Goal: Task Accomplishment & Management: Manage account settings

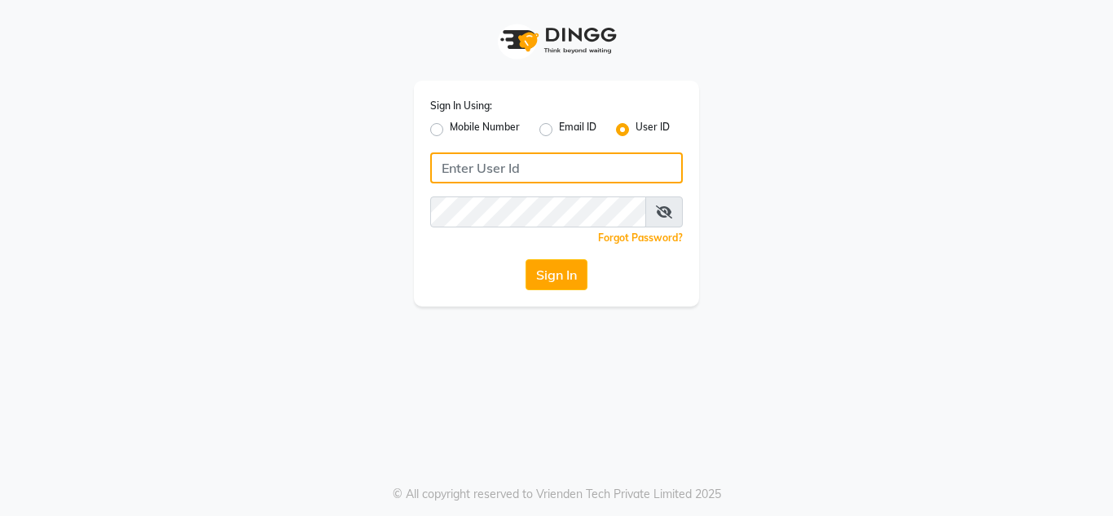
type input "8879743692"
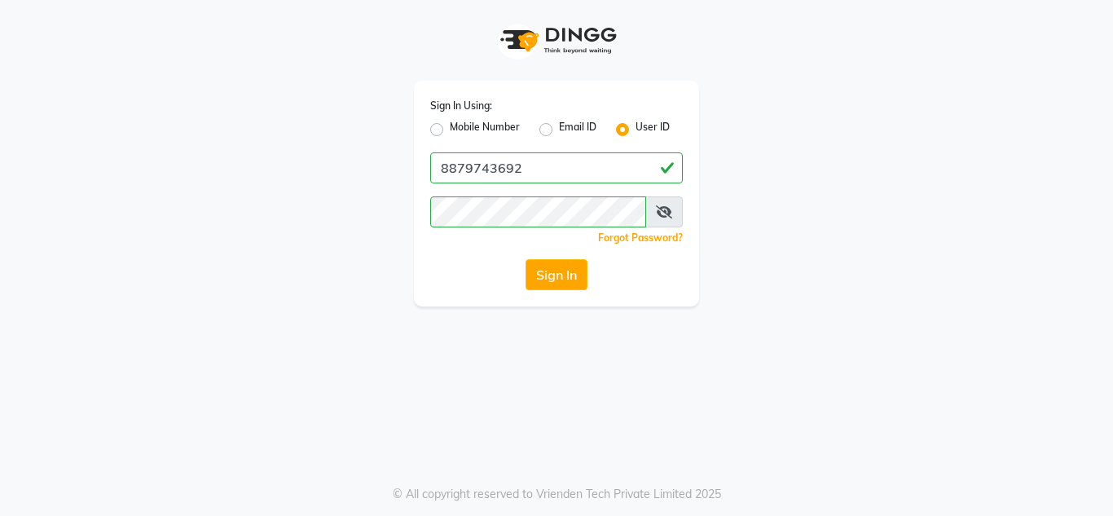
click at [450, 131] on label "Mobile Number" at bounding box center [485, 130] width 70 height 20
click at [450, 130] on input "Mobile Number" at bounding box center [455, 125] width 11 height 11
radio input "true"
radio input "false"
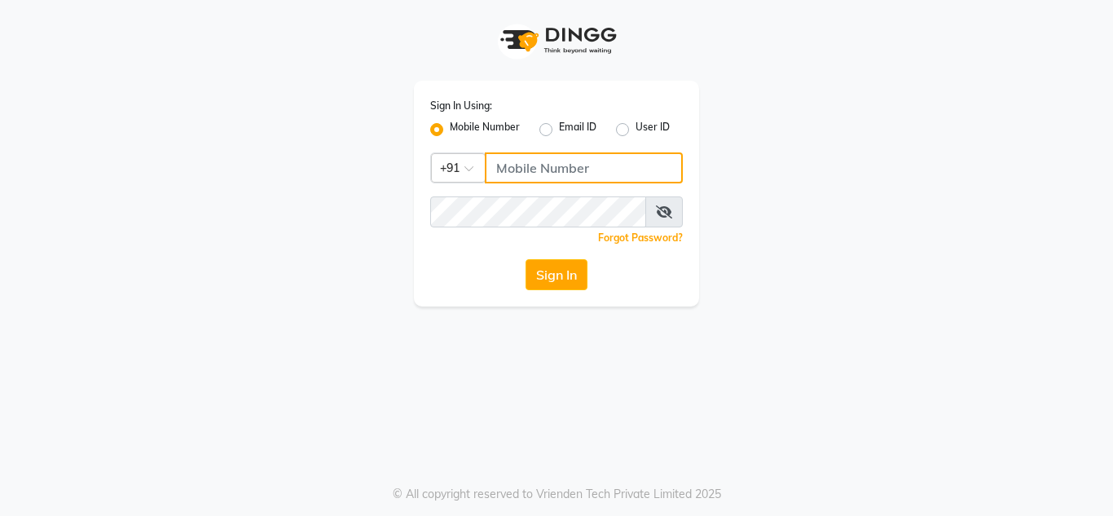
click at [531, 165] on input "Username" at bounding box center [584, 167] width 198 height 31
type input "8879743692"
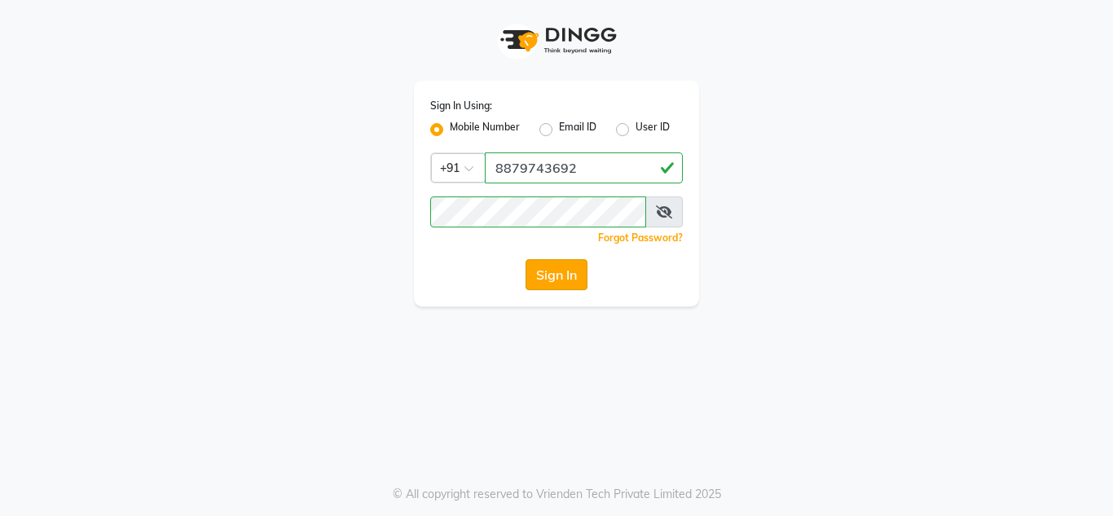
click at [565, 268] on button "Sign In" at bounding box center [557, 274] width 62 height 31
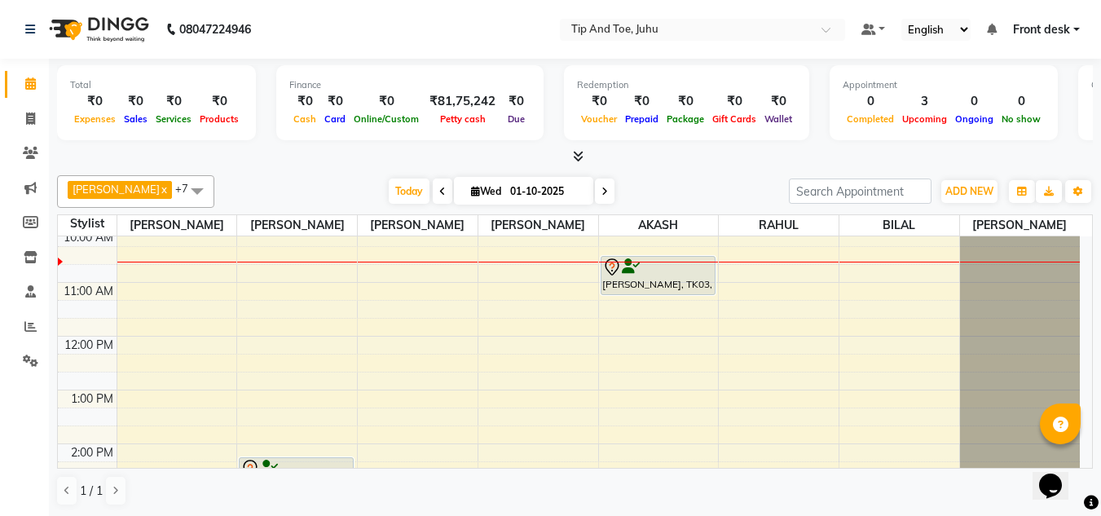
scroll to position [81, 0]
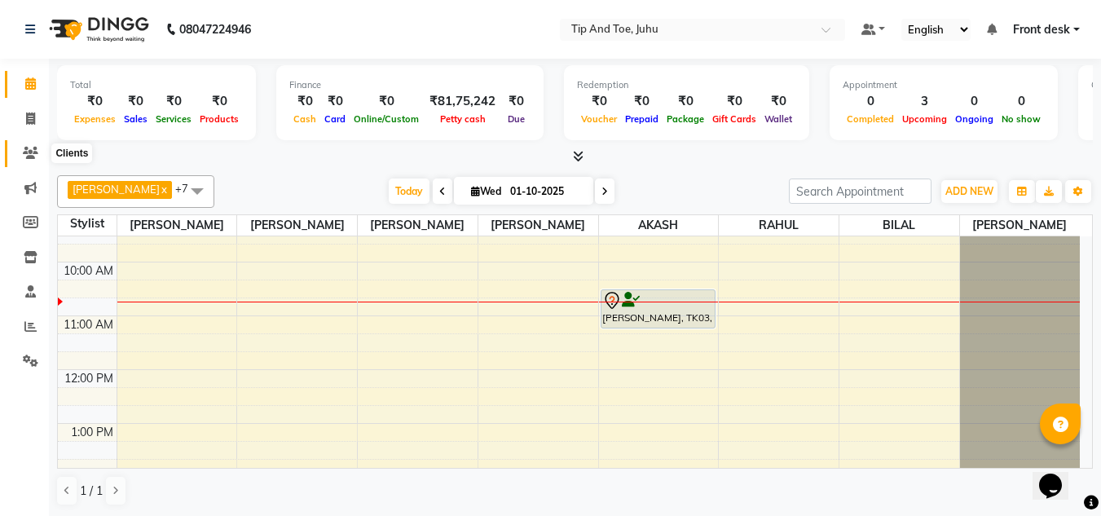
click at [33, 152] on icon at bounding box center [30, 153] width 15 height 12
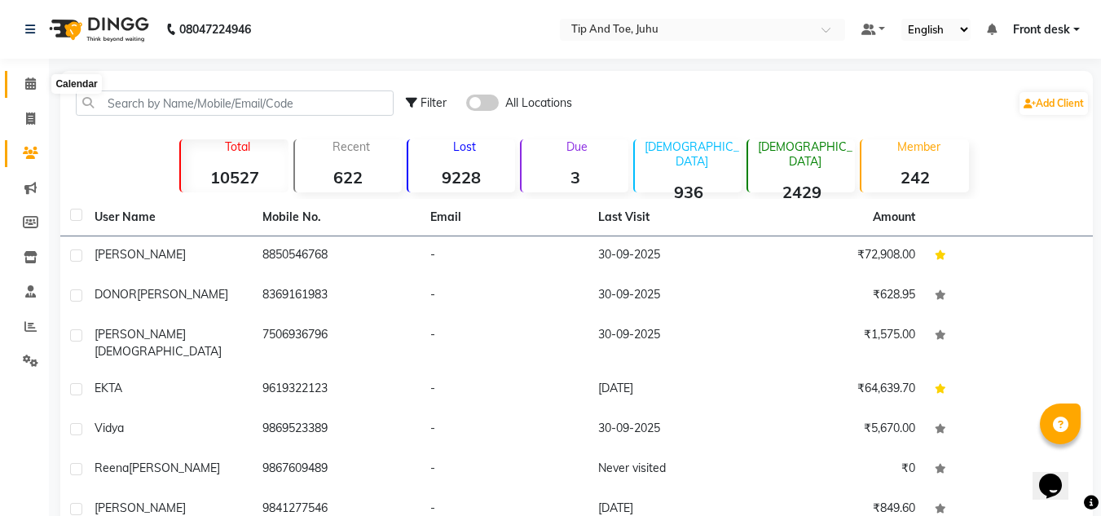
click at [33, 87] on icon at bounding box center [30, 83] width 11 height 12
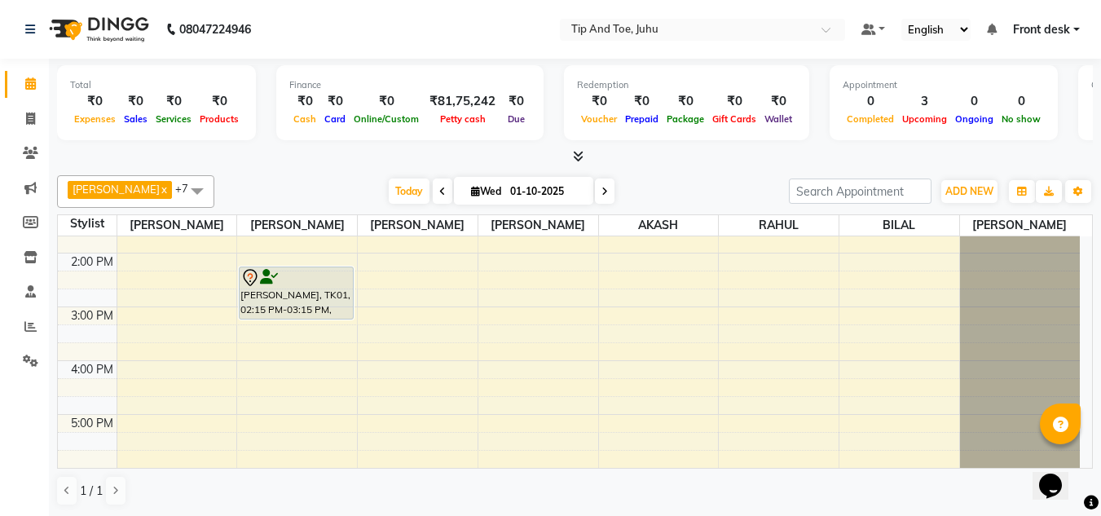
scroll to position [304, 0]
click at [181, 186] on span at bounding box center [197, 190] width 33 height 31
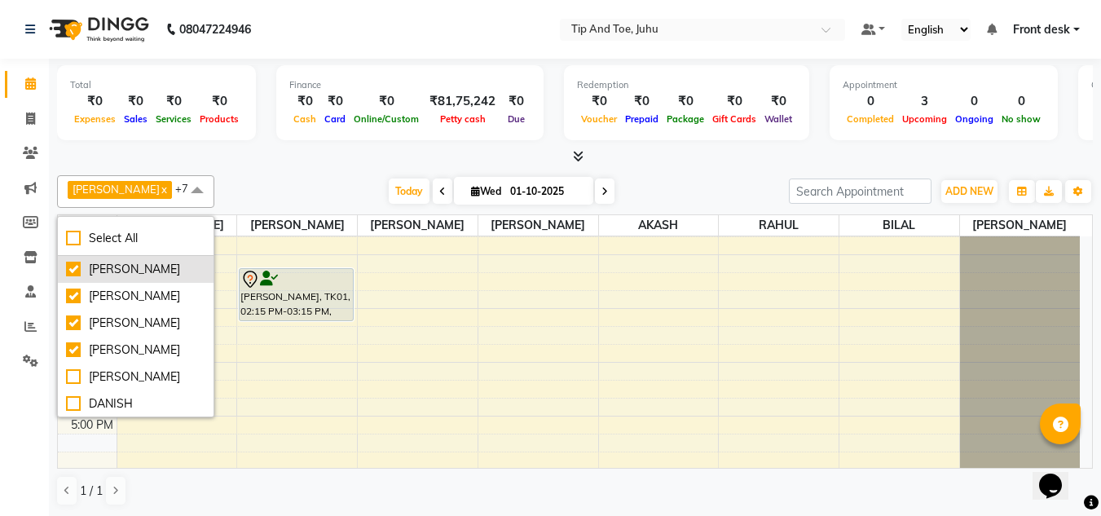
click at [73, 264] on div "[PERSON_NAME]" at bounding box center [135, 269] width 139 height 17
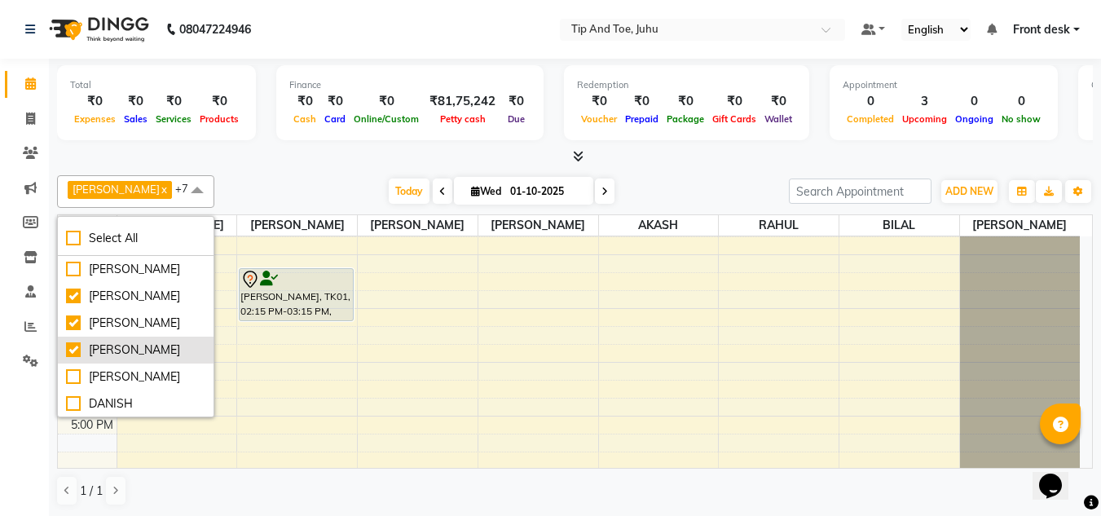
checkbox input "false"
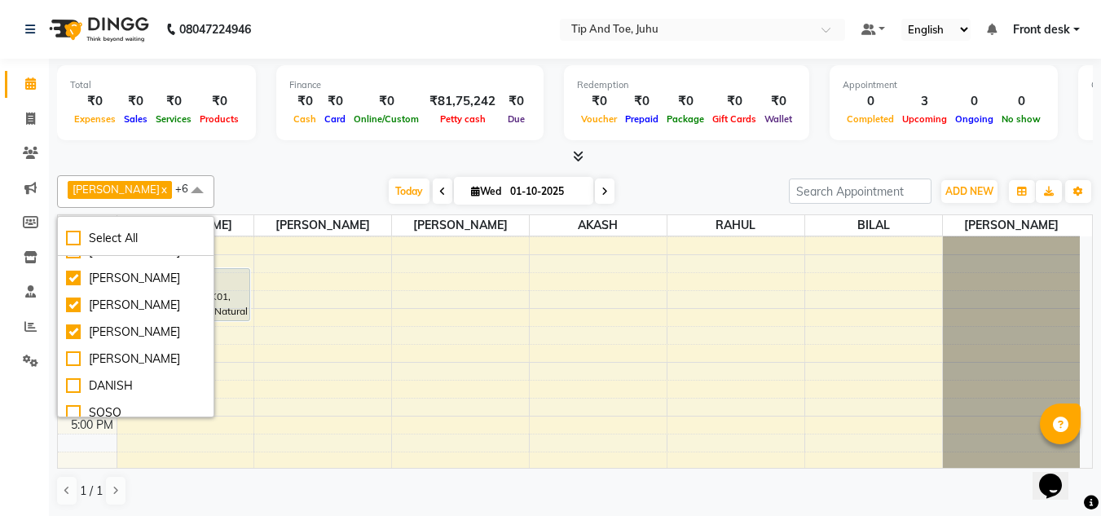
scroll to position [33, 0]
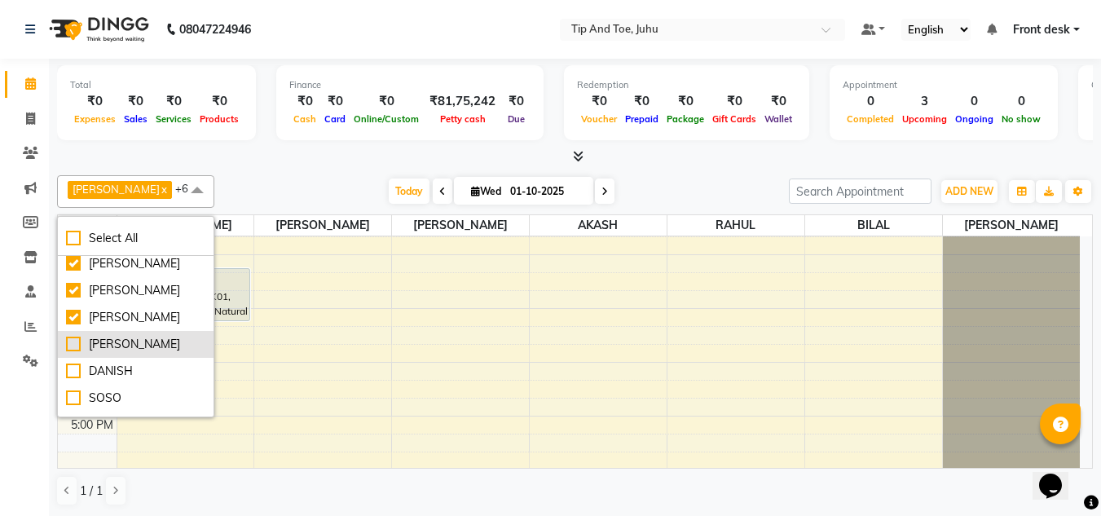
click at [75, 338] on div "[PERSON_NAME]" at bounding box center [135, 344] width 139 height 17
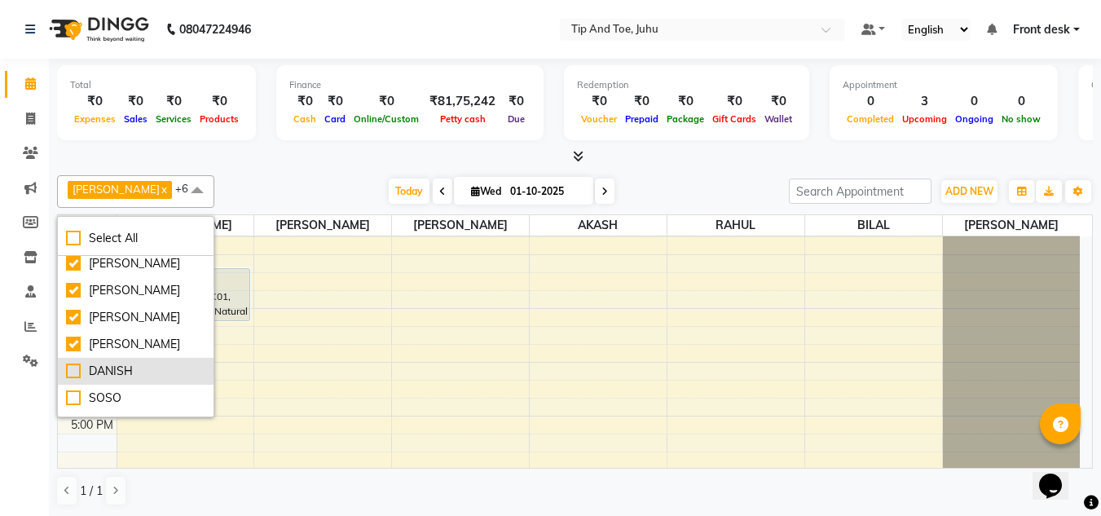
checkbox input "true"
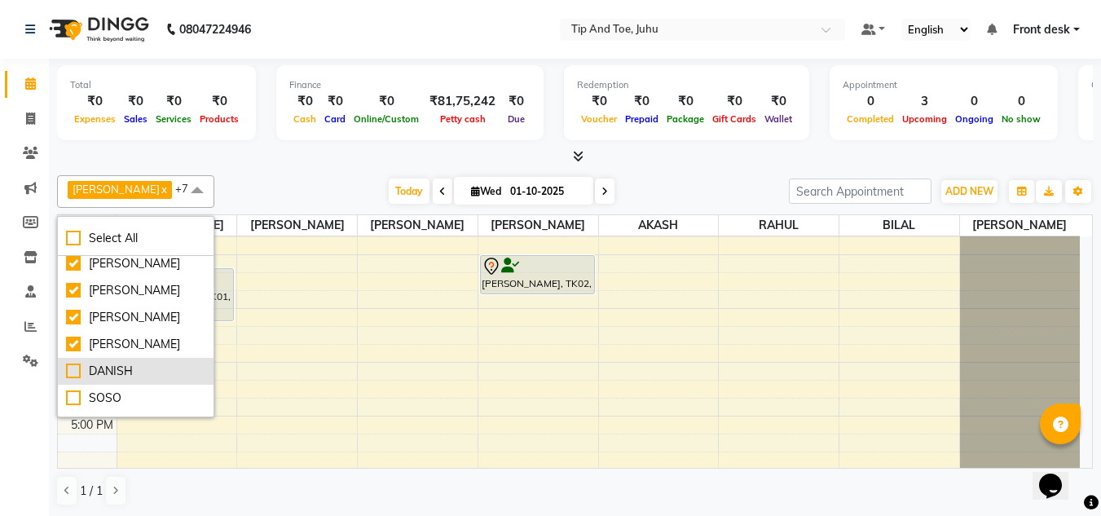
click at [68, 367] on div "DANISH" at bounding box center [135, 371] width 139 height 17
checkbox input "true"
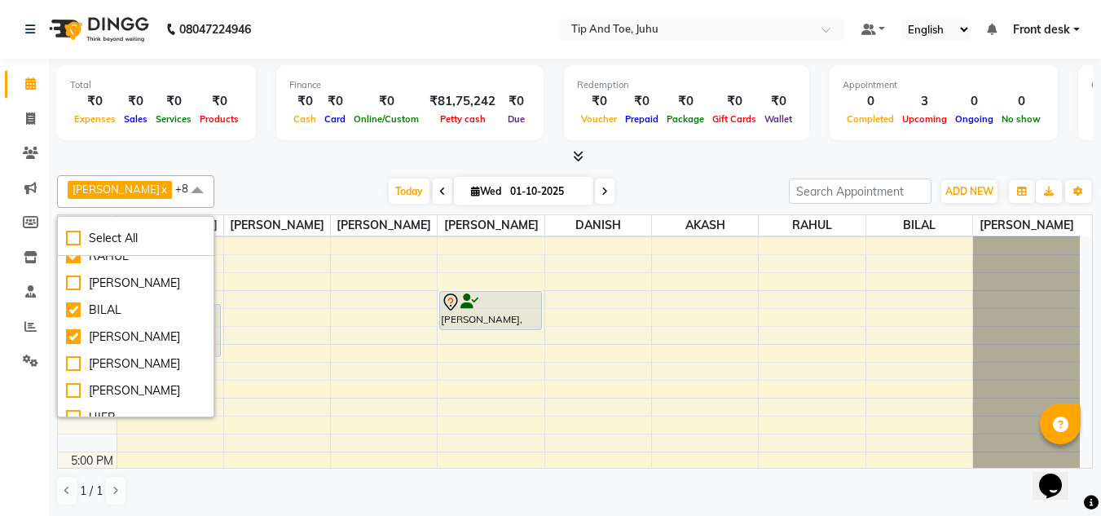
scroll to position [467, 0]
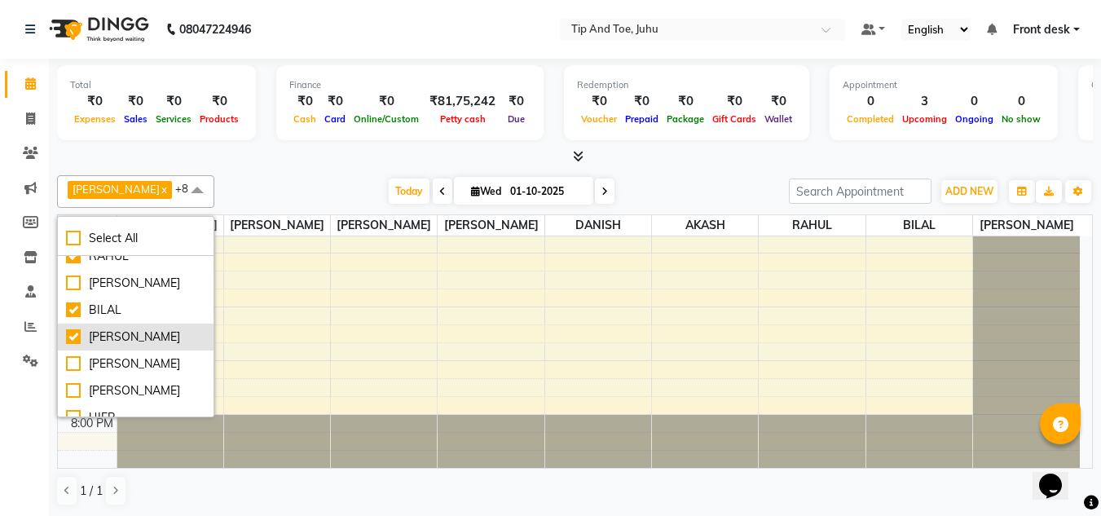
click at [77, 336] on div "[PERSON_NAME]" at bounding box center [135, 336] width 139 height 17
checkbox input "false"
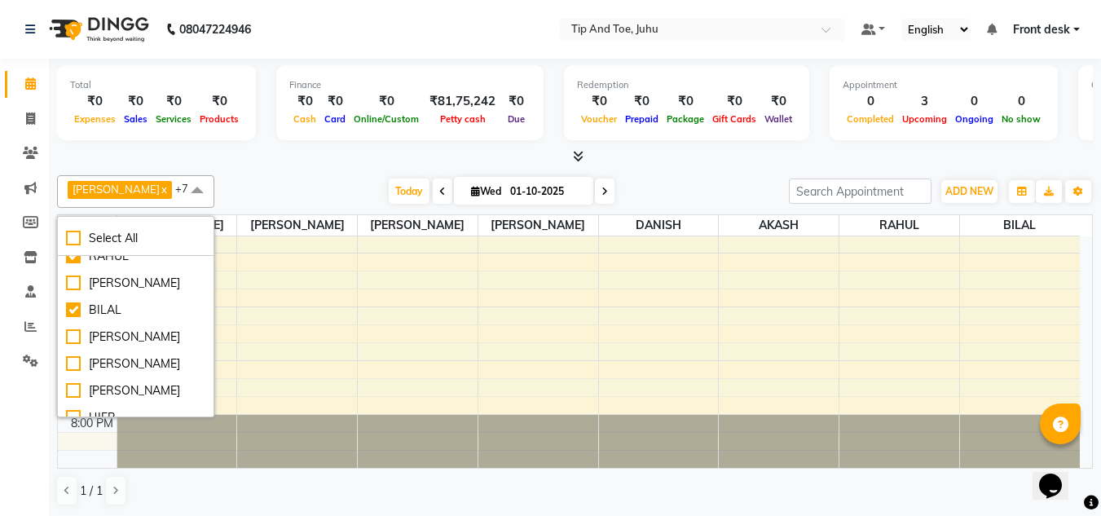
scroll to position [243, 0]
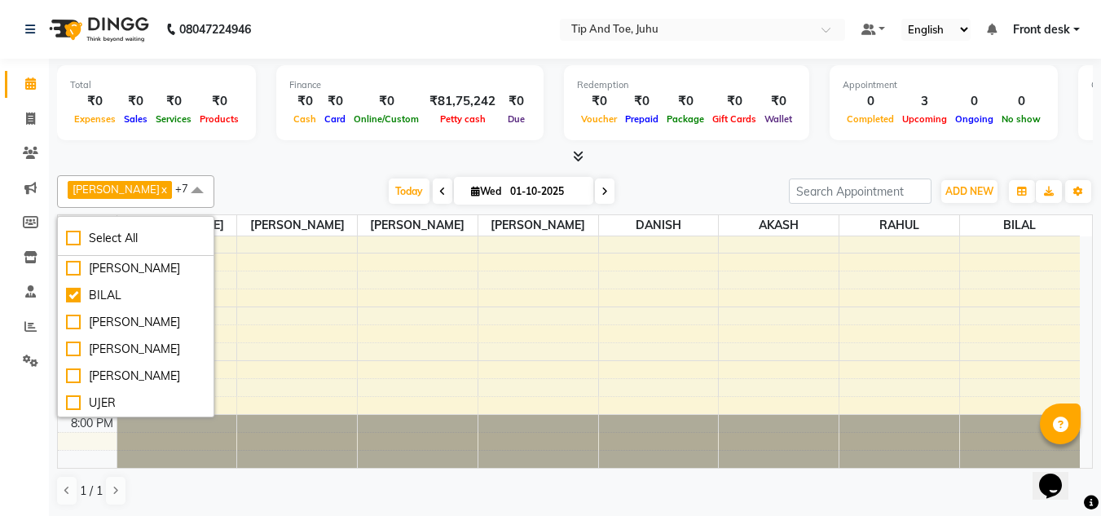
click at [269, 177] on div "[PERSON_NAME] x AKASH x [PERSON_NAME] x [PERSON_NAME] x [PERSON_NAME] kharei x …" at bounding box center [575, 191] width 1036 height 33
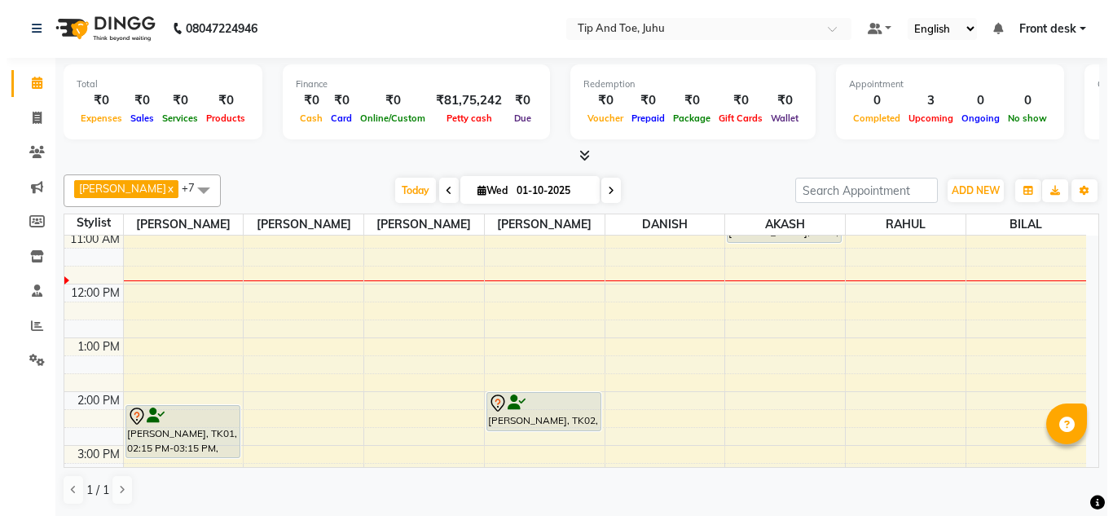
scroll to position [59, 0]
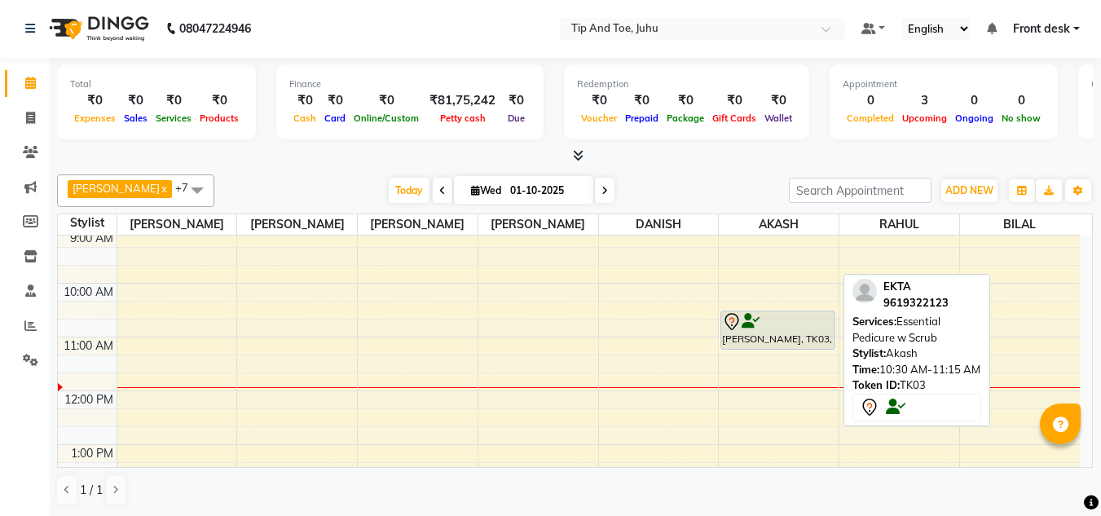
click at [820, 335] on div "[PERSON_NAME], TK03, 10:30 AM-11:15 AM, Essential Pedicure w Scrub" at bounding box center [777, 329] width 113 height 37
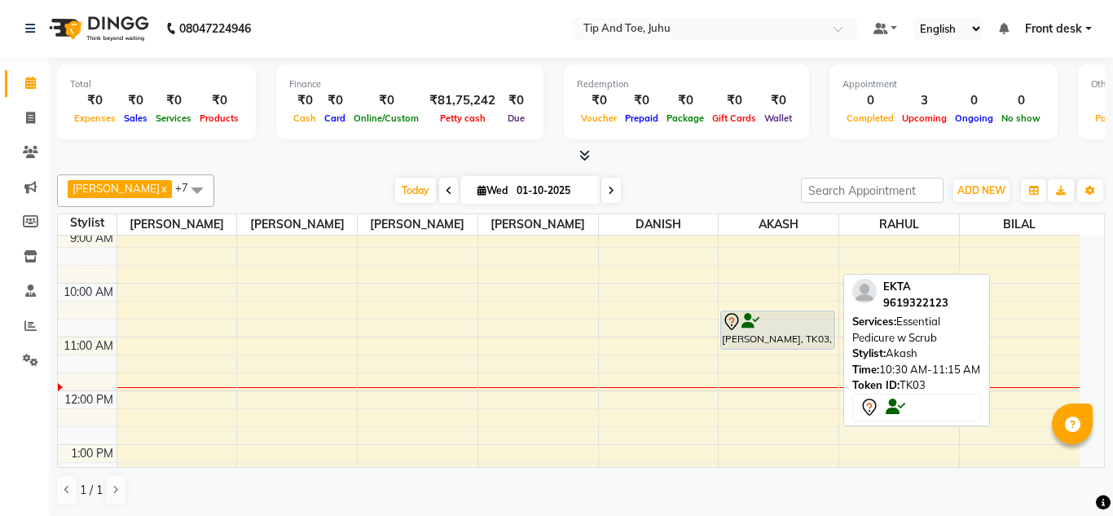
select select "7"
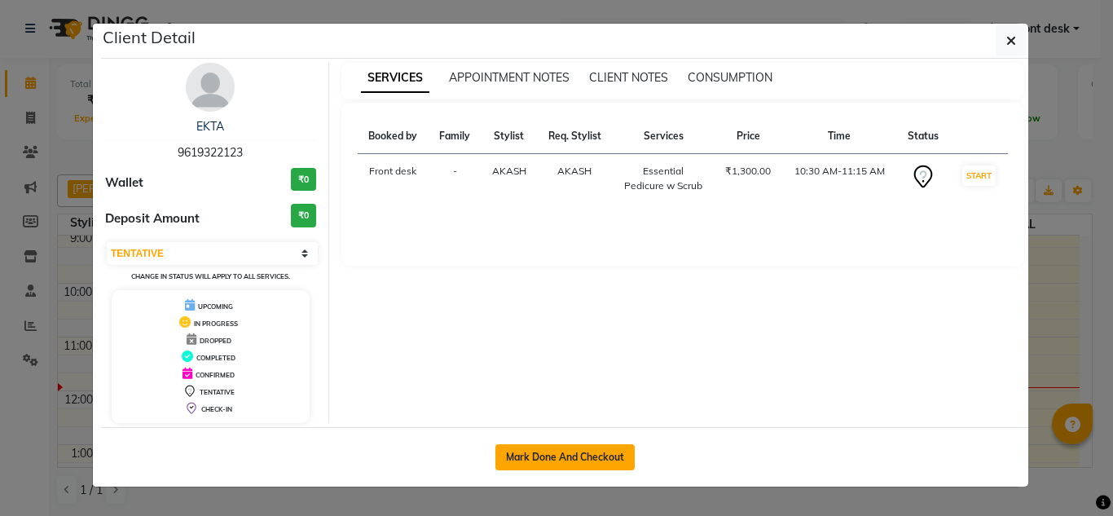
click at [570, 465] on button "Mark Done And Checkout" at bounding box center [564, 457] width 139 height 26
select select "5516"
select select "service"
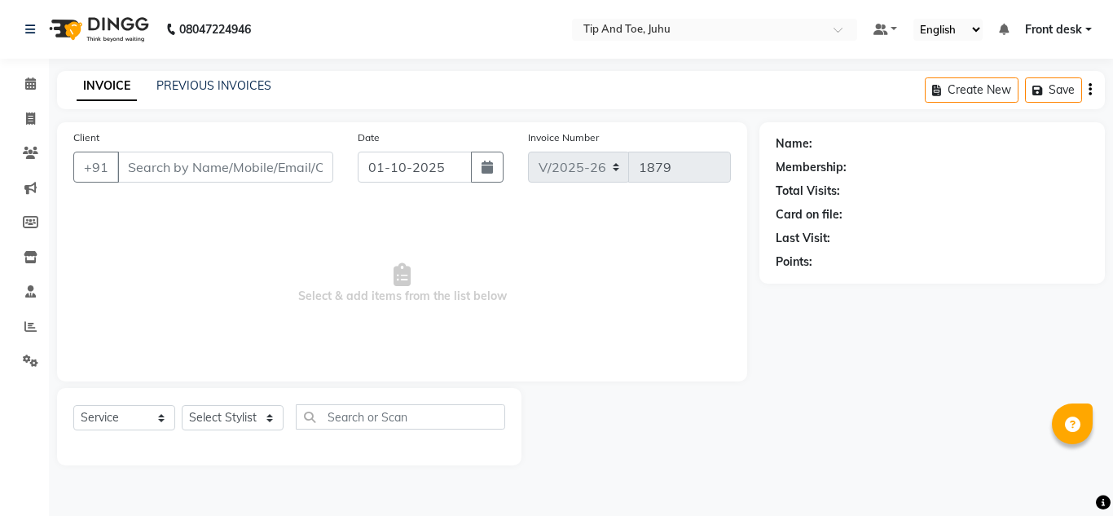
type input "9619322123"
select select "37330"
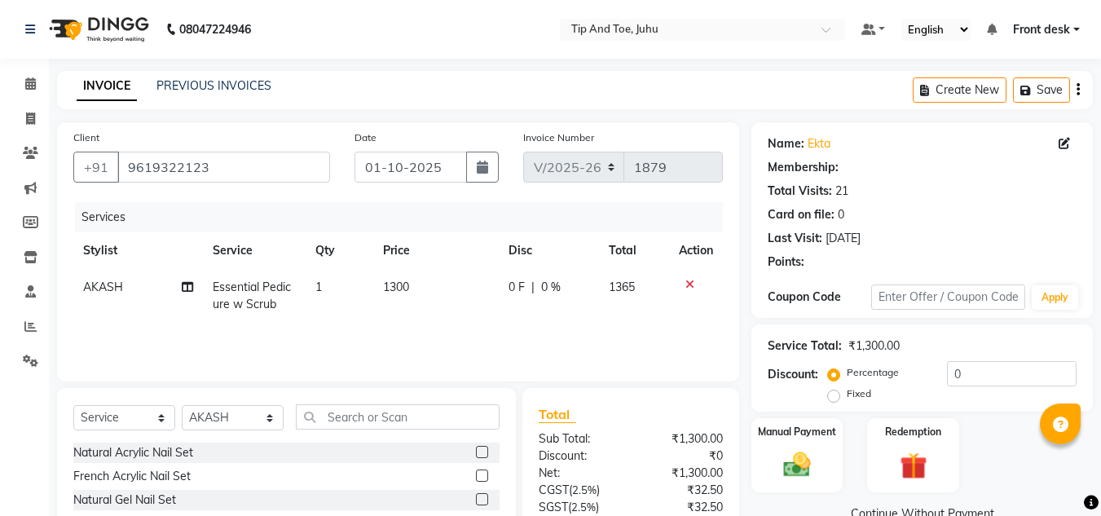
select select "1: Object"
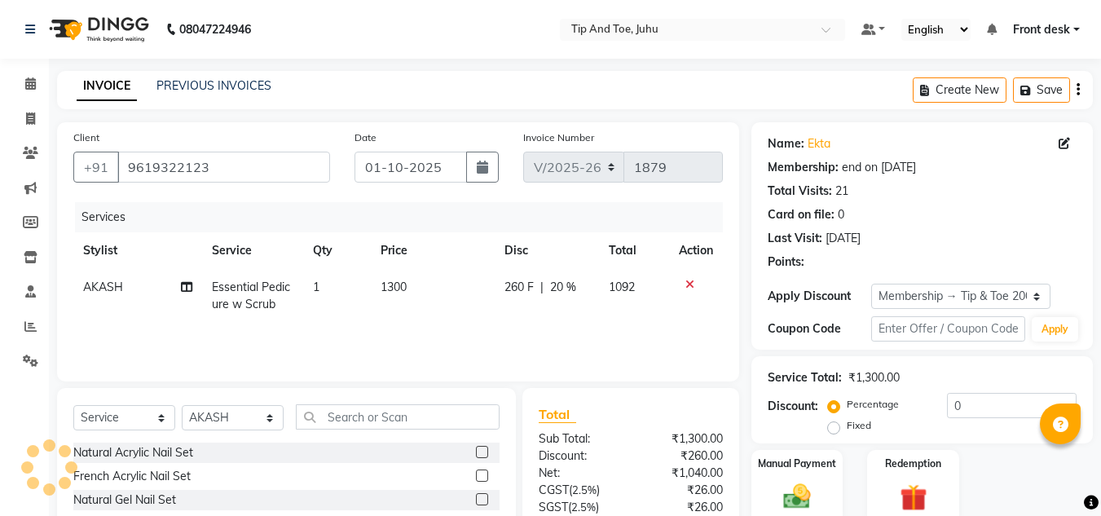
type input "20"
click at [240, 298] on span "Essential Pedicure w Scrub" at bounding box center [251, 296] width 78 height 32
select select "37330"
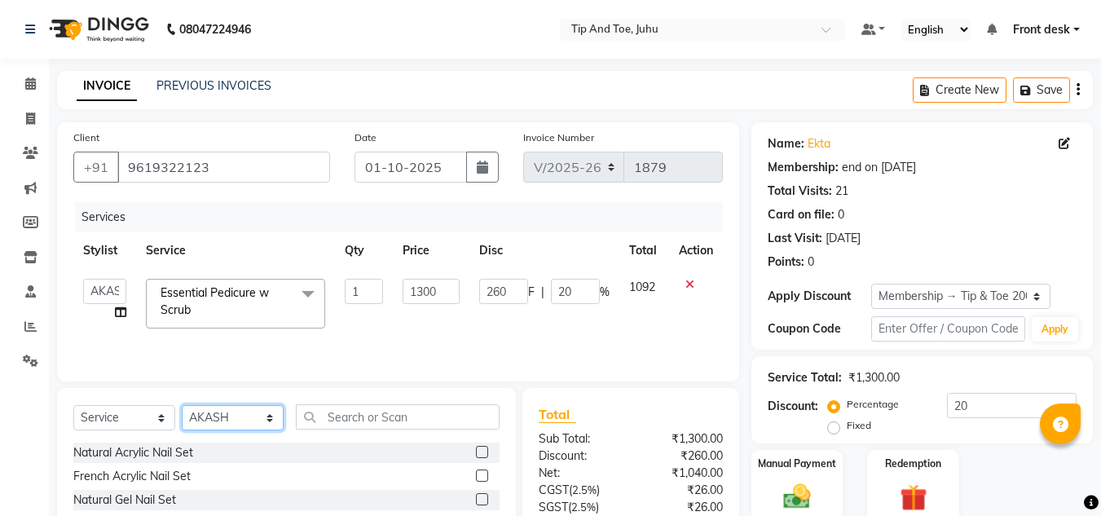
click at [246, 416] on select "Select Stylist AJAY UTKAR AKASH [PERSON_NAME] kharei [PERSON_NAME] DANISH [PERS…" at bounding box center [233, 417] width 102 height 25
select select "50579"
click at [182, 405] on select "Select Stylist AJAY UTKAR AKASH [PERSON_NAME] kharei [PERSON_NAME] DANISH [PERS…" at bounding box center [233, 417] width 102 height 25
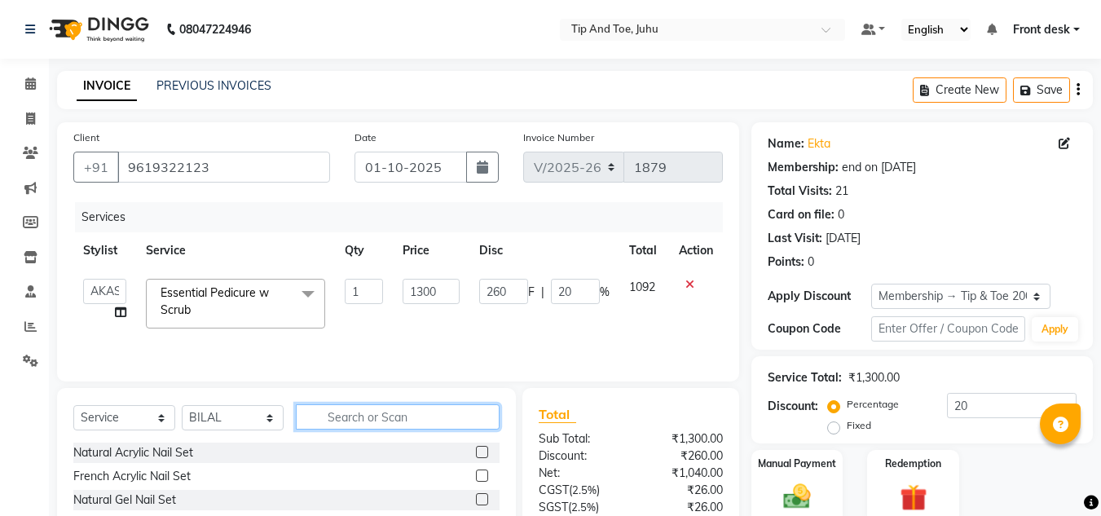
click at [372, 417] on input "text" at bounding box center [398, 416] width 204 height 25
type input "HAIRWASH M"
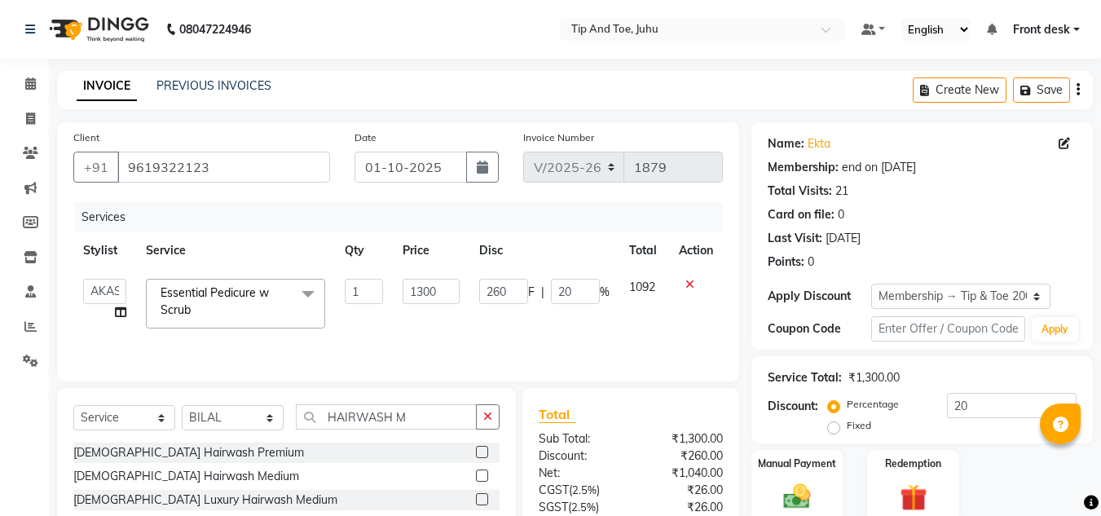
click at [482, 473] on label at bounding box center [482, 475] width 12 height 12
click at [482, 473] on input "checkbox" at bounding box center [481, 476] width 11 height 11
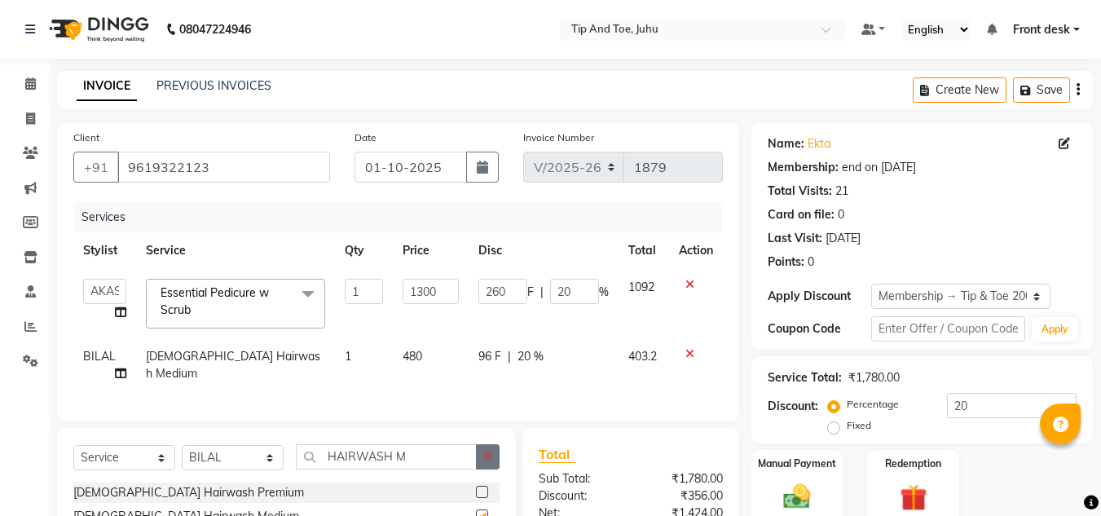
checkbox input "false"
click at [690, 282] on icon at bounding box center [689, 284] width 9 height 11
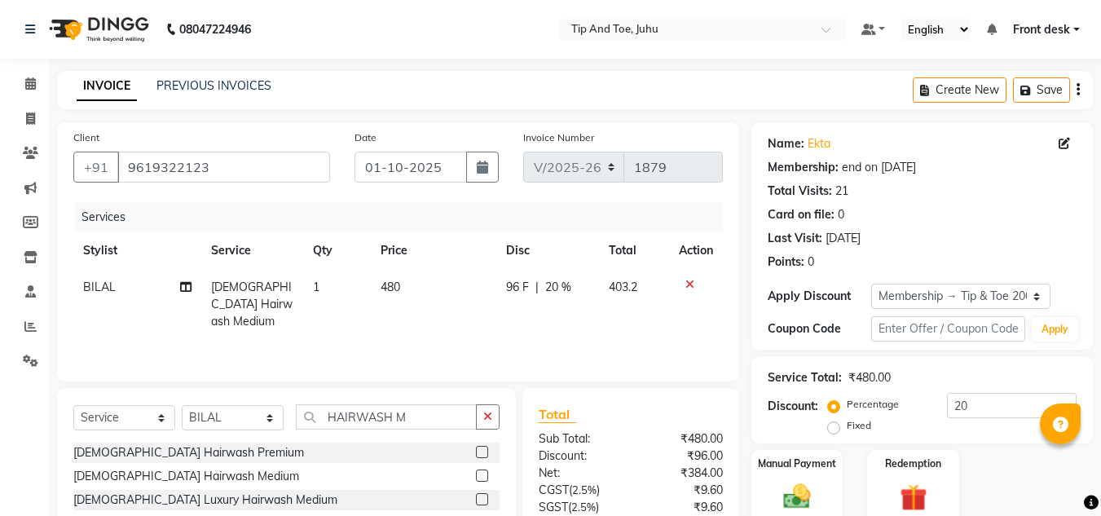
scroll to position [136, 0]
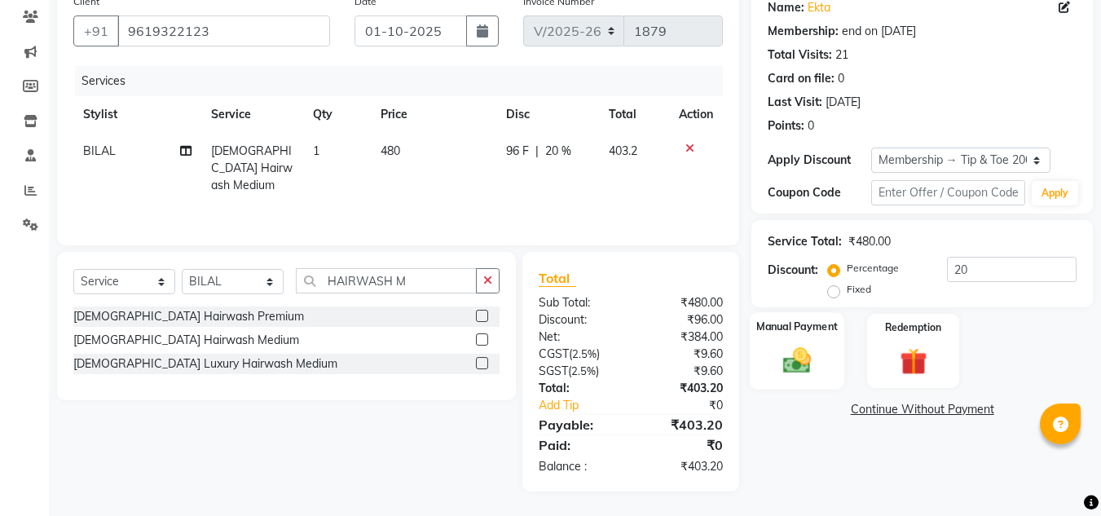
drag, startPoint x: 808, startPoint y: 365, endPoint x: 823, endPoint y: 364, distance: 14.7
click at [808, 364] on img at bounding box center [797, 360] width 46 height 33
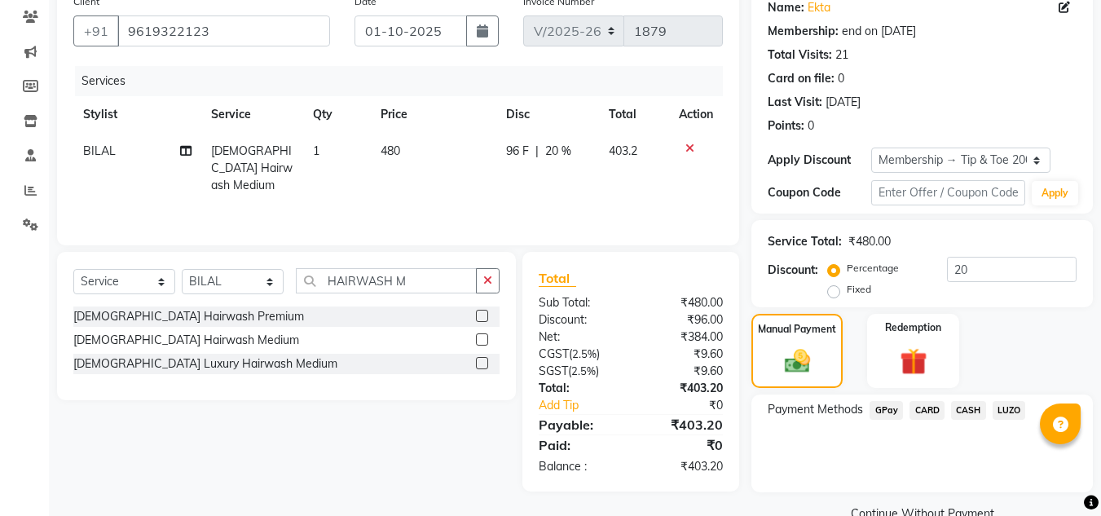
click at [896, 410] on span "GPay" at bounding box center [886, 410] width 33 height 19
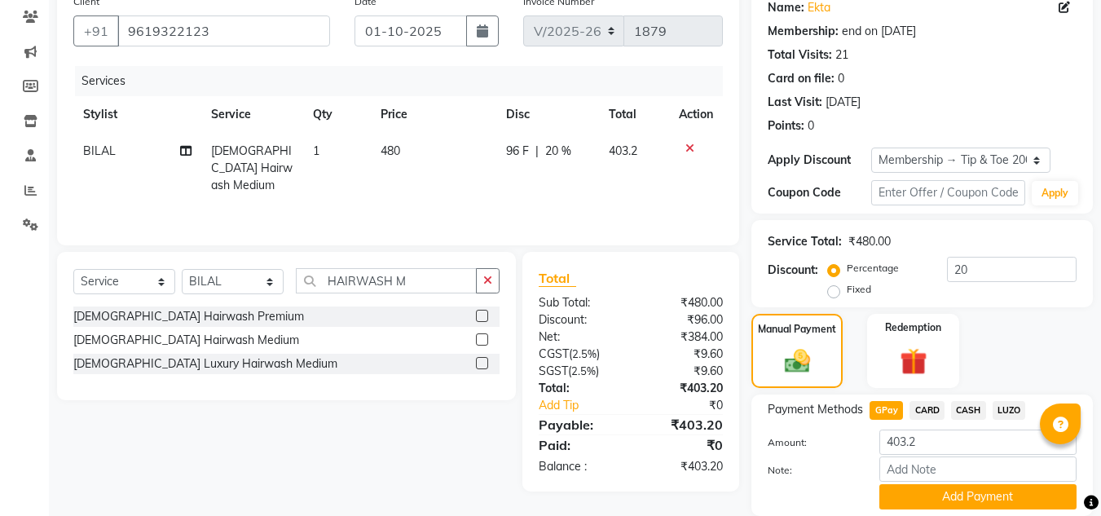
scroll to position [194, 0]
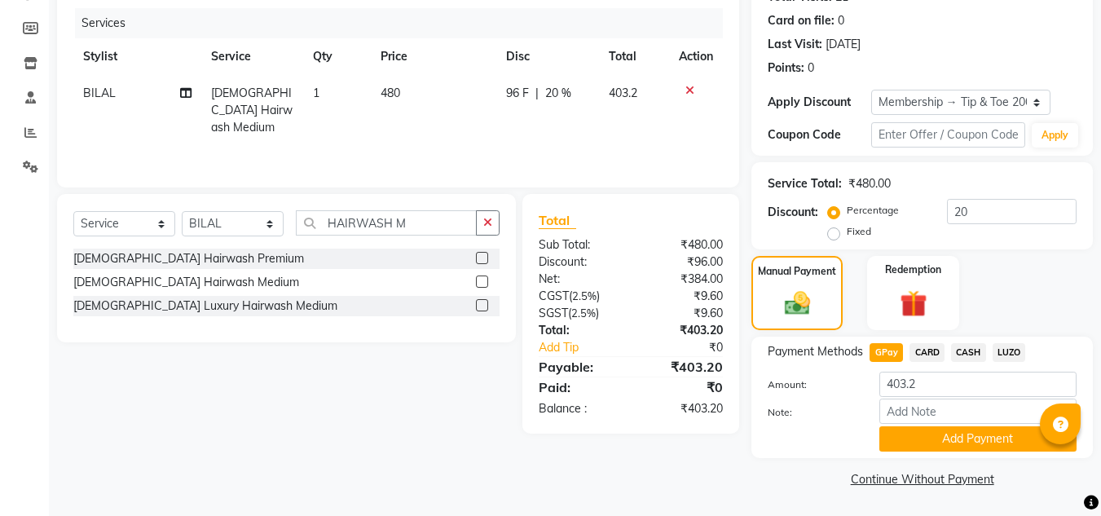
click at [715, 450] on div "Client [PHONE_NUMBER] Date [DATE] Invoice Number V/2025 V/[PHONE_NUMBER] Servic…" at bounding box center [398, 209] width 707 height 563
click at [941, 442] on button "Add Payment" at bounding box center [977, 438] width 197 height 25
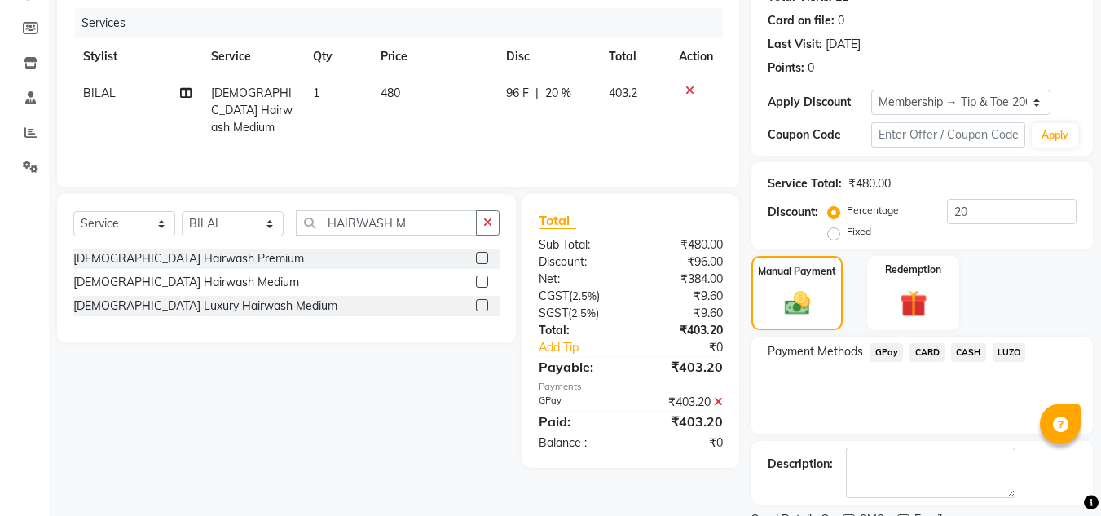
scroll to position [262, 0]
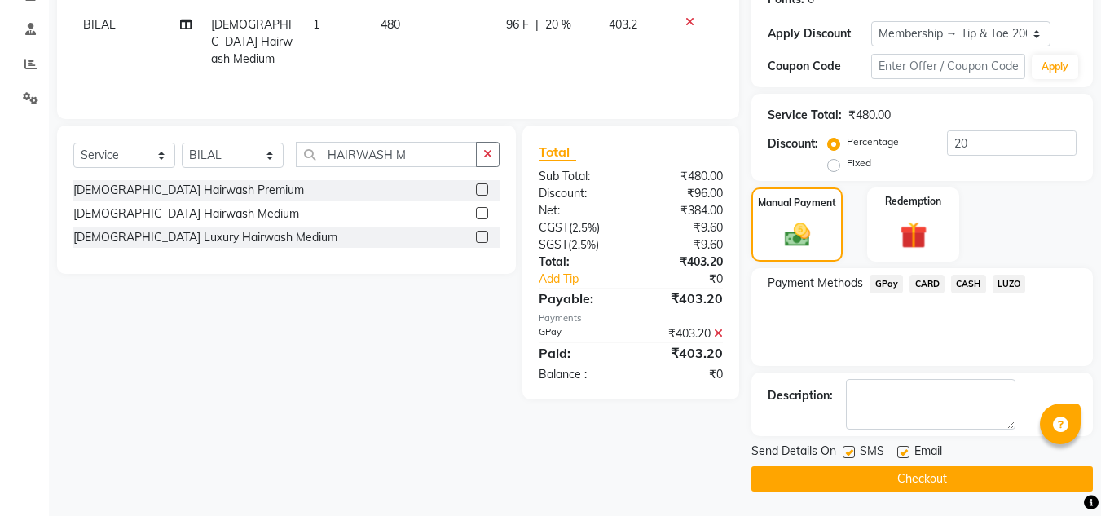
click at [850, 459] on div at bounding box center [848, 454] width 11 height 17
click at [910, 450] on div "Email" at bounding box center [926, 452] width 58 height 20
click at [904, 452] on label at bounding box center [903, 452] width 12 height 12
click at [904, 452] on input "checkbox" at bounding box center [902, 452] width 11 height 11
checkbox input "false"
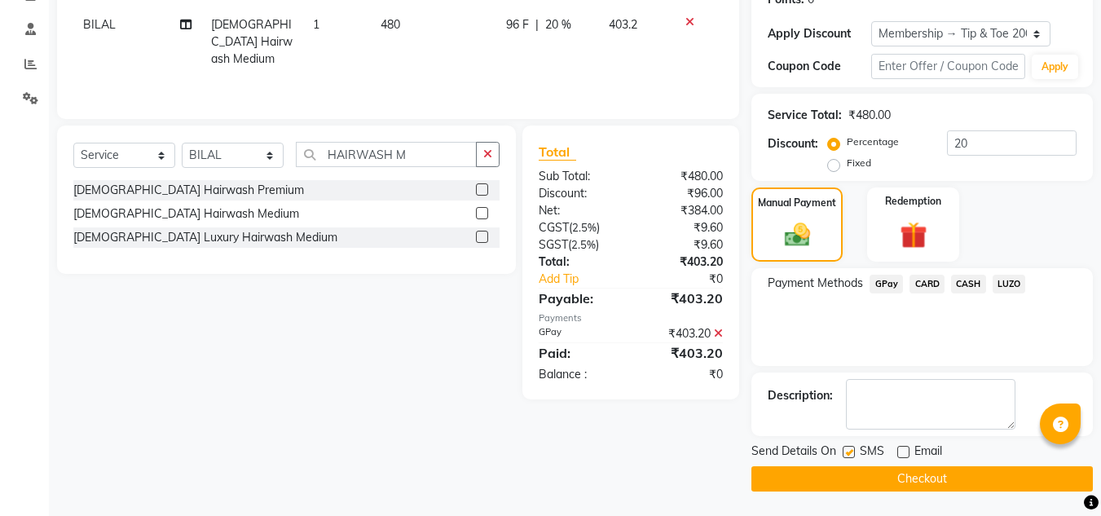
click at [850, 451] on label at bounding box center [849, 452] width 12 height 12
click at [850, 451] on input "checkbox" at bounding box center [848, 452] width 11 height 11
checkbox input "false"
click at [865, 474] on button "Checkout" at bounding box center [921, 478] width 341 height 25
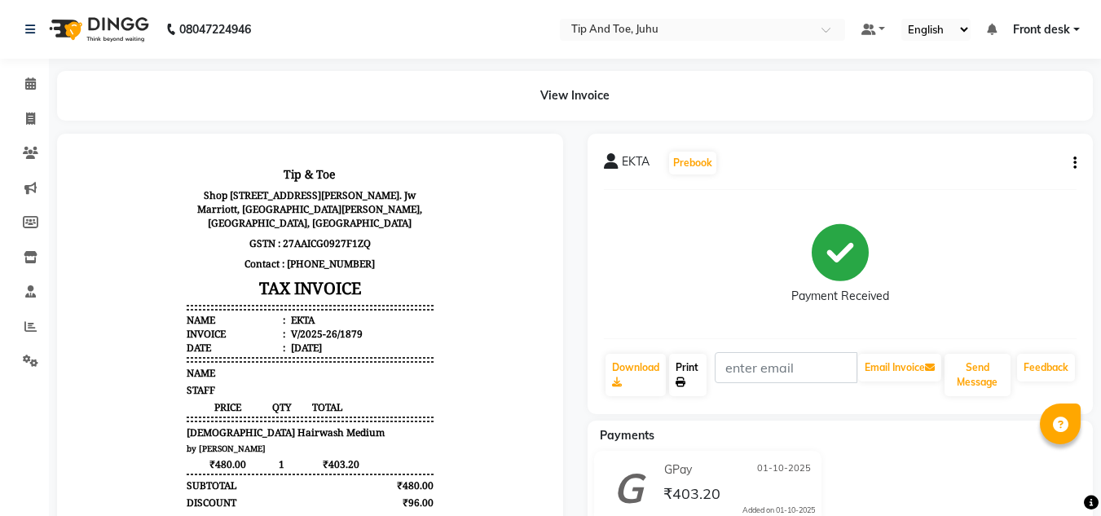
click at [690, 372] on link "Print" at bounding box center [687, 375] width 37 height 42
click at [24, 81] on span at bounding box center [30, 84] width 29 height 19
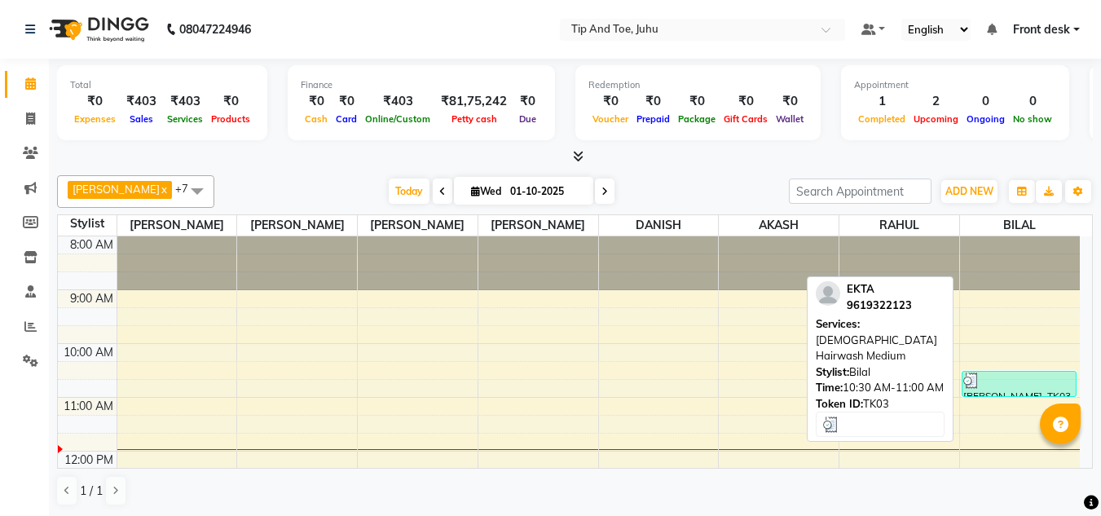
click at [1036, 385] on div at bounding box center [1019, 380] width 112 height 16
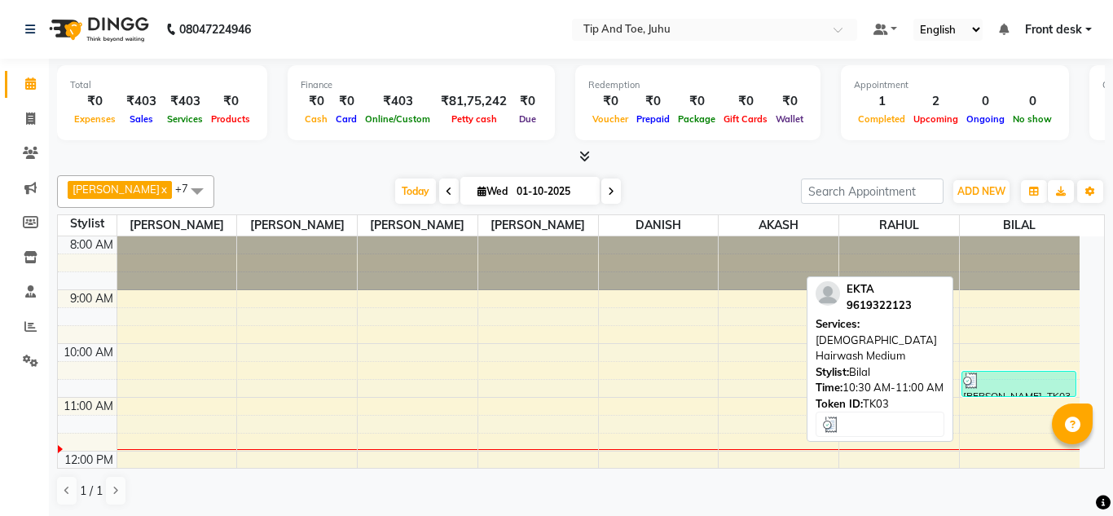
select select "3"
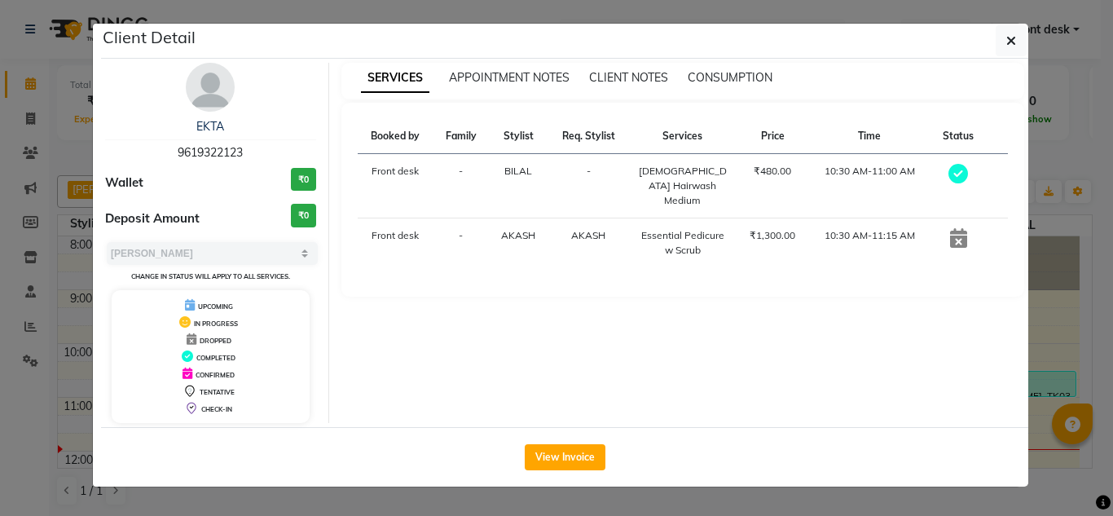
drag, startPoint x: 177, startPoint y: 150, endPoint x: 253, endPoint y: 154, distance: 75.9
click at [253, 154] on div "[PERSON_NAME] 9619322123" at bounding box center [210, 139] width 211 height 43
copy span "9619322123"
click at [1012, 33] on span "button" at bounding box center [1011, 41] width 10 height 16
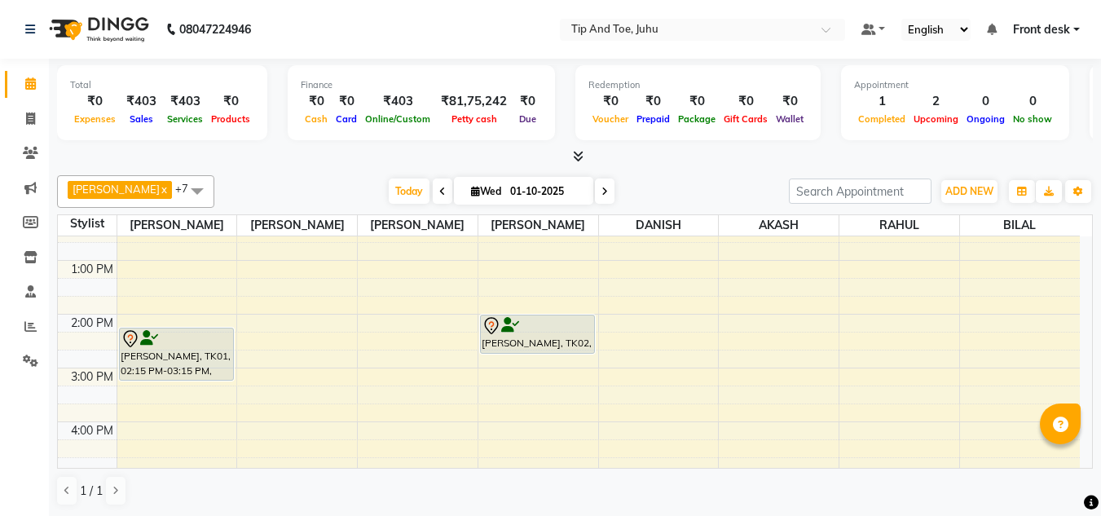
scroll to position [163, 0]
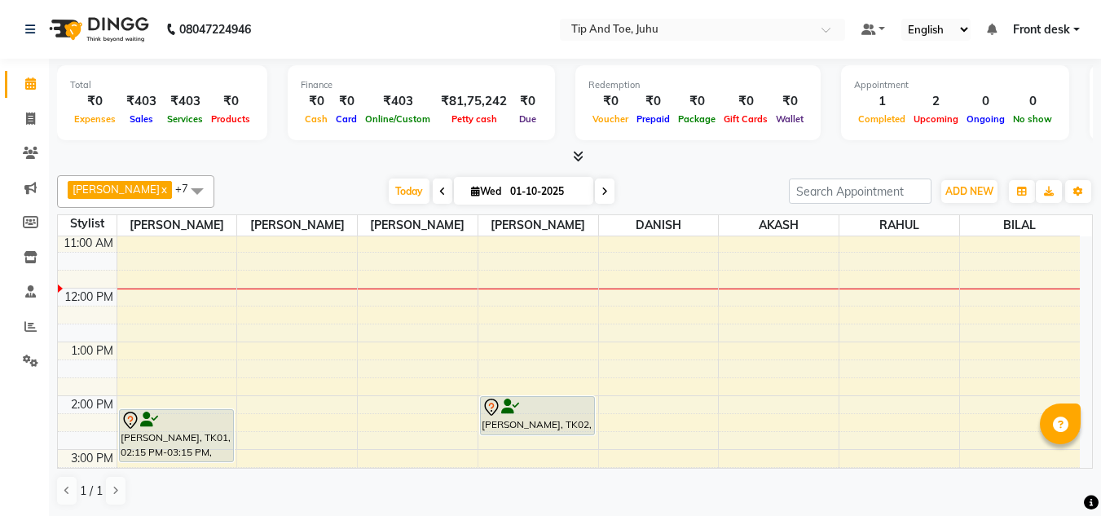
click at [645, 368] on div "8:00 AM 9:00 AM 10:00 AM 11:00 AM 12:00 PM 1:00 PM 2:00 PM 3:00 PM 4:00 PM 5:00…" at bounding box center [569, 422] width 1022 height 698
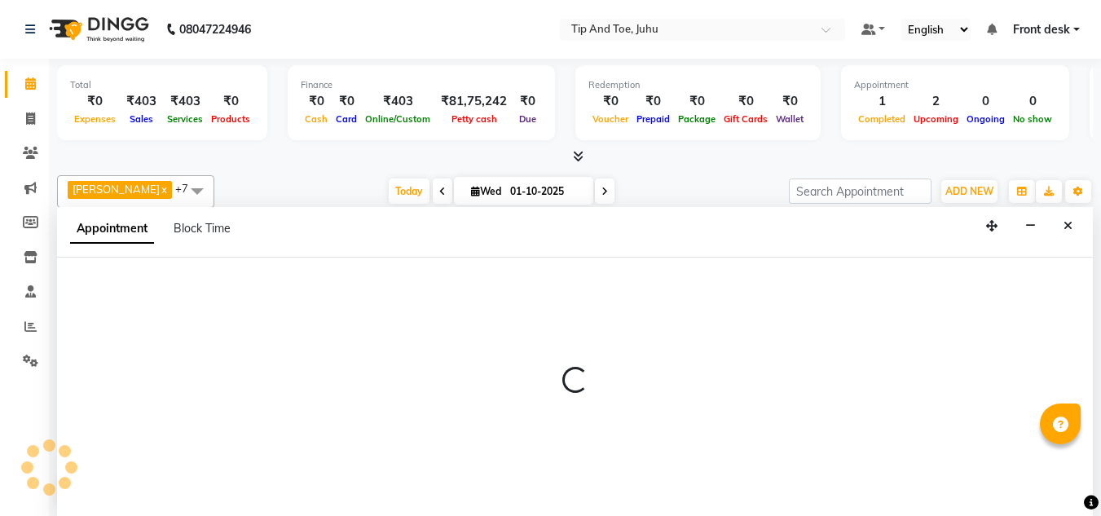
select select "39814"
select select "tentative"
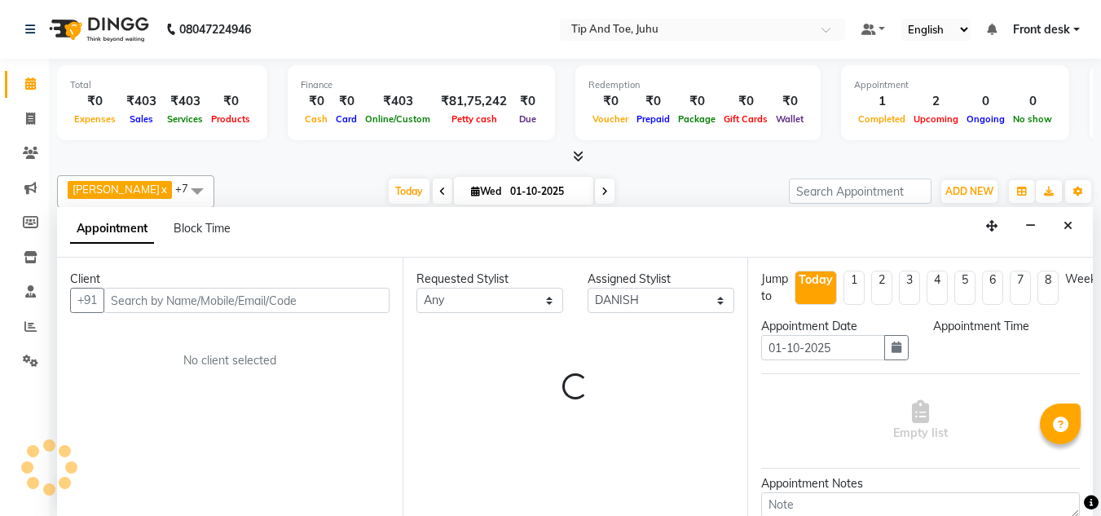
scroll to position [1, 0]
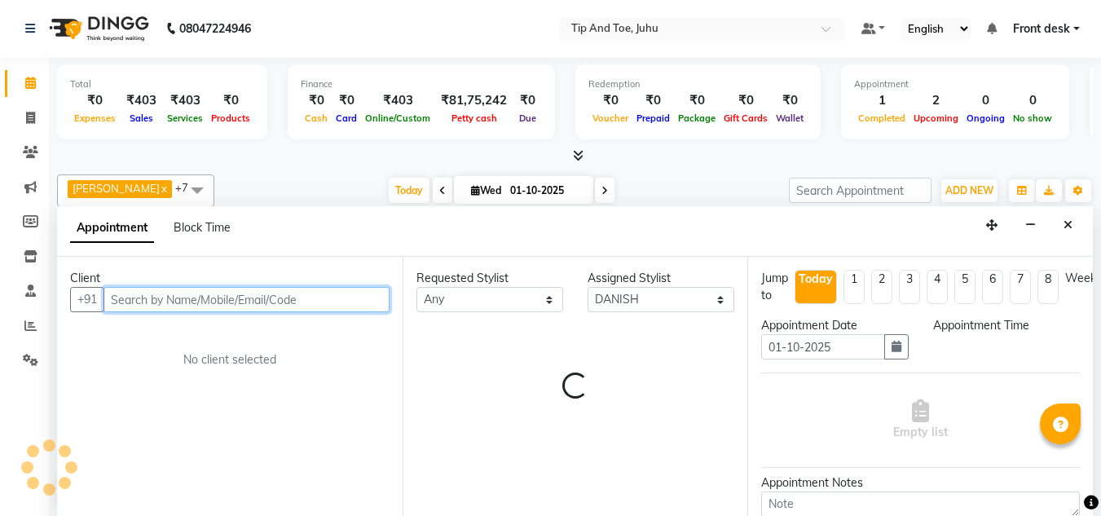
select select "795"
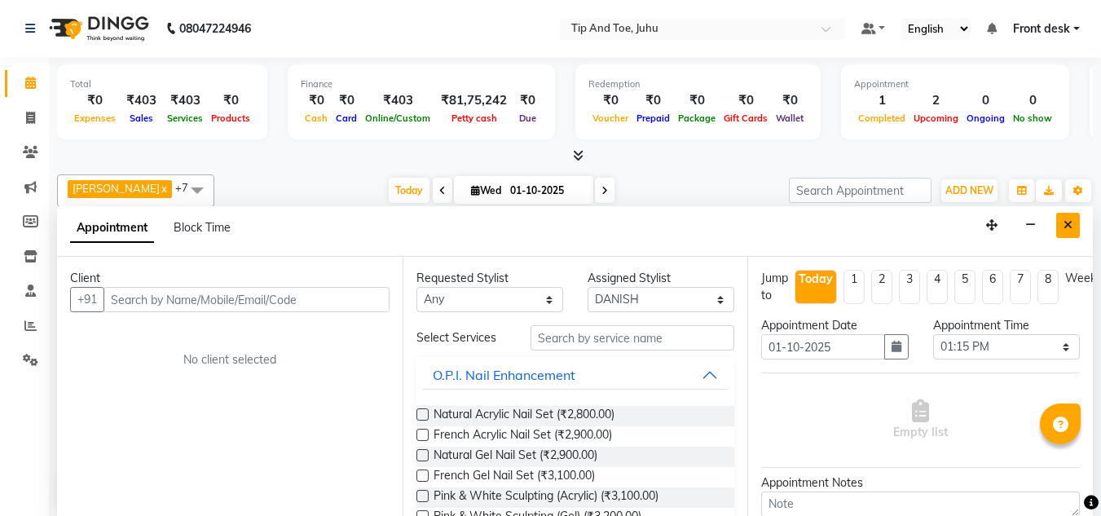
click at [1064, 228] on icon "Close" at bounding box center [1067, 224] width 9 height 11
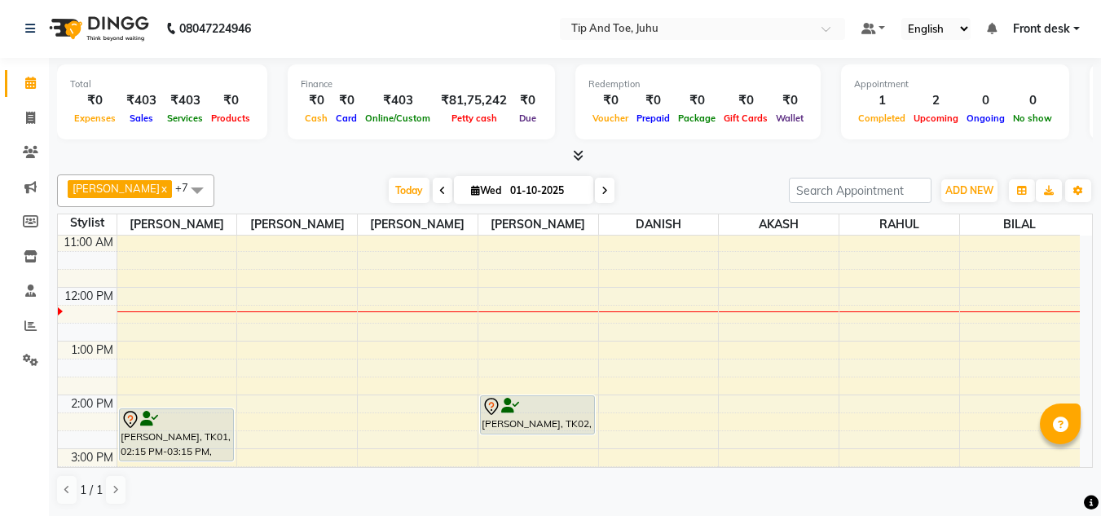
click at [911, 398] on div "8:00 AM 9:00 AM 10:00 AM 11:00 AM 12:00 PM 1:00 PM 2:00 PM 3:00 PM 4:00 PM 5:00…" at bounding box center [569, 422] width 1022 height 698
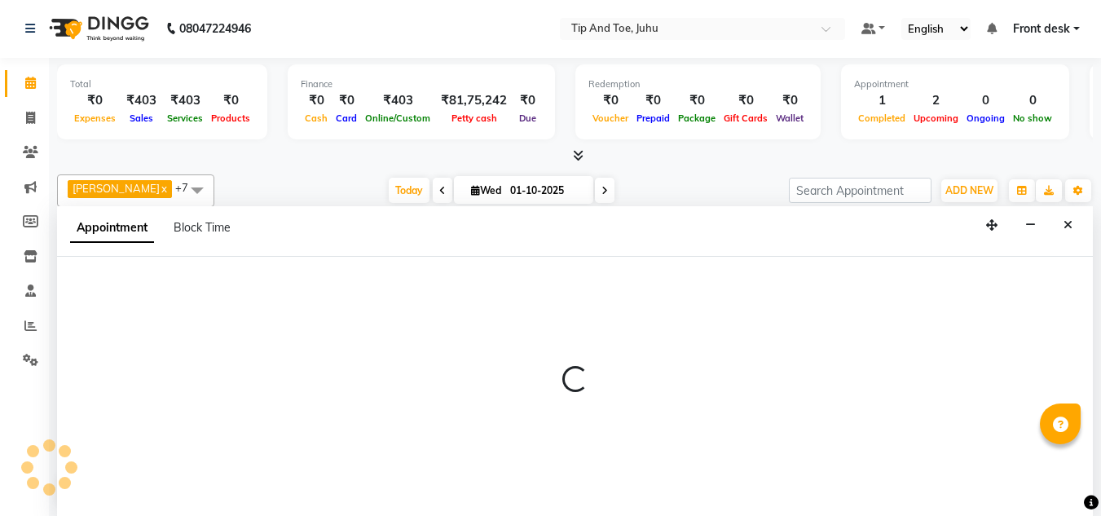
select select "37635"
select select "tentative"
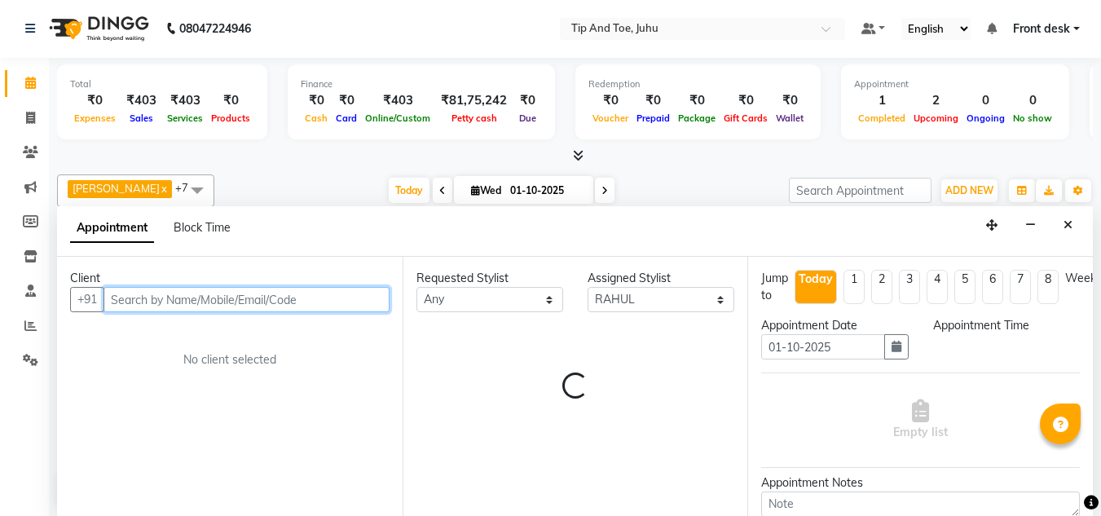
select select "840"
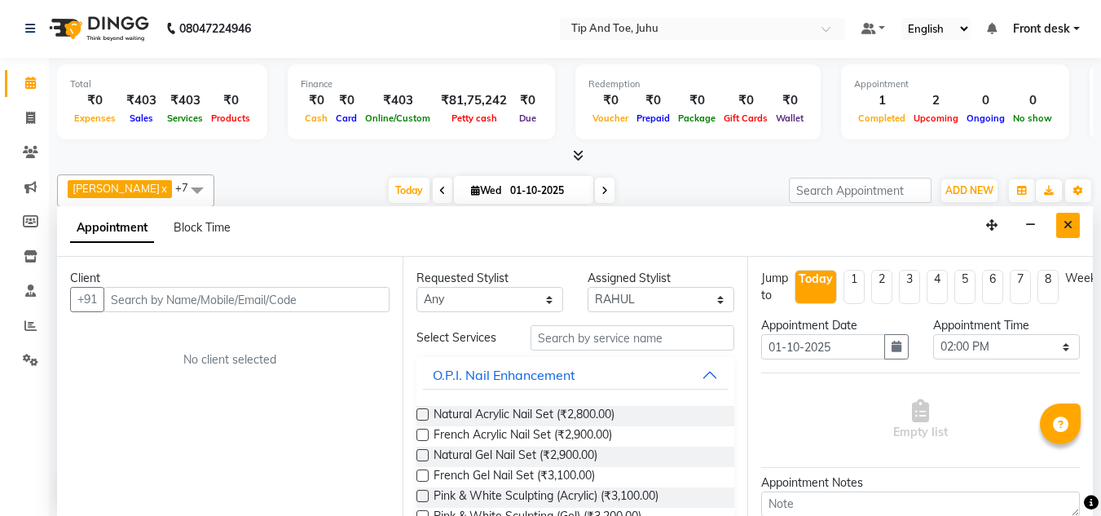
click at [1067, 221] on icon "Close" at bounding box center [1067, 224] width 9 height 11
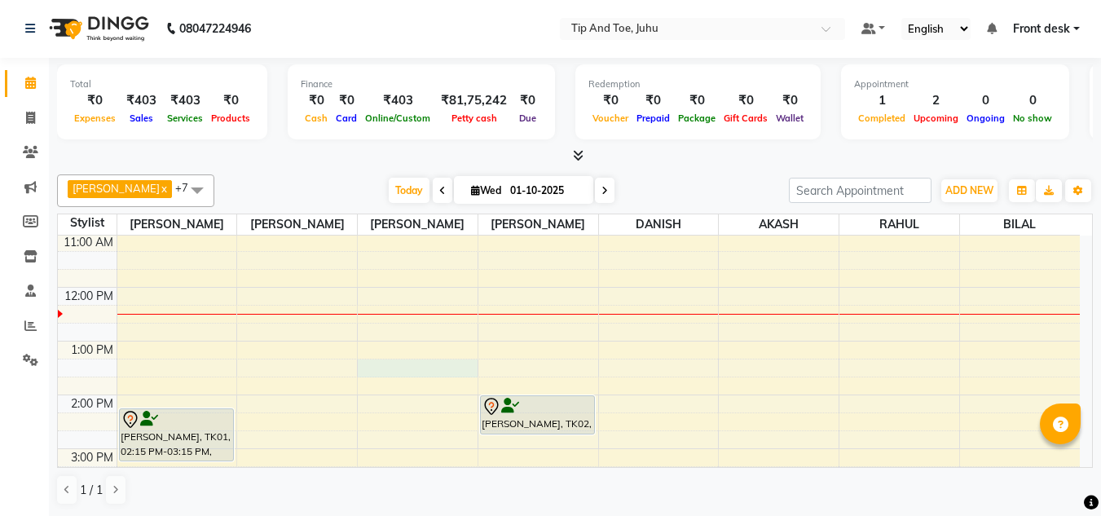
click at [380, 368] on div "8:00 AM 9:00 AM 10:00 AM 11:00 AM 12:00 PM 1:00 PM 2:00 PM 3:00 PM 4:00 PM 5:00…" at bounding box center [569, 422] width 1022 height 698
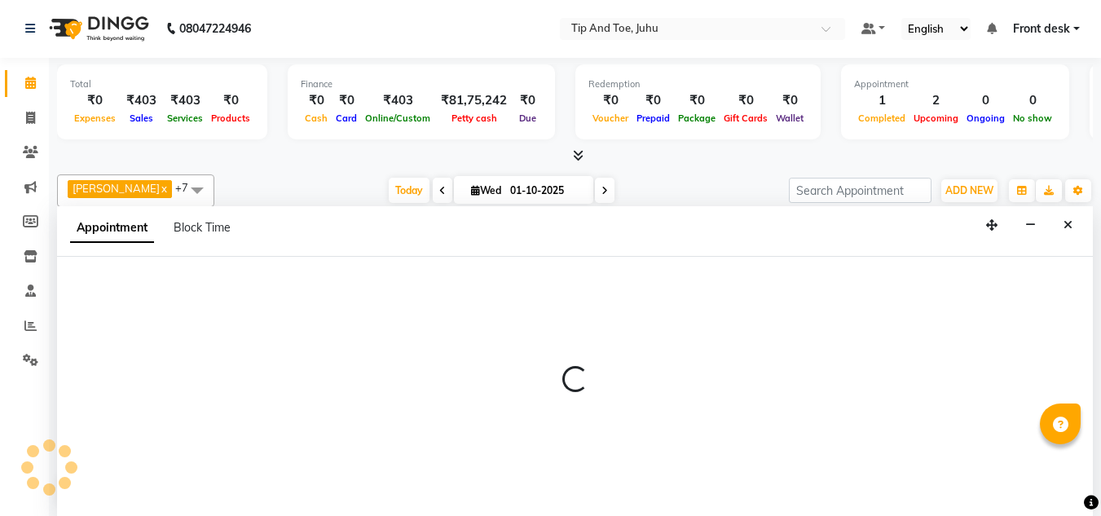
select select "37337"
select select "795"
select select "tentative"
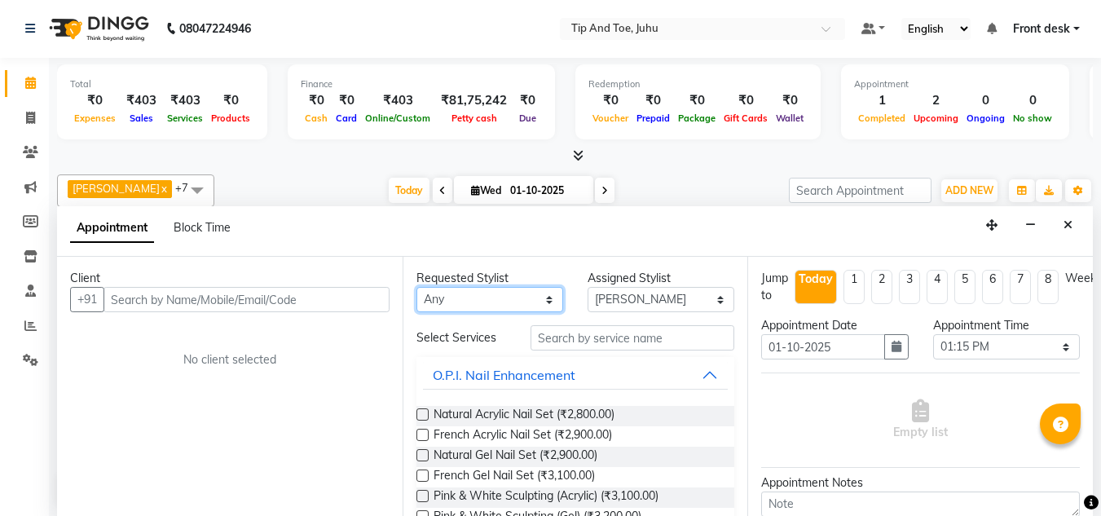
click at [519, 303] on select "Any [PERSON_NAME] AKASH [PERSON_NAME] kharei [PERSON_NAME] [DEMOGRAPHIC_DATA] […" at bounding box center [489, 299] width 147 height 25
select select "37337"
click at [416, 287] on select "Any [PERSON_NAME] AKASH [PERSON_NAME] kharei [PERSON_NAME] [DEMOGRAPHIC_DATA] […" at bounding box center [489, 299] width 147 height 25
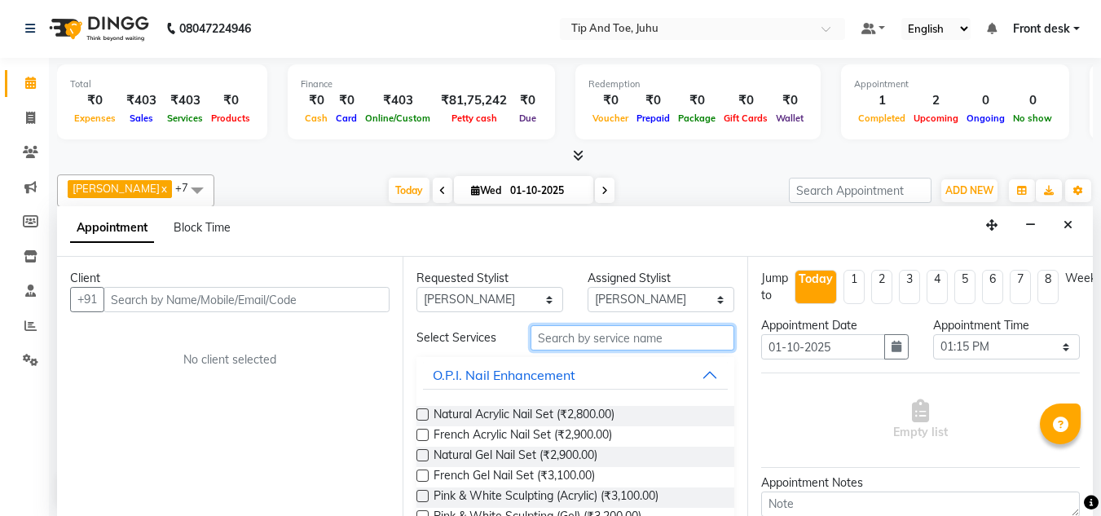
click at [587, 343] on input "text" at bounding box center [633, 337] width 204 height 25
type input "F"
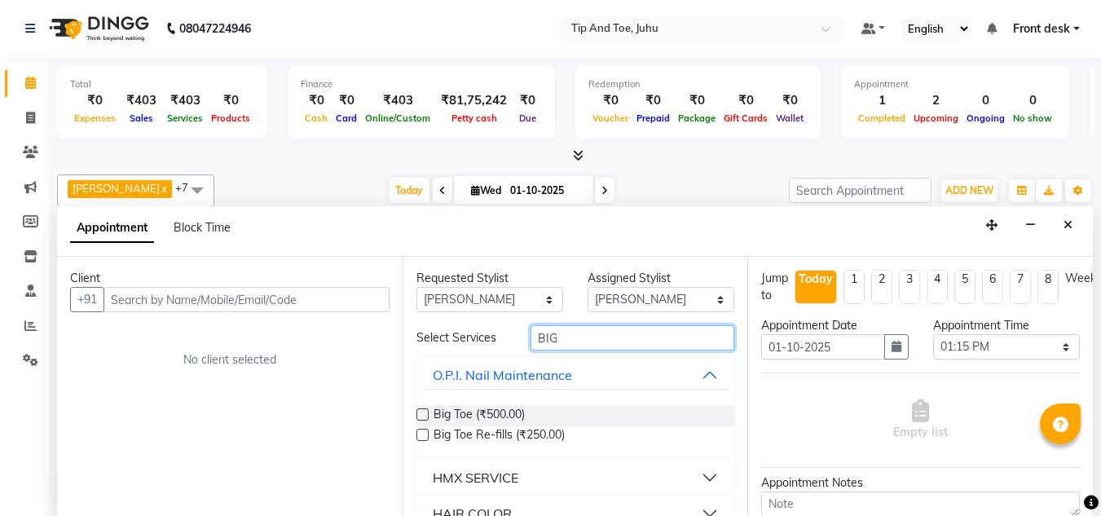
type input "BIG"
click at [425, 414] on label at bounding box center [422, 414] width 12 height 12
click at [425, 414] on input "checkbox" at bounding box center [421, 416] width 11 height 11
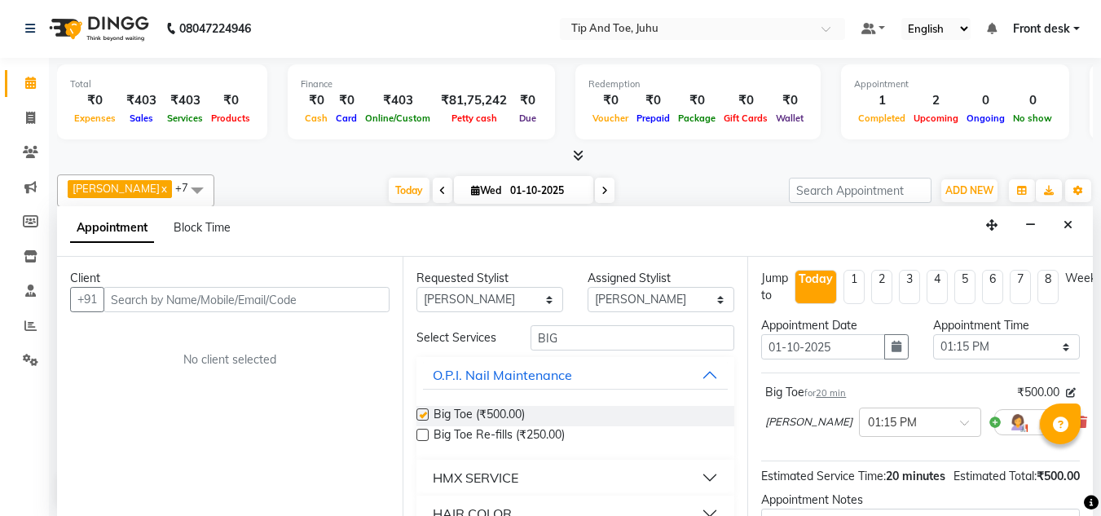
checkbox input "false"
click at [504, 306] on select "Any [PERSON_NAME] AKASH [PERSON_NAME] kharei [PERSON_NAME] [DEMOGRAPHIC_DATA] […" at bounding box center [489, 299] width 147 height 25
select select "37330"
click at [416, 287] on select "Any [PERSON_NAME] AKASH [PERSON_NAME] kharei [PERSON_NAME] [DEMOGRAPHIC_DATA] […" at bounding box center [489, 299] width 147 height 25
select select "37330"
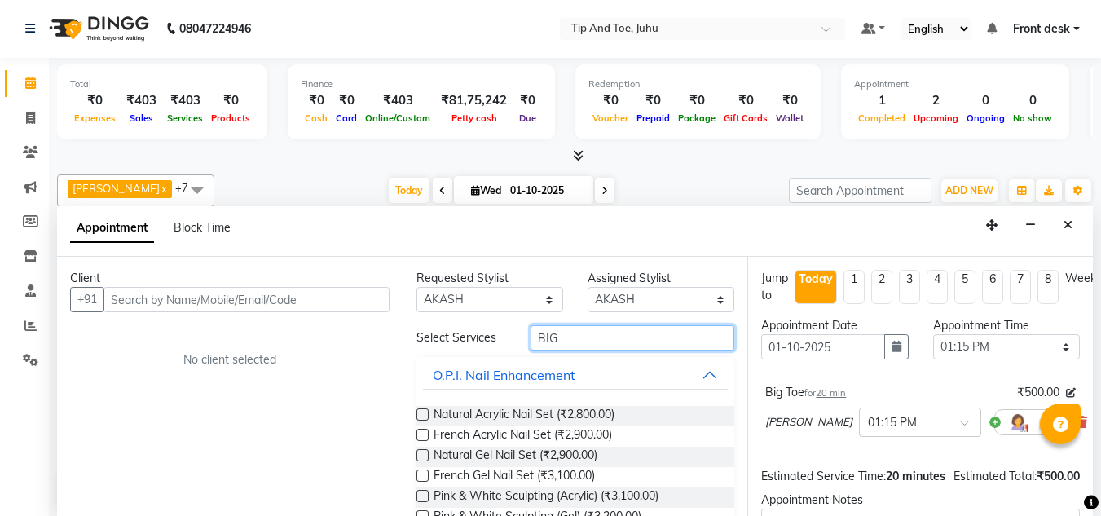
click at [589, 341] on input "BIG" at bounding box center [633, 337] width 204 height 25
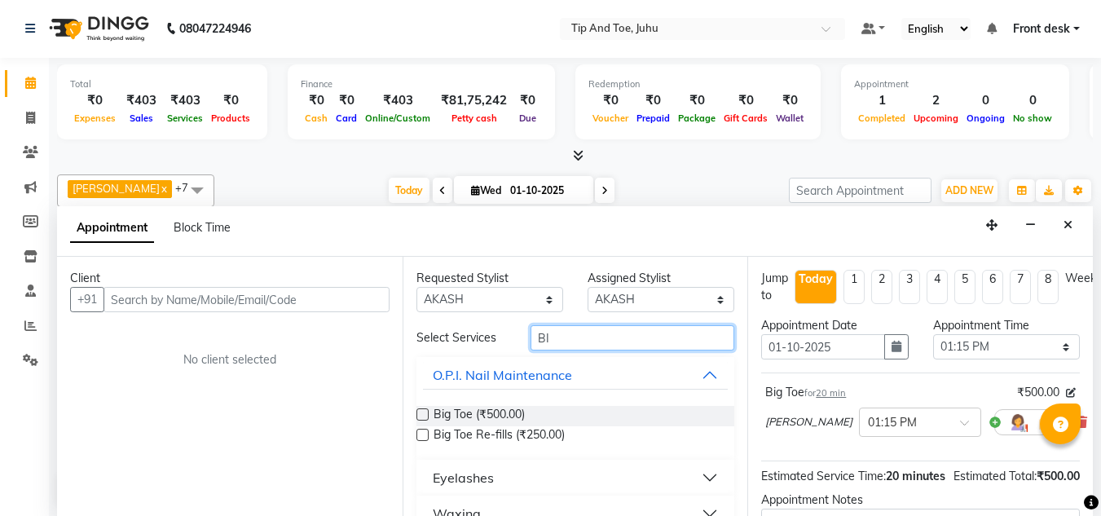
type input "B"
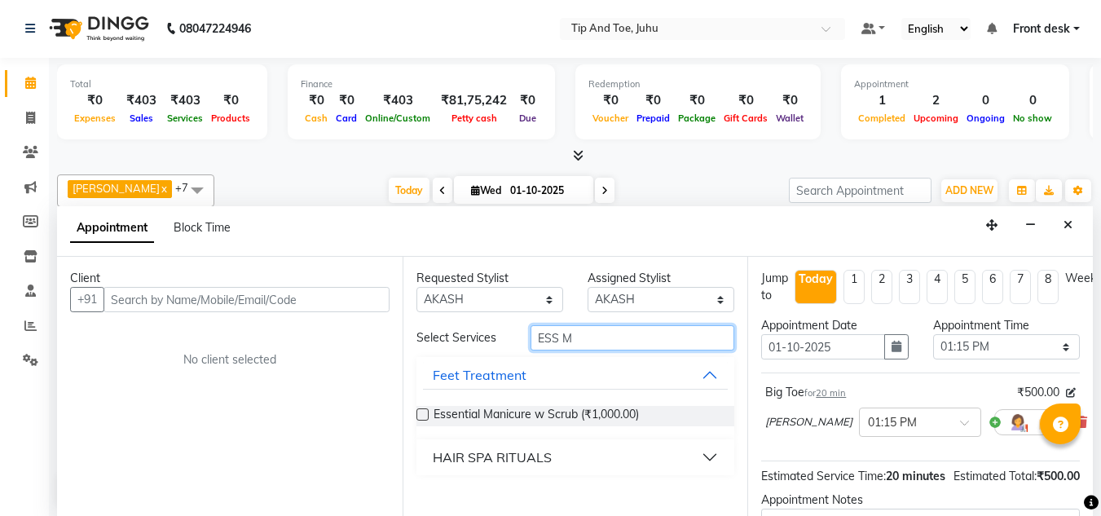
type input "ESS M"
click at [421, 416] on label at bounding box center [422, 414] width 12 height 12
click at [421, 416] on input "checkbox" at bounding box center [421, 416] width 11 height 11
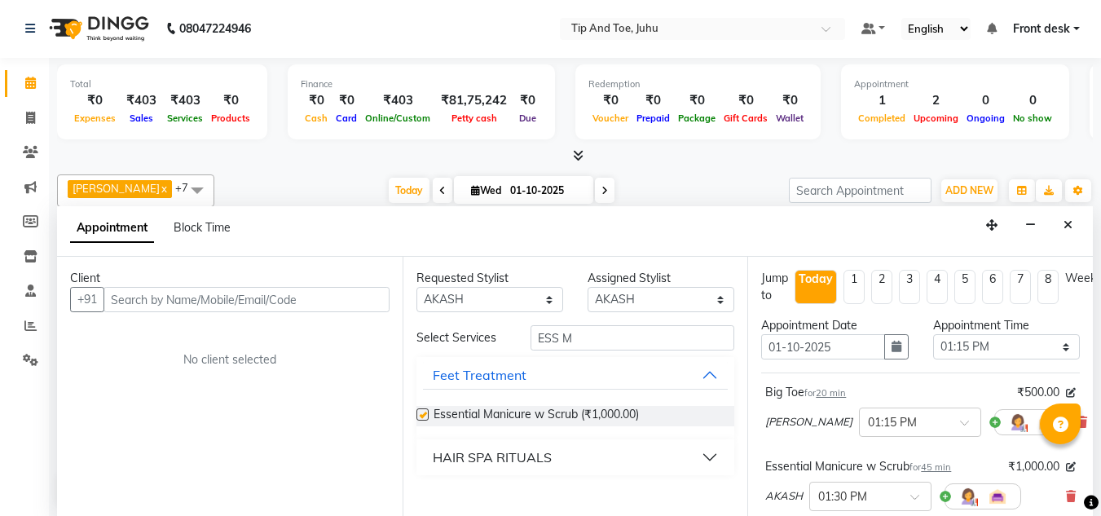
checkbox input "false"
click at [607, 302] on select "Select [PERSON_NAME] AKASH [PERSON_NAME] kharei [PERSON_NAME] [DEMOGRAPHIC_DATA…" at bounding box center [661, 299] width 147 height 25
select select "39814"
click at [588, 287] on select "Select [PERSON_NAME] AKASH [PERSON_NAME] kharei [PERSON_NAME] [DEMOGRAPHIC_DATA…" at bounding box center [661, 299] width 147 height 25
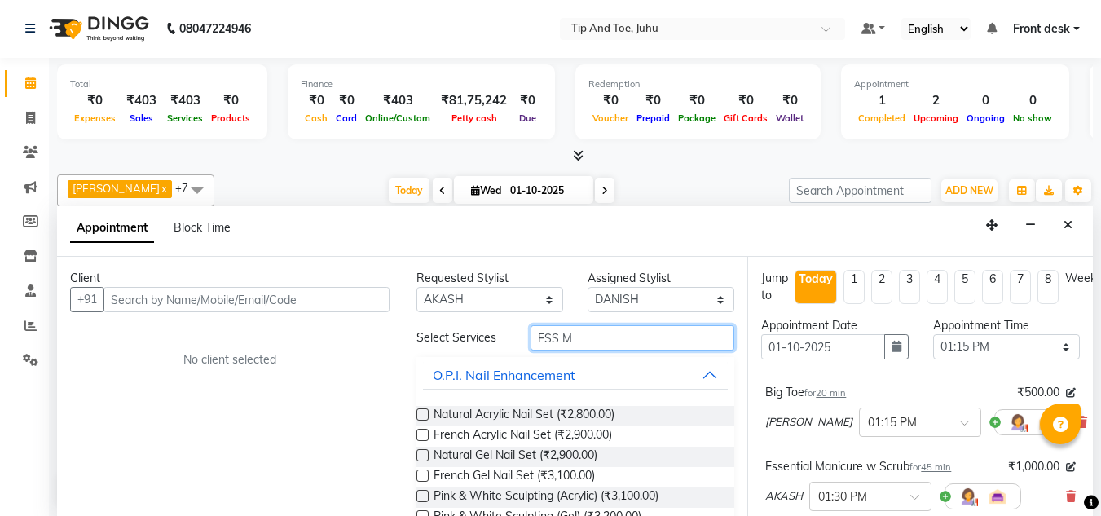
click at [593, 345] on input "ESS M" at bounding box center [633, 337] width 204 height 25
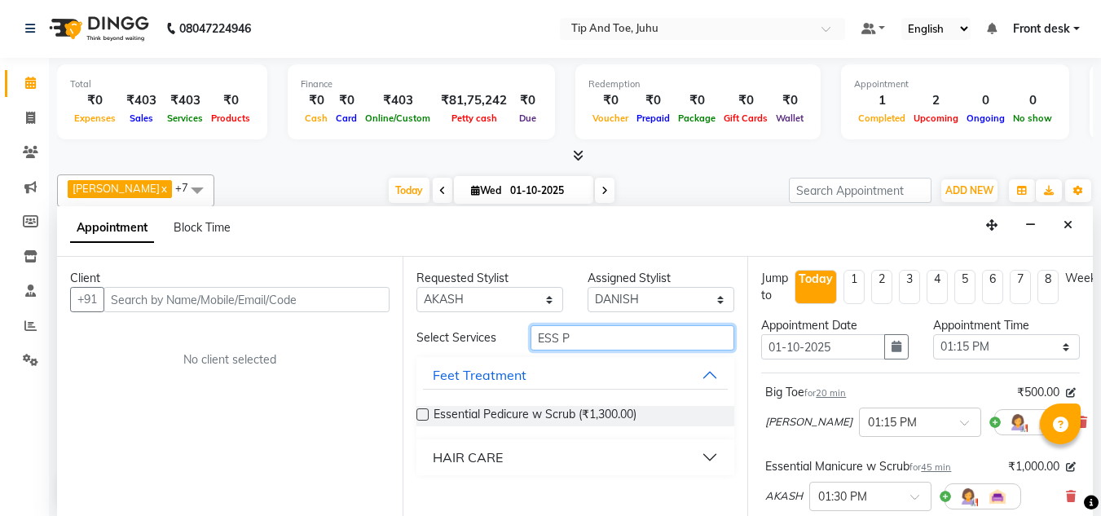
type input "ESS P"
click at [420, 413] on label at bounding box center [422, 414] width 12 height 12
click at [420, 413] on input "checkbox" at bounding box center [421, 416] width 11 height 11
checkbox input "false"
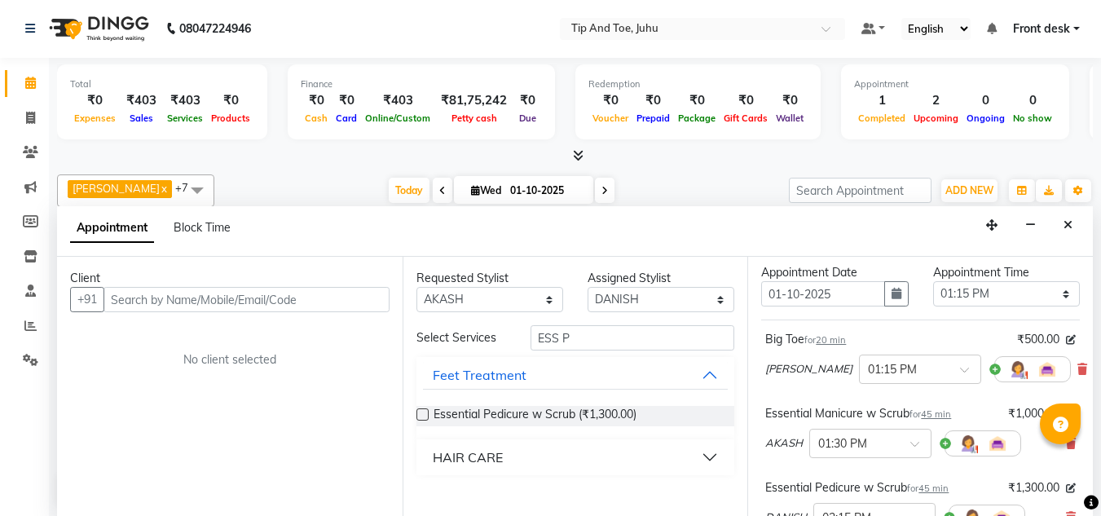
scroll to position [81, 0]
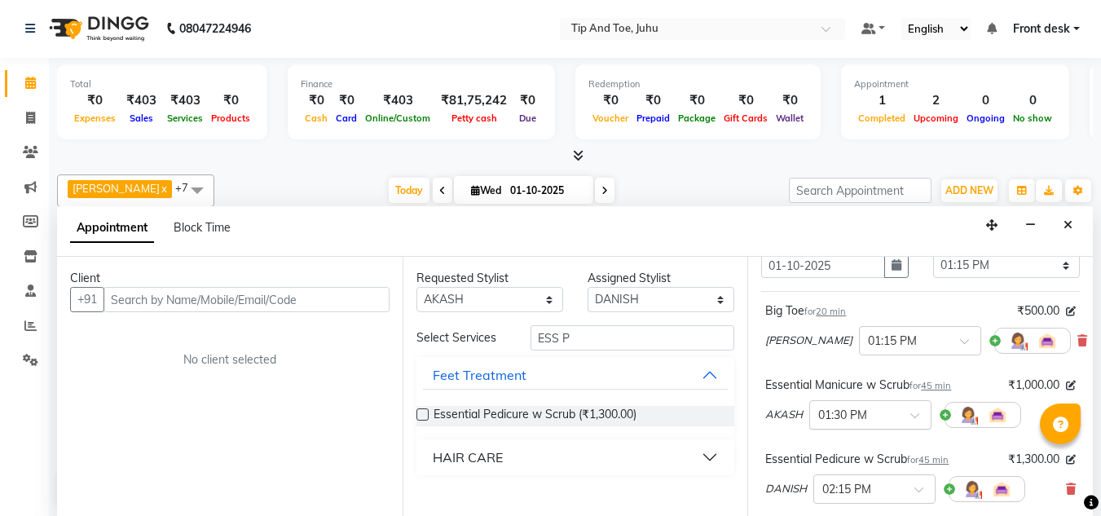
click at [910, 405] on div at bounding box center [870, 413] width 121 height 17
click at [856, 477] on div "01:15 PM" at bounding box center [870, 479] width 121 height 30
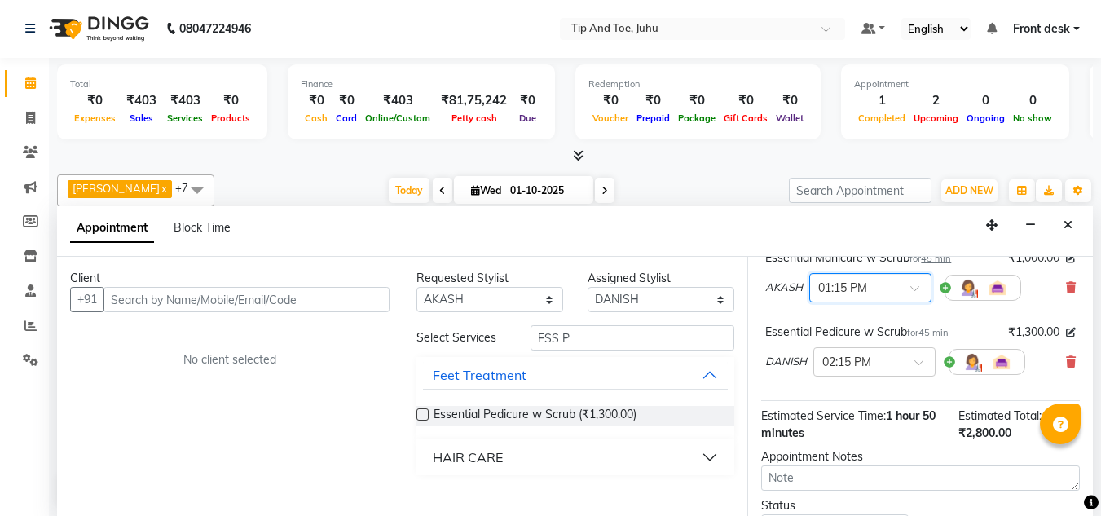
scroll to position [244, 0]
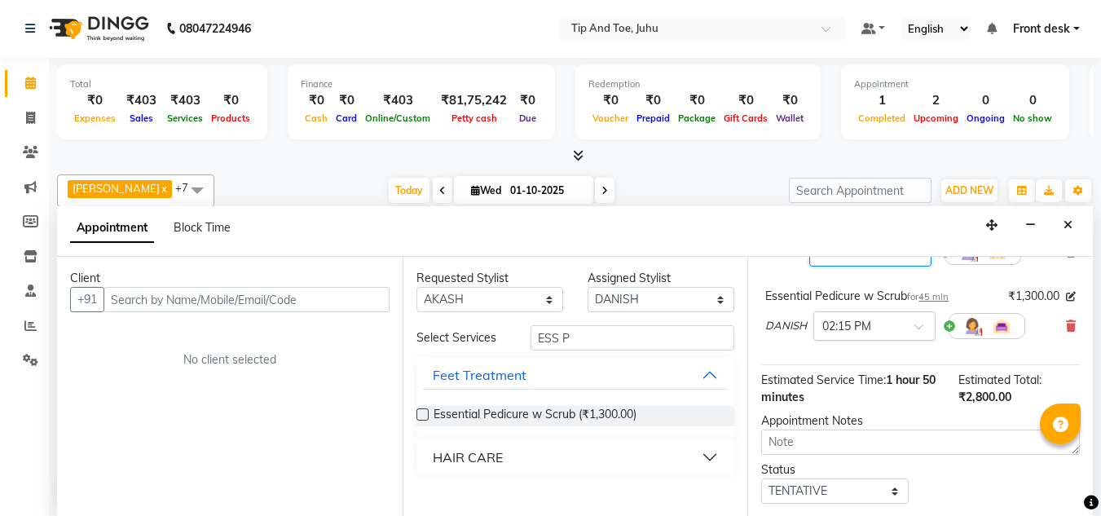
click at [917, 328] on span at bounding box center [924, 331] width 20 height 17
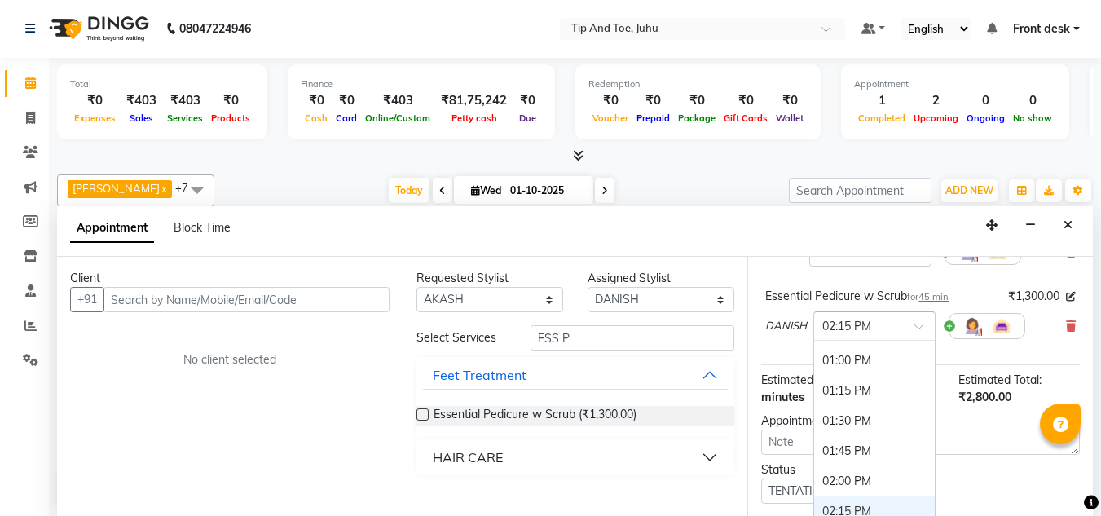
scroll to position [470, 0]
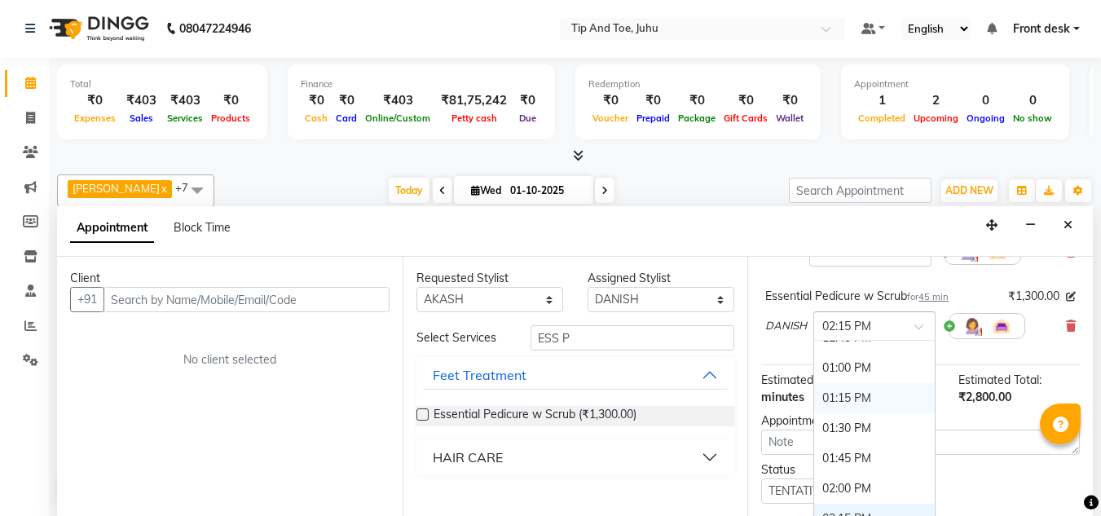
click at [848, 389] on div "01:15 PM" at bounding box center [874, 398] width 121 height 30
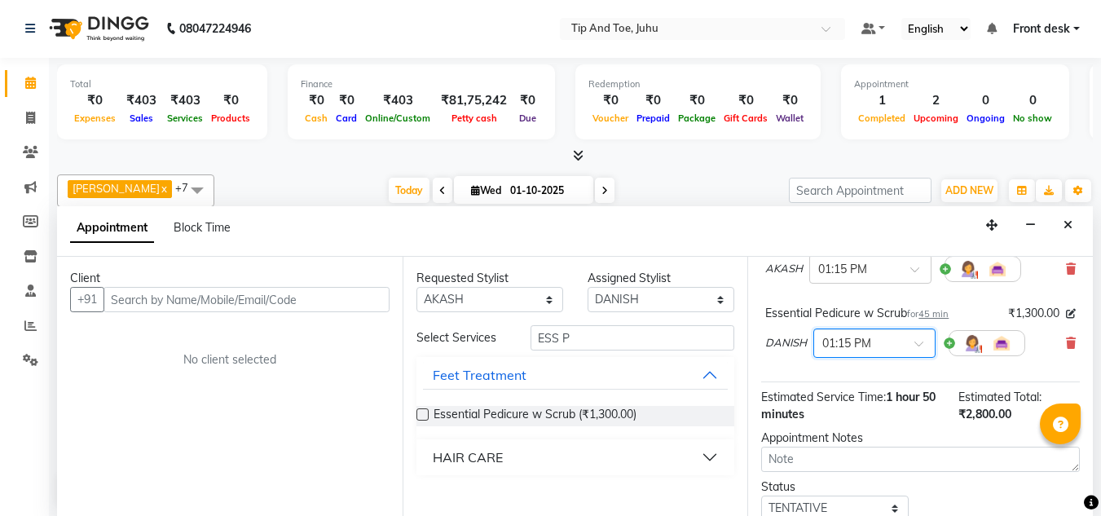
scroll to position [262, 0]
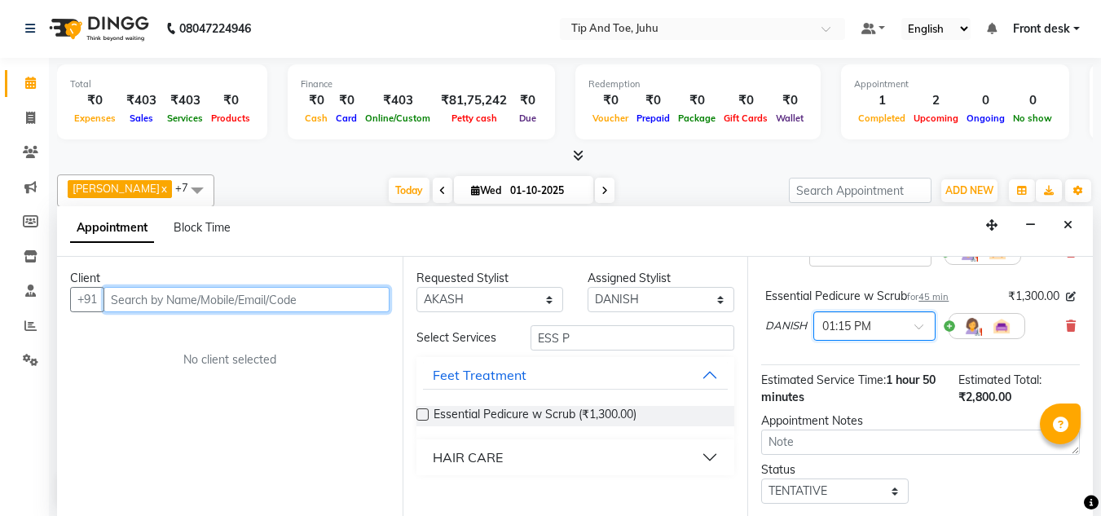
click at [350, 292] on input "text" at bounding box center [246, 299] width 286 height 25
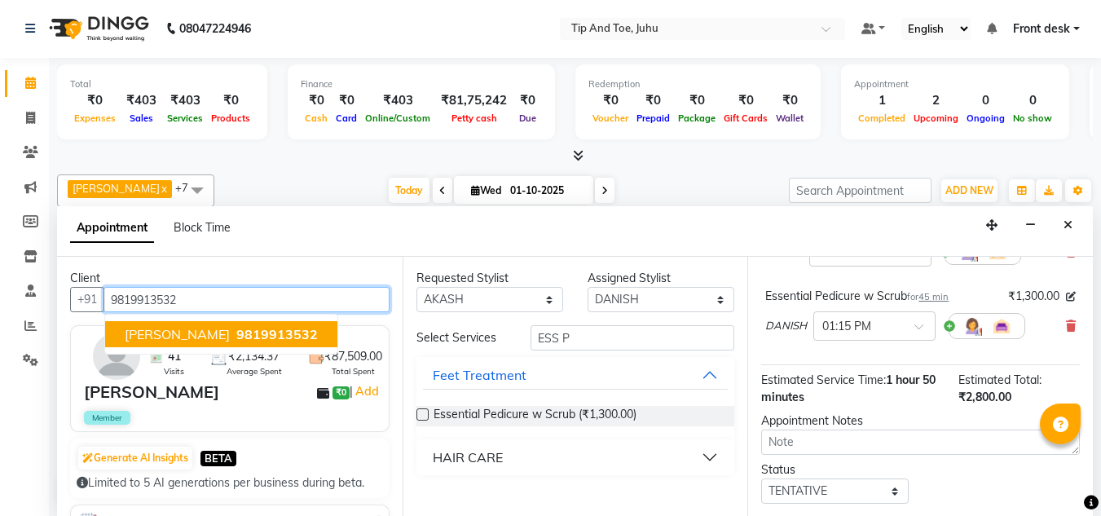
click at [274, 331] on span "9819913532" at bounding box center [276, 334] width 81 height 16
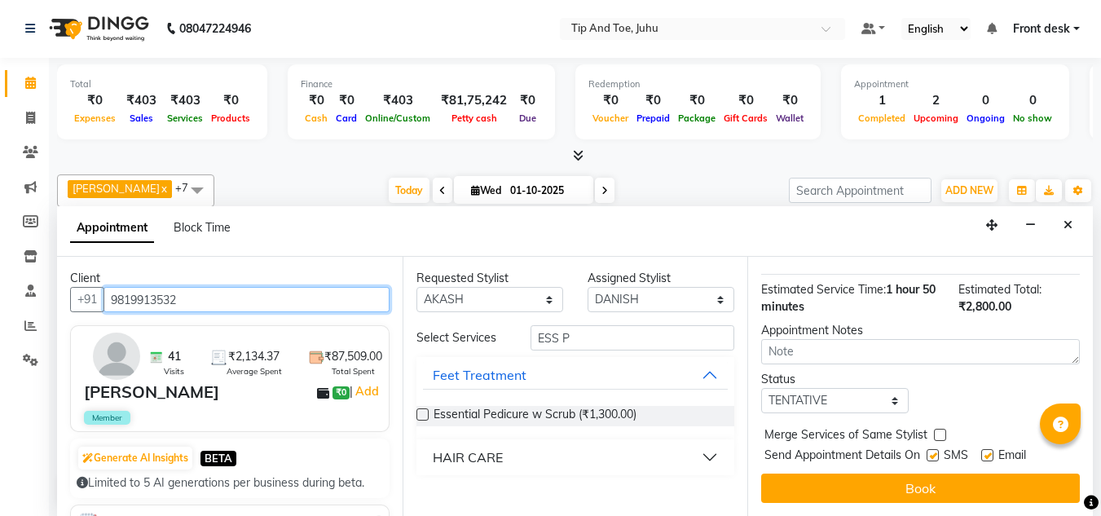
scroll to position [364, 0]
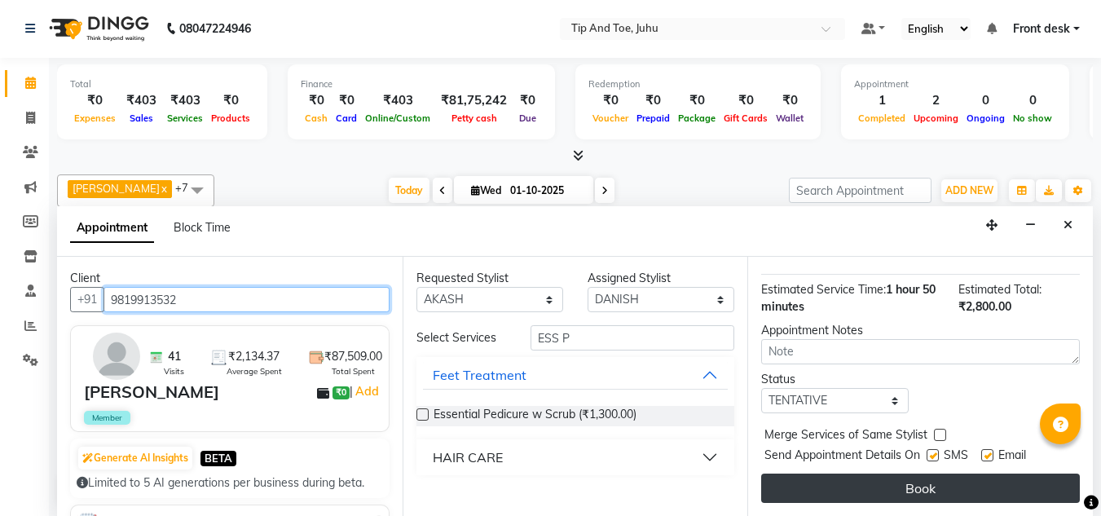
type input "9819913532"
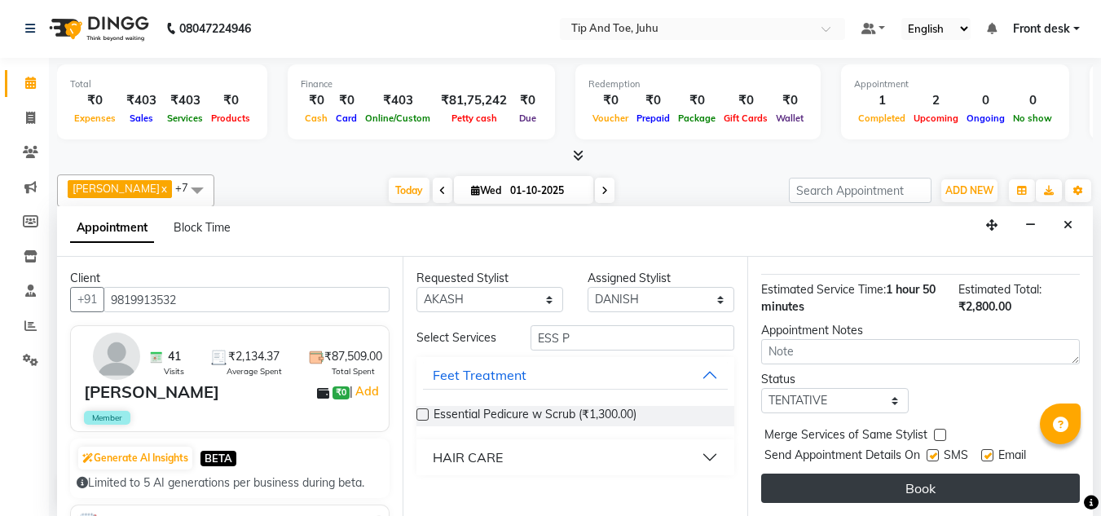
click at [885, 488] on button "Book" at bounding box center [920, 487] width 319 height 29
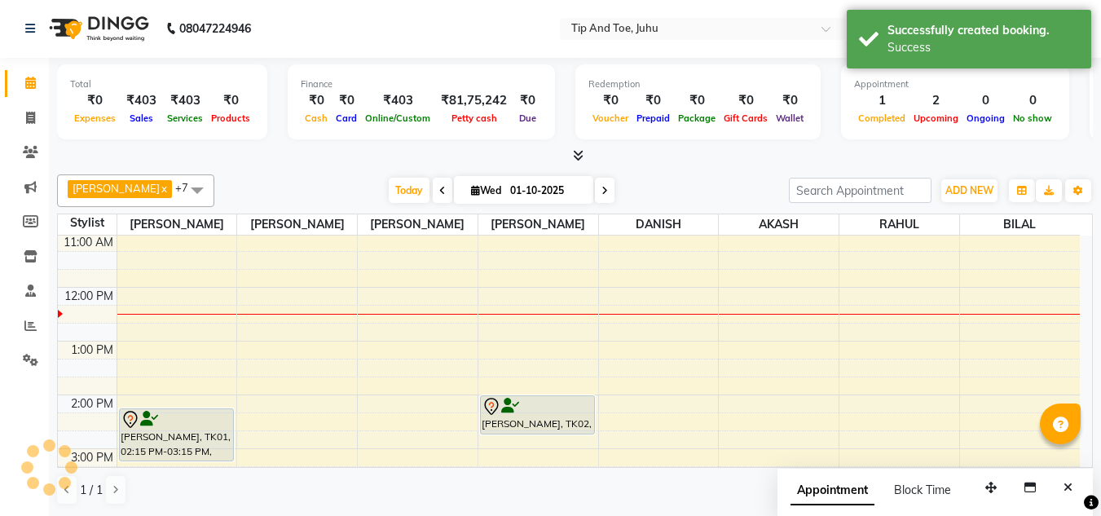
scroll to position [0, 0]
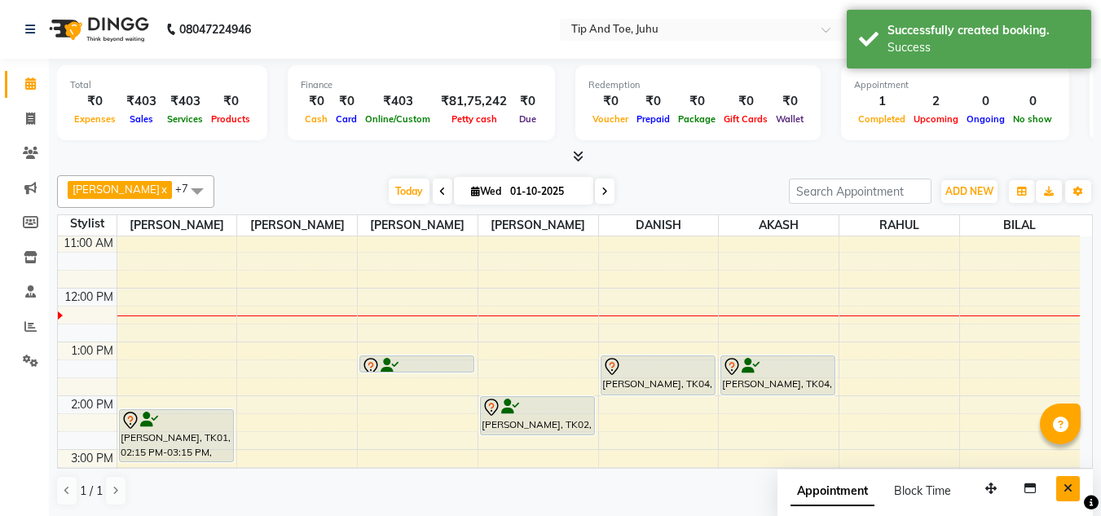
click at [1065, 486] on icon "Close" at bounding box center [1067, 487] width 9 height 11
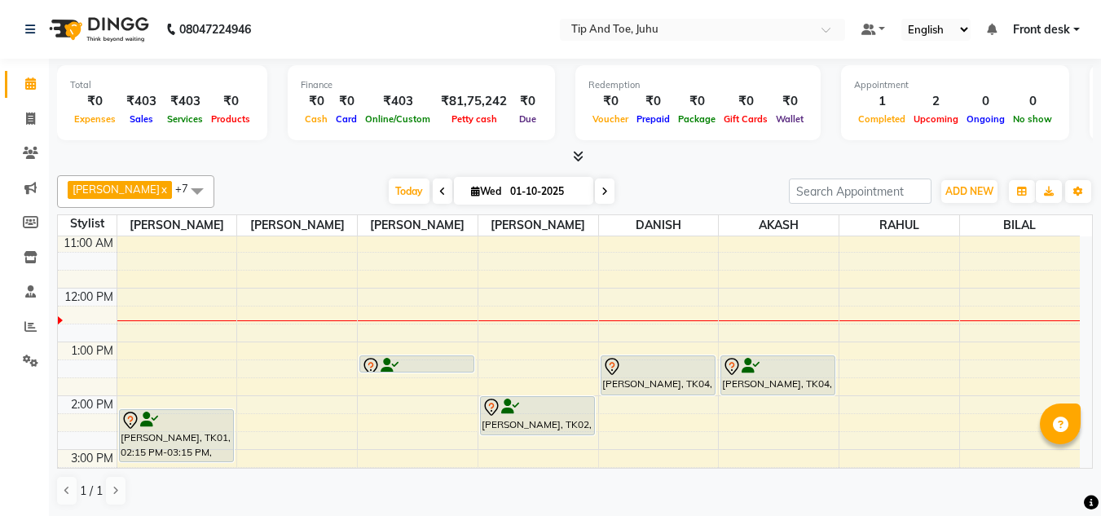
click at [601, 190] on icon at bounding box center [604, 192] width 7 height 10
type input "02-10-2025"
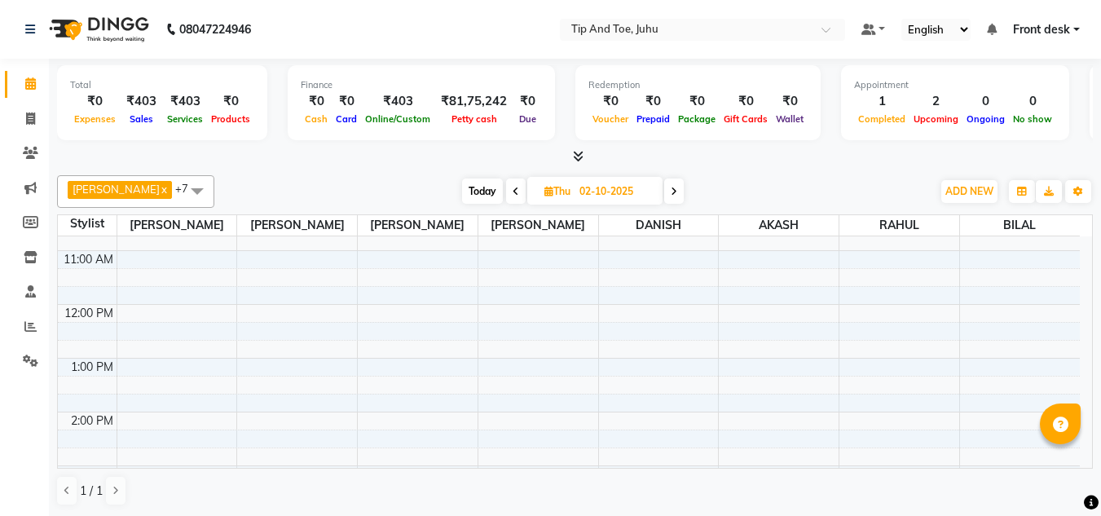
scroll to position [183, 0]
click at [202, 386] on div "8:00 AM 9:00 AM 10:00 AM 11:00 AM 12:00 PM 1:00 PM 2:00 PM 3:00 PM 4:00 PM 5:00…" at bounding box center [569, 403] width 1022 height 698
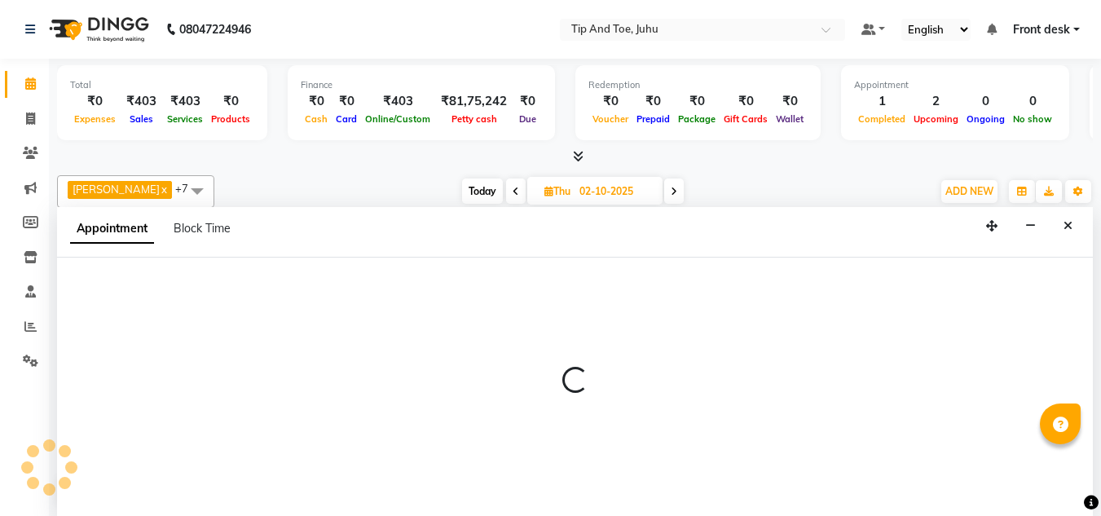
scroll to position [1, 0]
select select "37351"
select select "tentative"
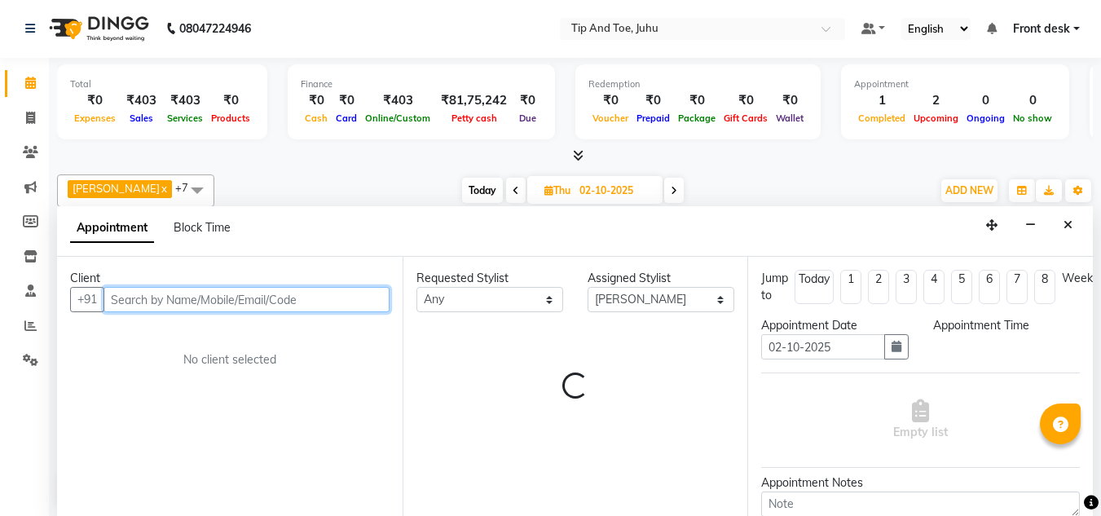
select select "840"
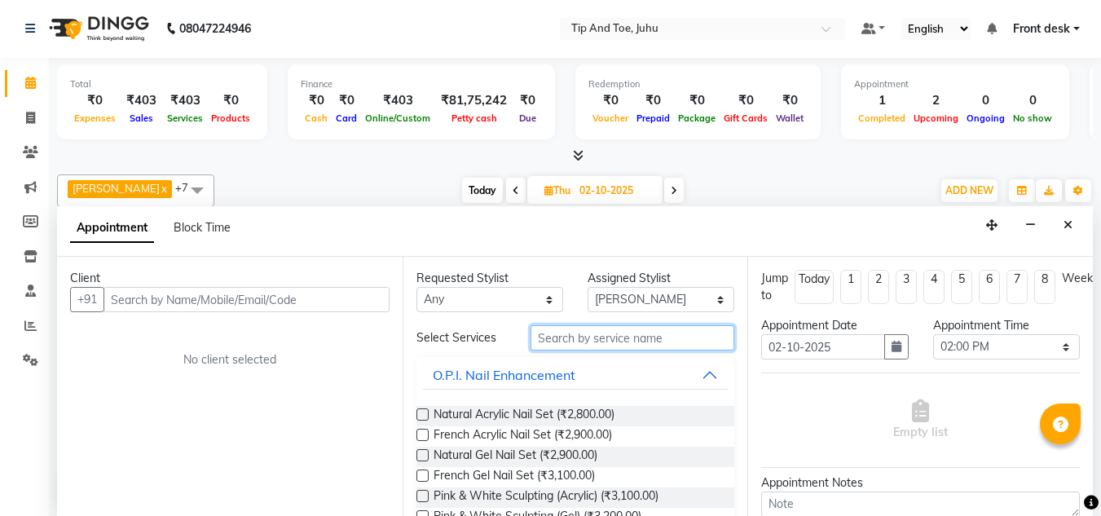
click at [592, 342] on input "text" at bounding box center [633, 337] width 204 height 25
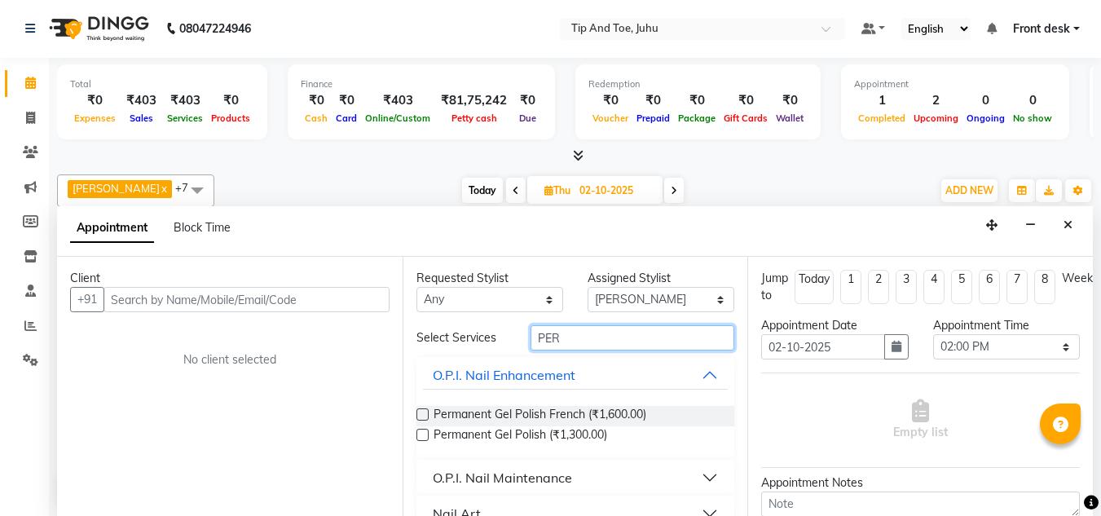
type input "PER"
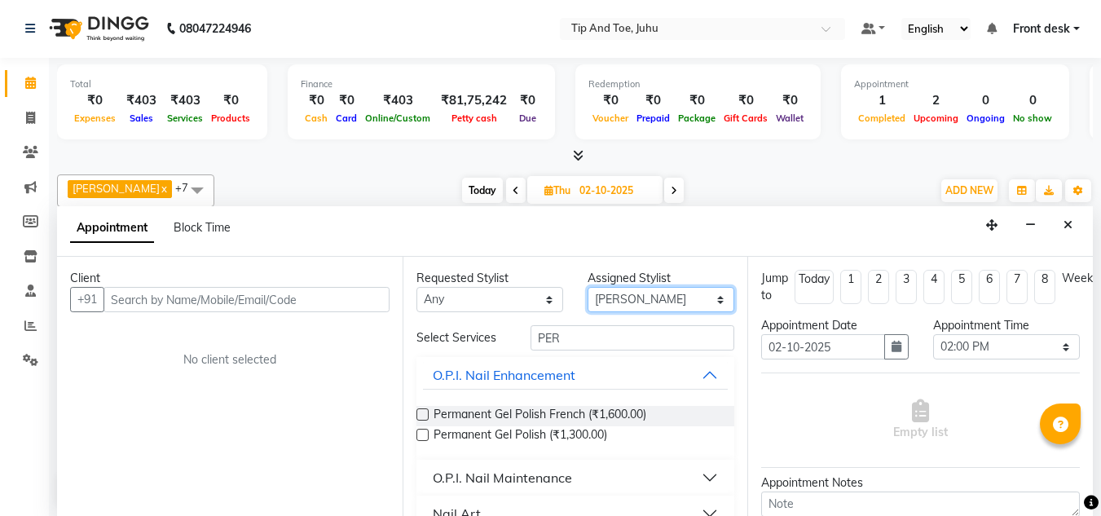
click at [607, 293] on select "Select [PERSON_NAME] AKASH [PERSON_NAME] kharei [PERSON_NAME] [DEMOGRAPHIC_DATA…" at bounding box center [661, 299] width 147 height 25
select select "37331"
click at [588, 287] on select "Select [PERSON_NAME] AKASH [PERSON_NAME] kharei [PERSON_NAME] [DEMOGRAPHIC_DATA…" at bounding box center [661, 299] width 147 height 25
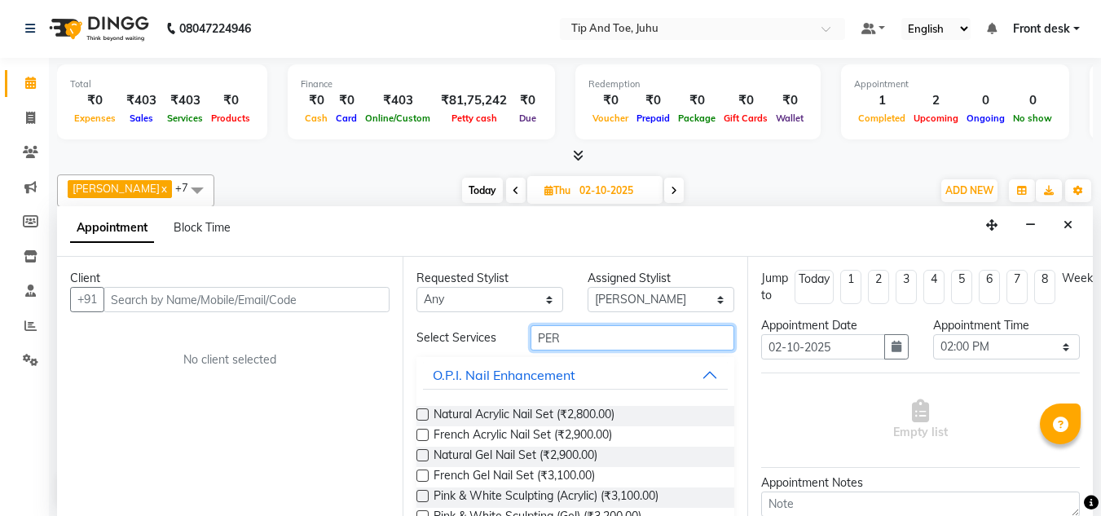
click at [563, 345] on input "PER" at bounding box center [633, 337] width 204 height 25
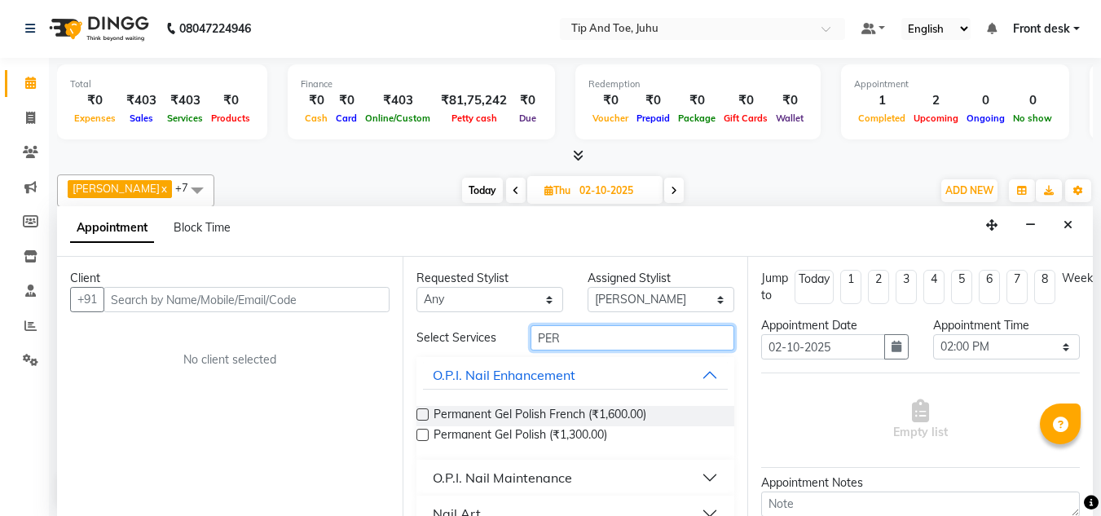
type input "PER"
click at [422, 438] on label at bounding box center [422, 435] width 12 height 12
click at [422, 438] on input "checkbox" at bounding box center [421, 436] width 11 height 11
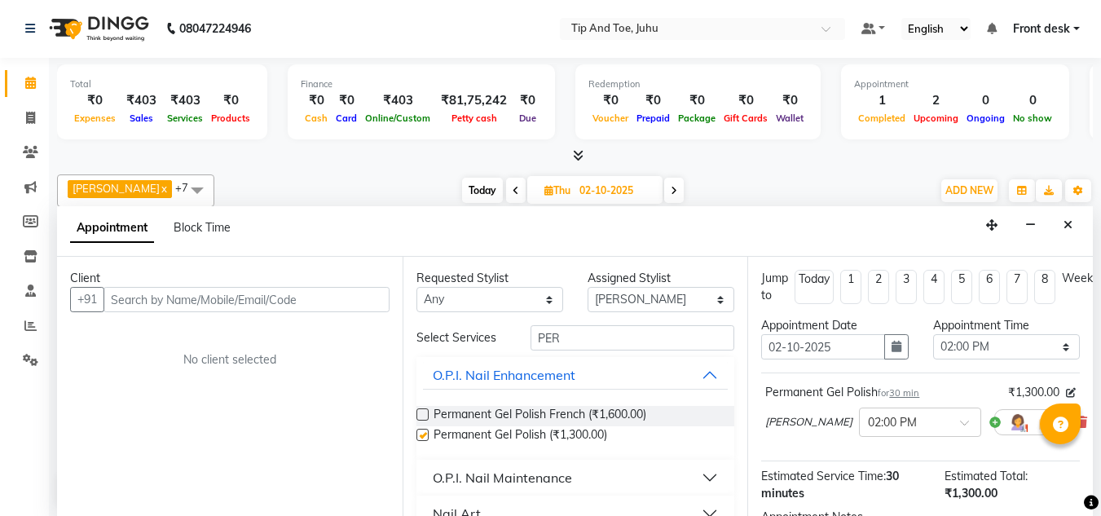
checkbox input "false"
click at [605, 302] on select "Select [PERSON_NAME] AKASH [PERSON_NAME] kharei [PERSON_NAME] [DEMOGRAPHIC_DATA…" at bounding box center [661, 299] width 147 height 25
select select "39814"
click at [588, 287] on select "Select [PERSON_NAME] AKASH [PERSON_NAME] kharei [PERSON_NAME] [DEMOGRAPHIC_DATA…" at bounding box center [661, 299] width 147 height 25
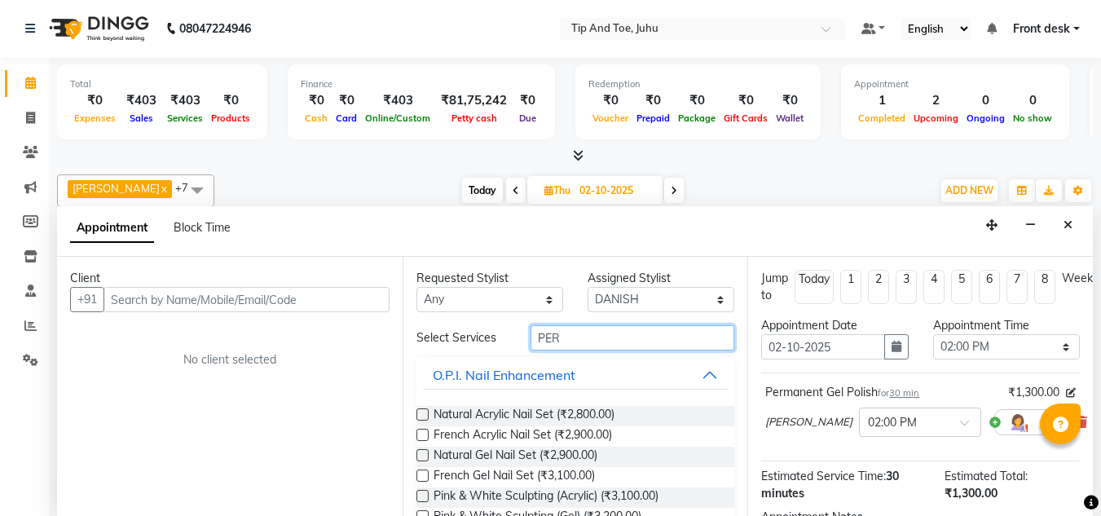
click at [574, 349] on input "PER" at bounding box center [633, 337] width 204 height 25
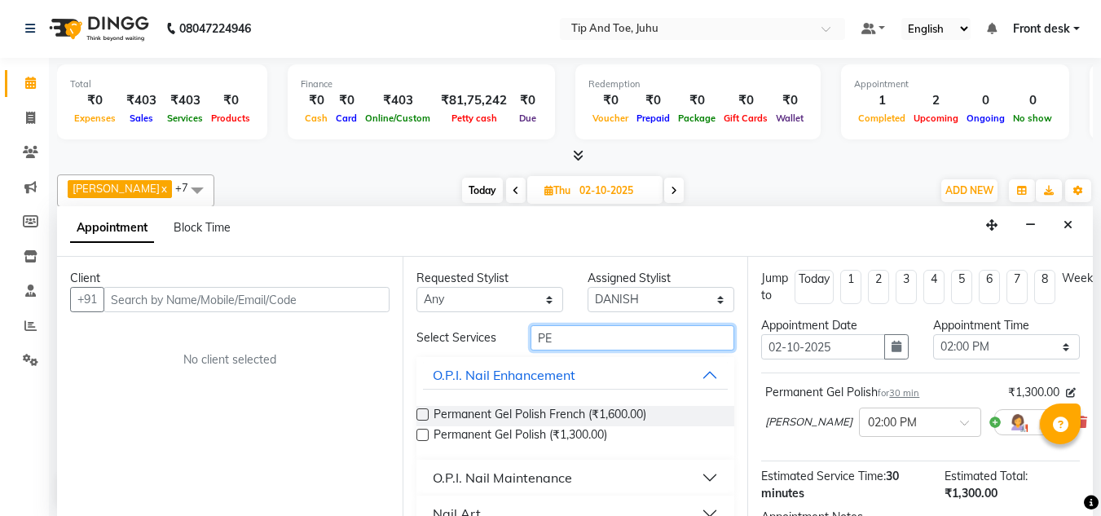
type input "P"
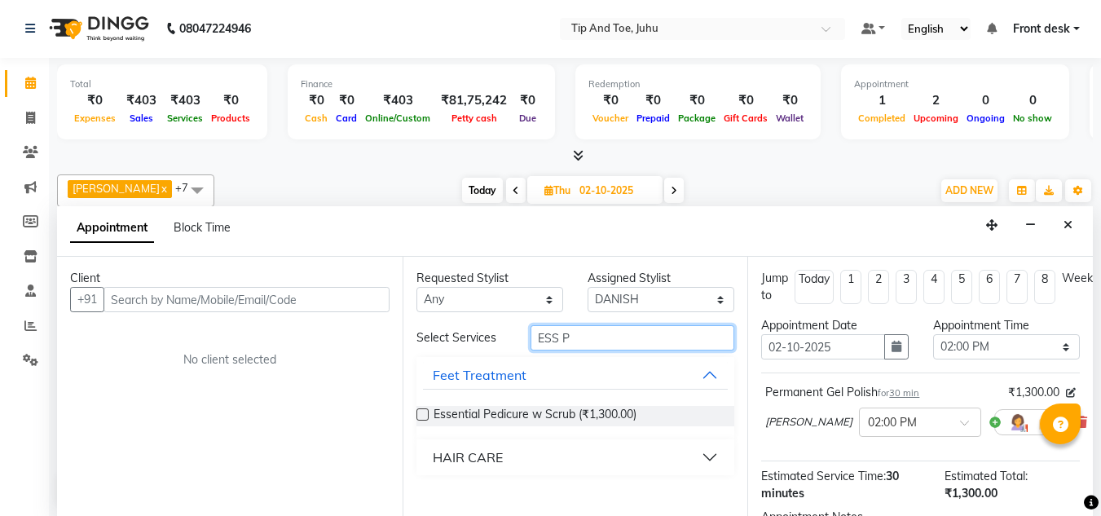
type input "ESS P"
click at [424, 416] on label at bounding box center [422, 414] width 12 height 12
click at [424, 416] on input "checkbox" at bounding box center [421, 416] width 11 height 11
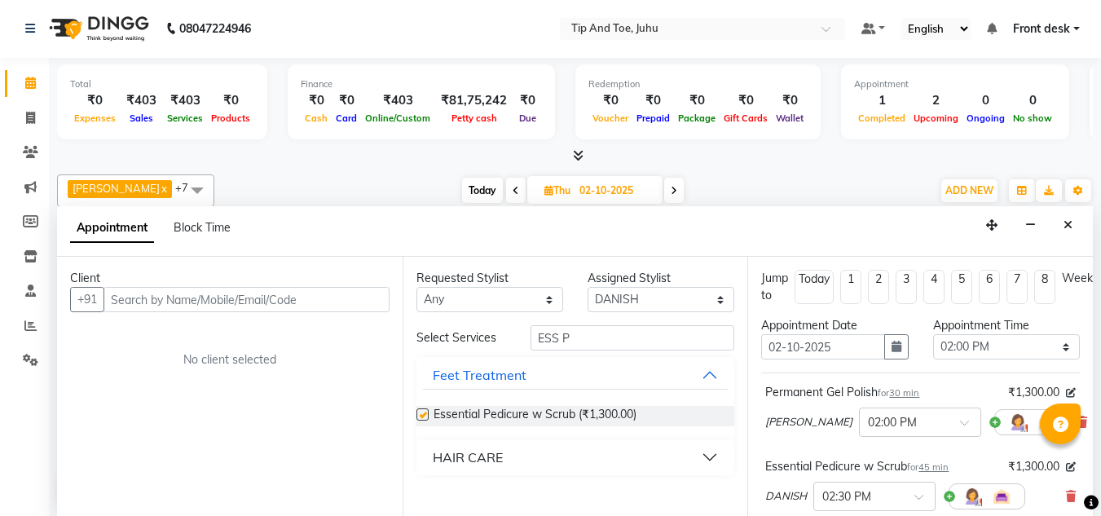
checkbox input "false"
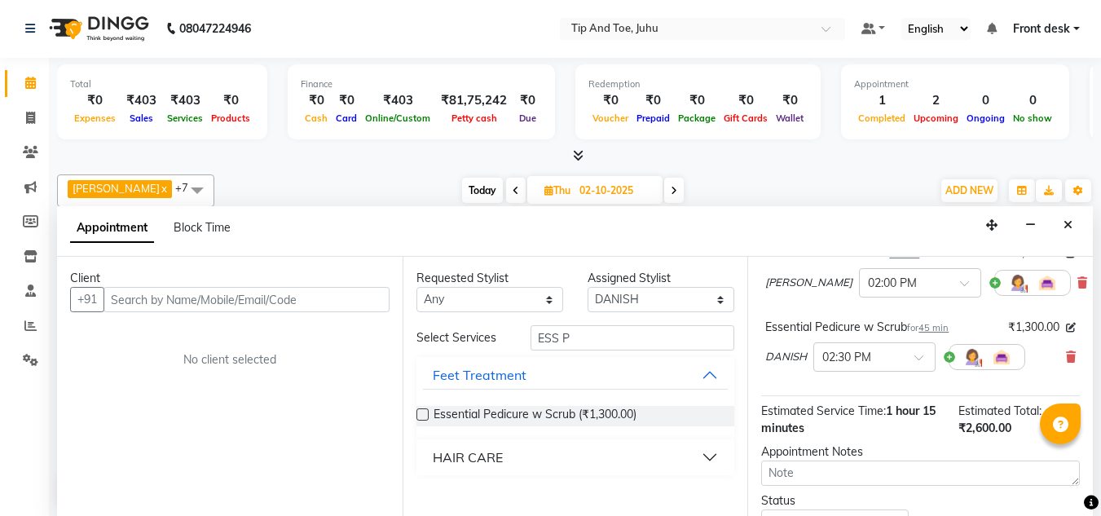
scroll to position [163, 0]
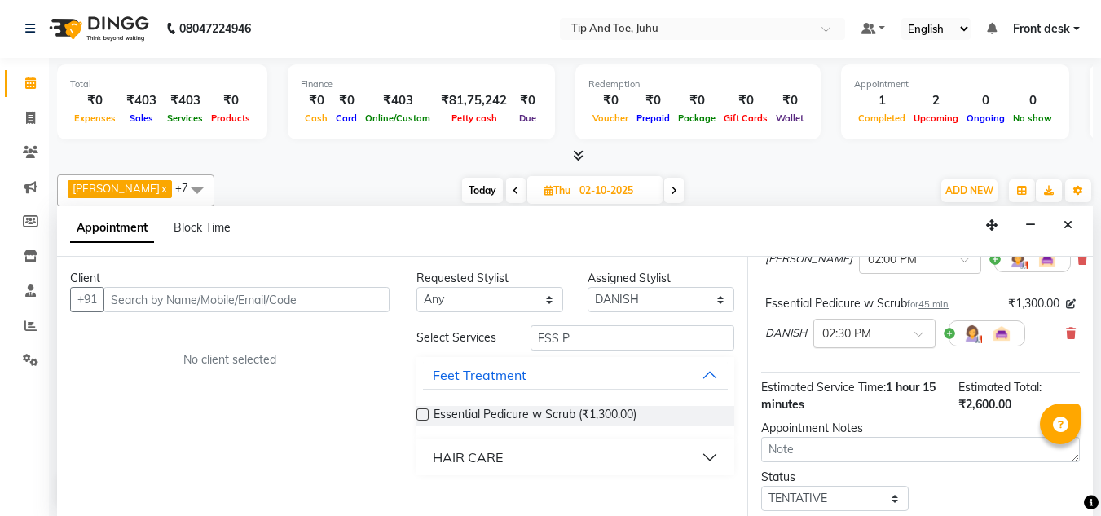
click at [920, 337] on span at bounding box center [924, 338] width 20 height 17
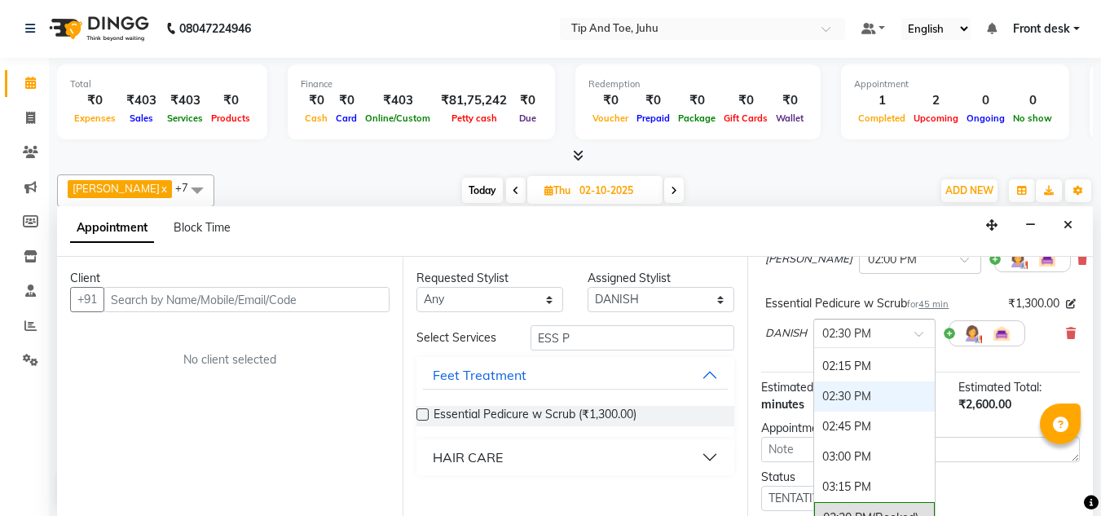
scroll to position [598, 0]
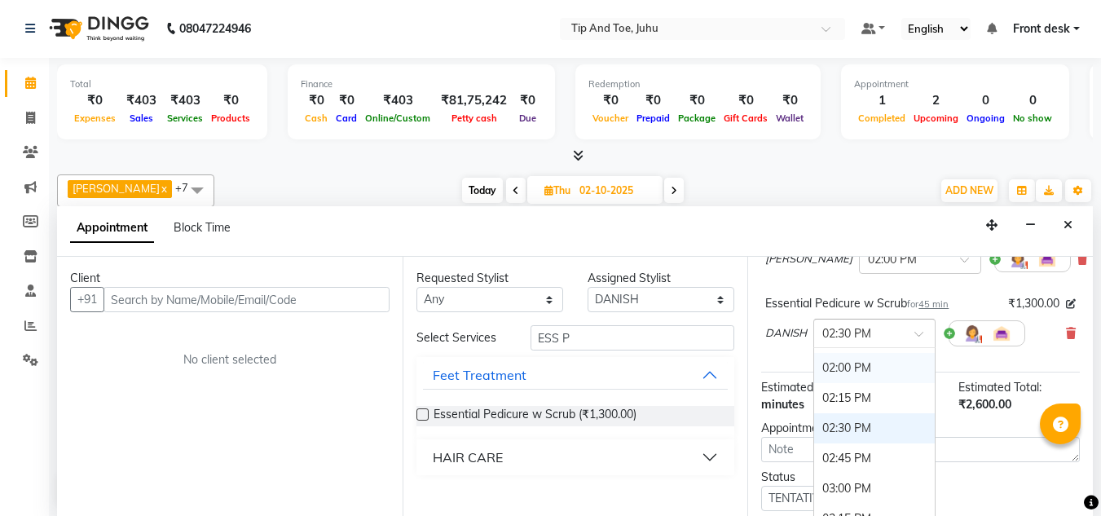
click at [867, 375] on div "02:00 PM" at bounding box center [874, 368] width 121 height 30
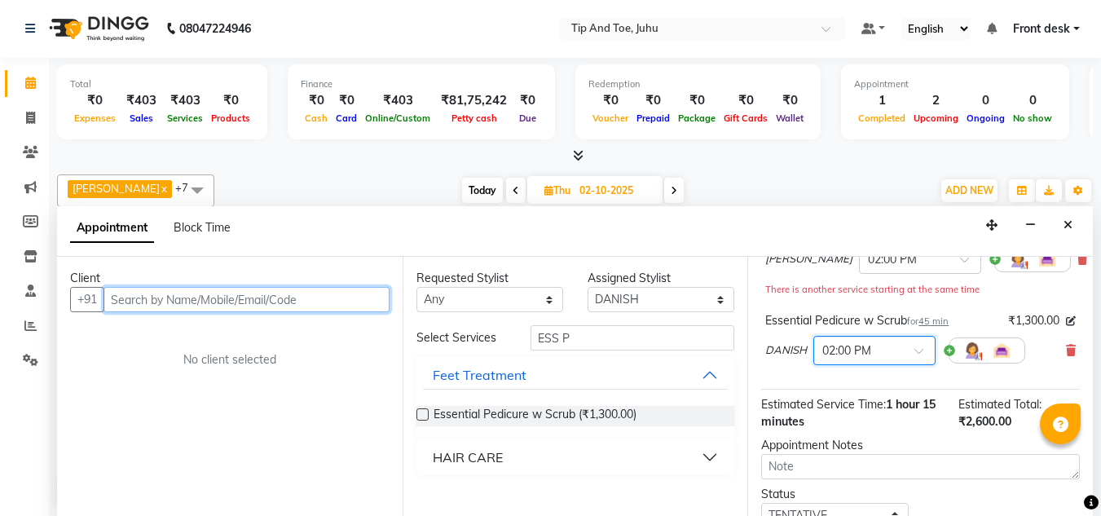
click at [245, 298] on input "text" at bounding box center [246, 299] width 286 height 25
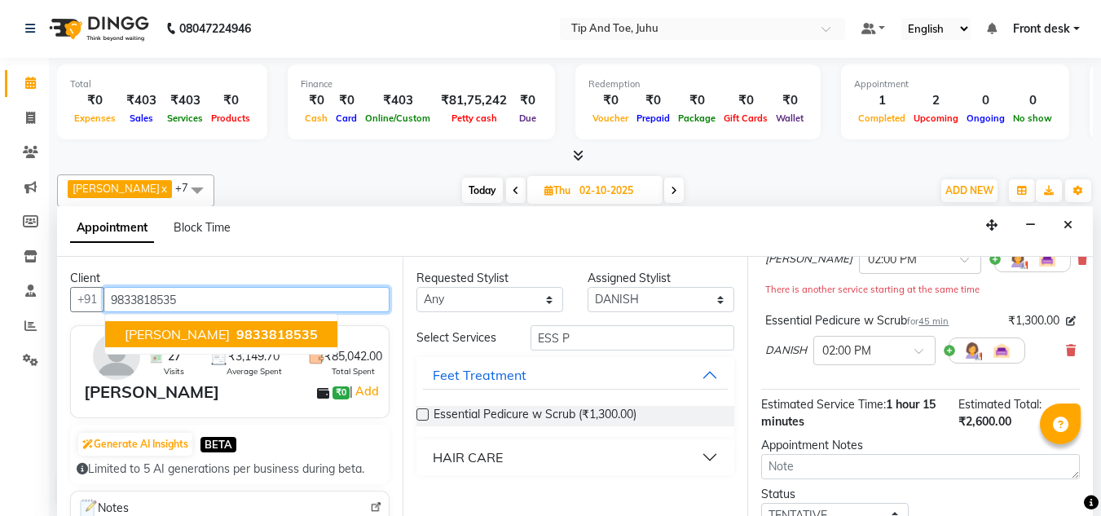
click at [254, 332] on span "9833818535" at bounding box center [276, 334] width 81 height 16
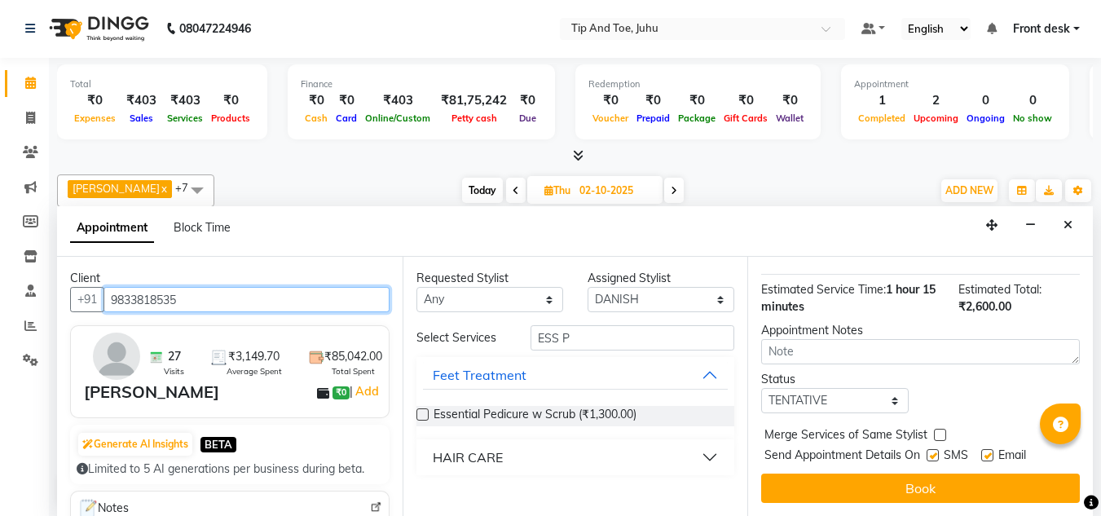
scroll to position [290, 0]
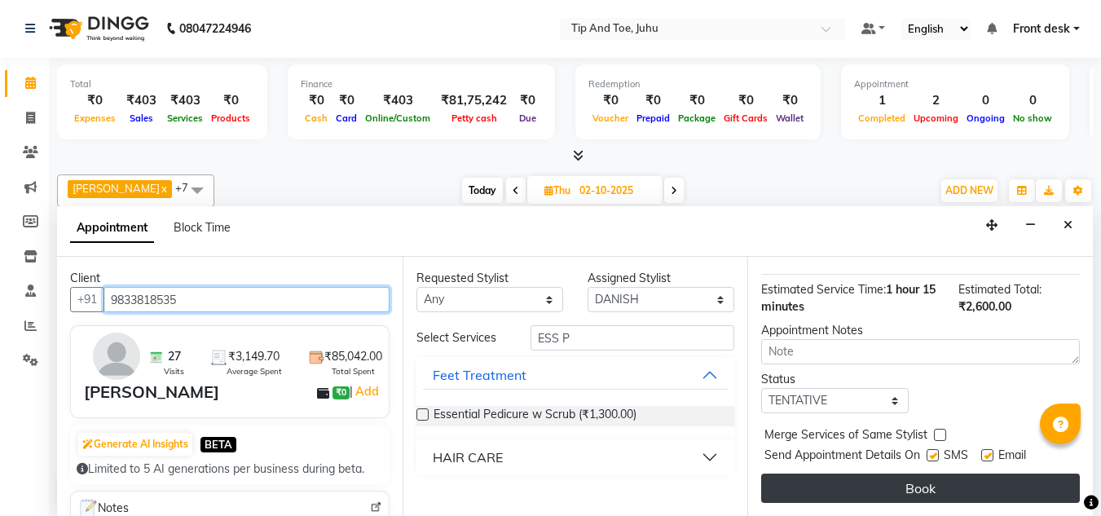
type input "9833818535"
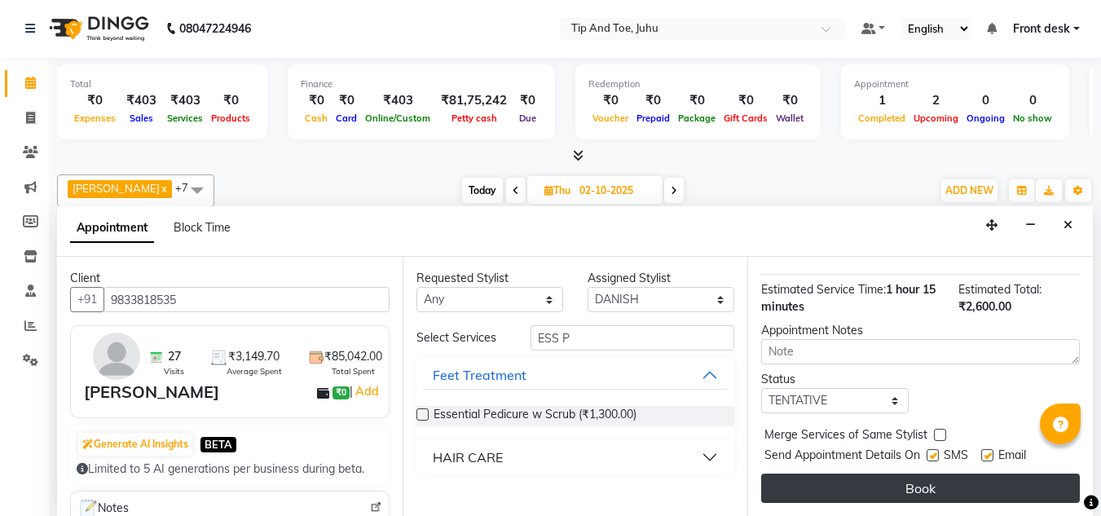
click at [895, 473] on button "Book" at bounding box center [920, 487] width 319 height 29
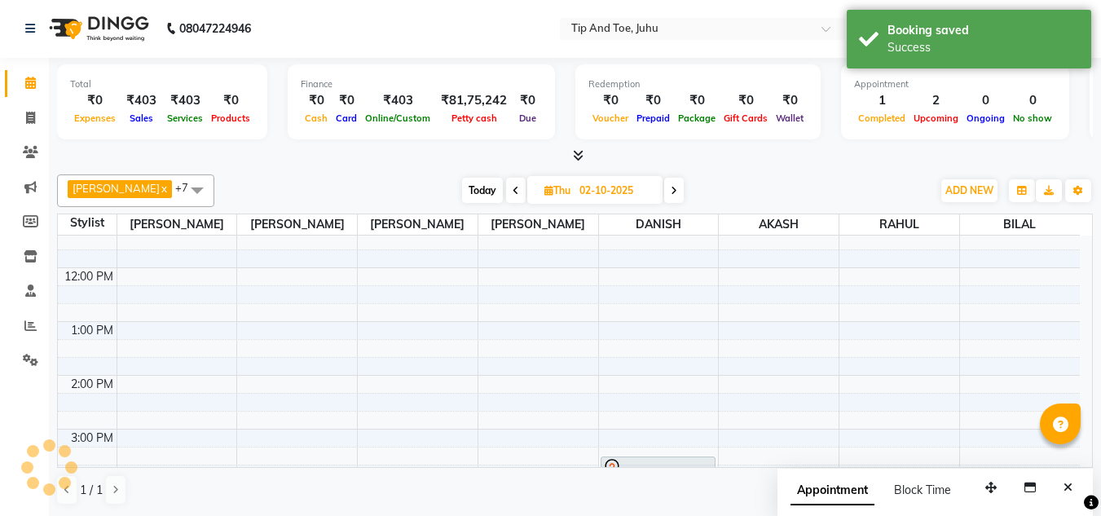
scroll to position [0, 0]
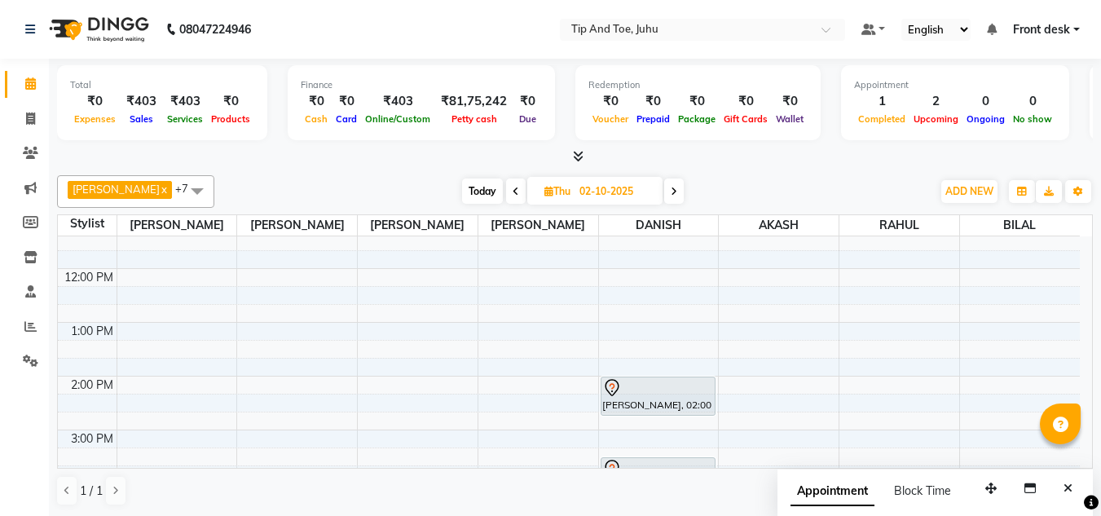
click at [467, 185] on span "Today" at bounding box center [482, 190] width 41 height 25
type input "01-10-2025"
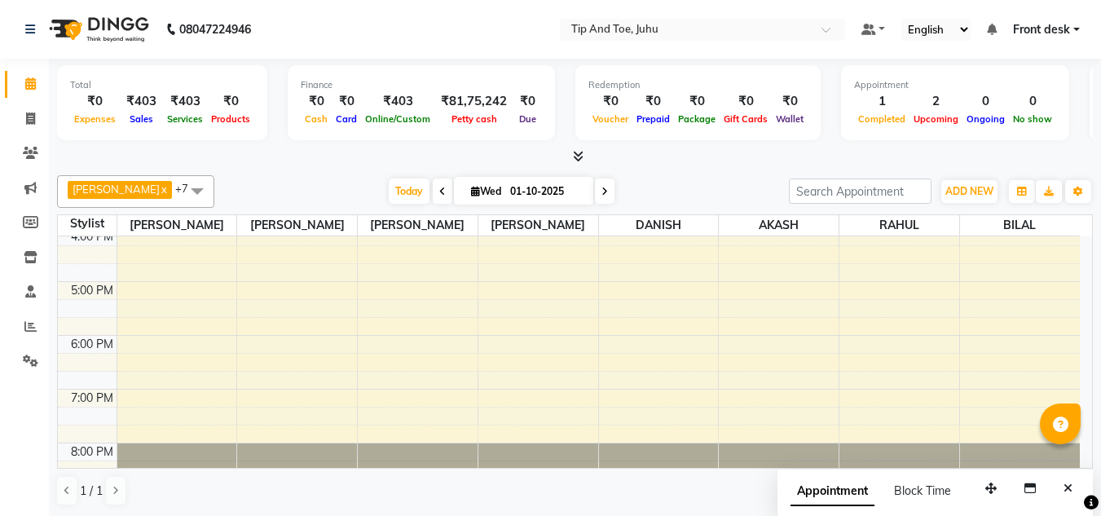
scroll to position [442, 0]
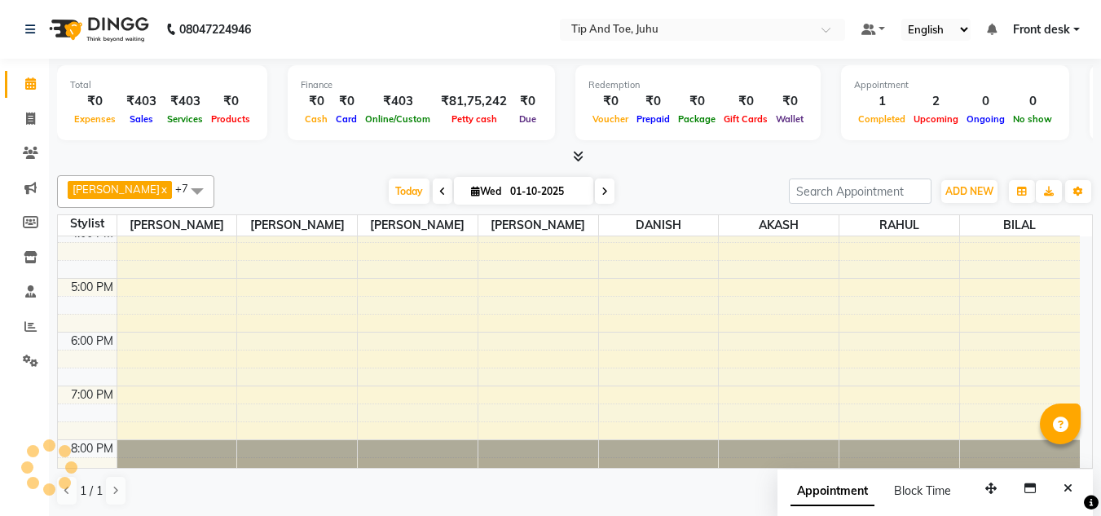
click at [297, 395] on div "8:00 AM 9:00 AM 10:00 AM 11:00 AM 12:00 PM 1:00 PM 2:00 PM 3:00 PM 4:00 PM 5:00…" at bounding box center [569, 144] width 1022 height 698
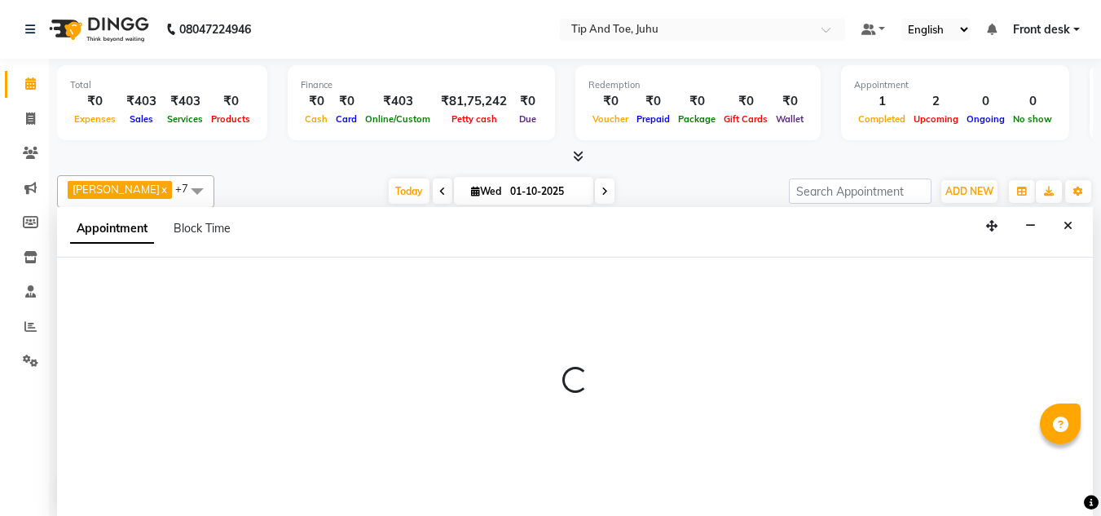
scroll to position [1, 0]
select select "91056"
select select "1140"
select select "tentative"
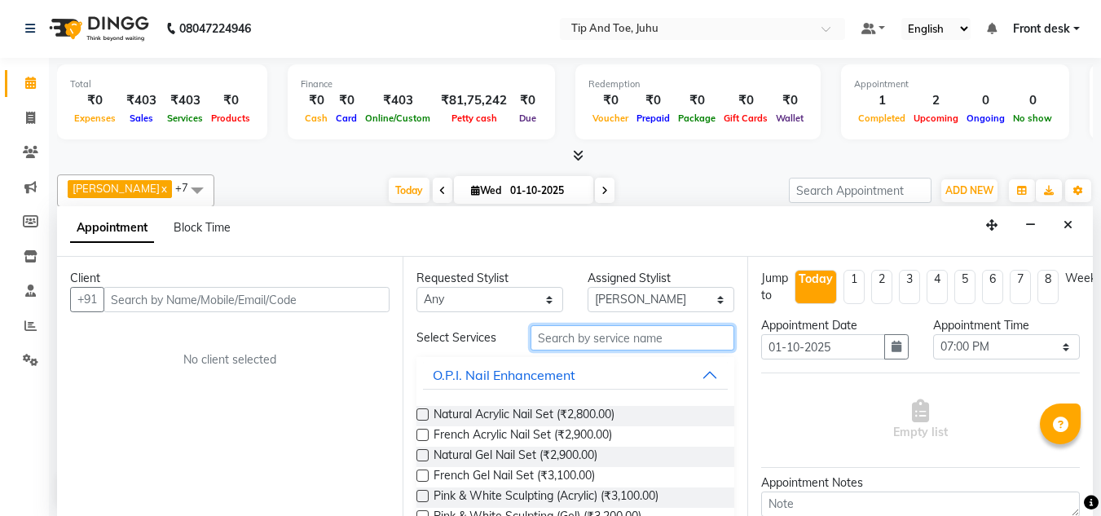
click at [572, 332] on input "text" at bounding box center [633, 337] width 204 height 25
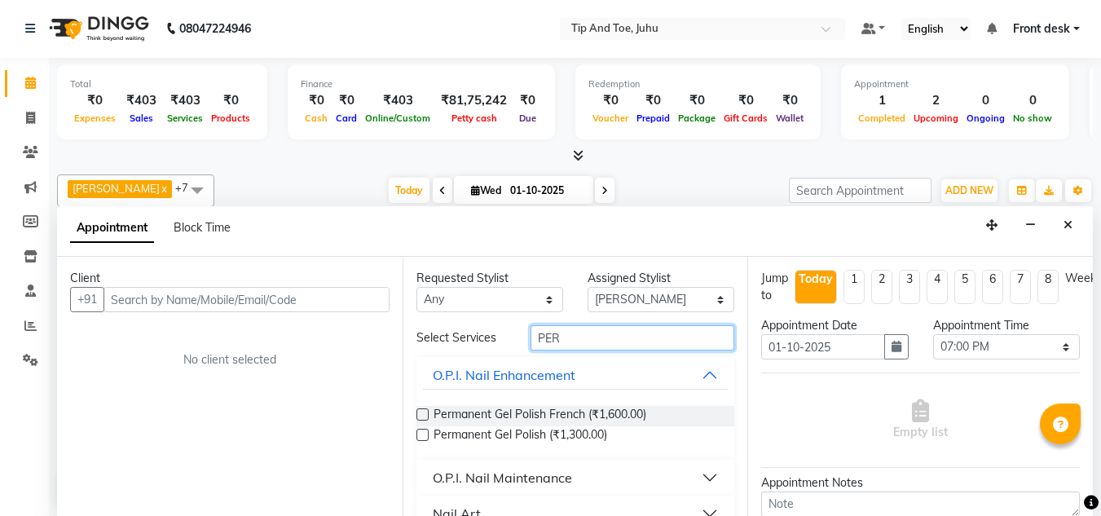
type input "PER"
click at [420, 433] on label at bounding box center [422, 435] width 12 height 12
click at [420, 433] on input "checkbox" at bounding box center [421, 436] width 11 height 11
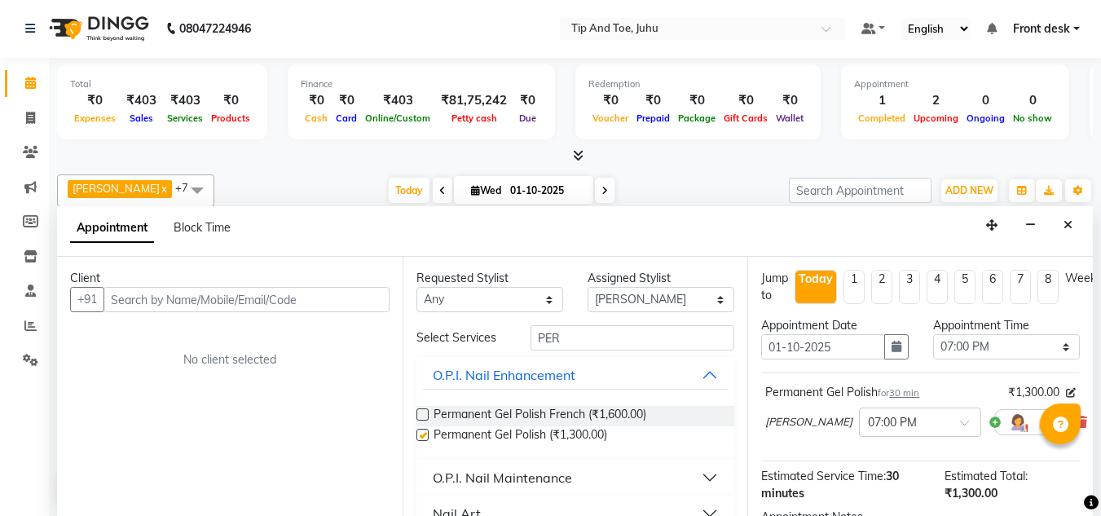
checkbox input "false"
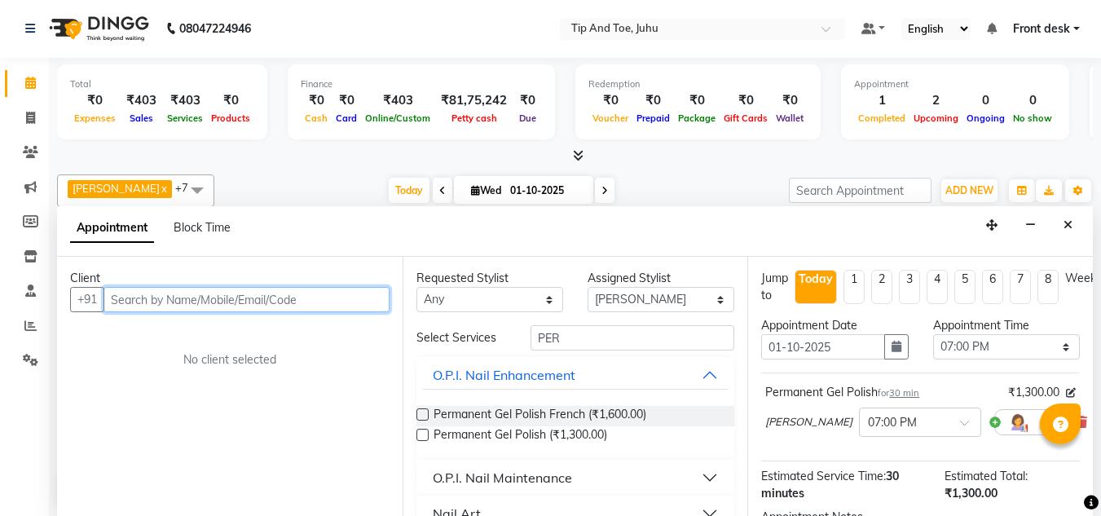
click at [346, 297] on input "text" at bounding box center [246, 299] width 286 height 25
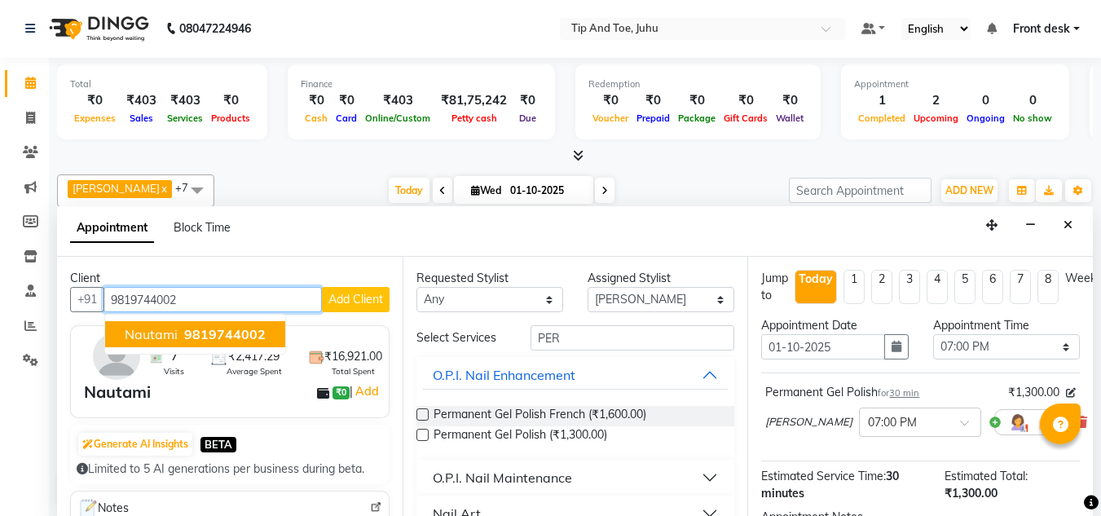
click at [243, 335] on span "9819744002" at bounding box center [224, 334] width 81 height 16
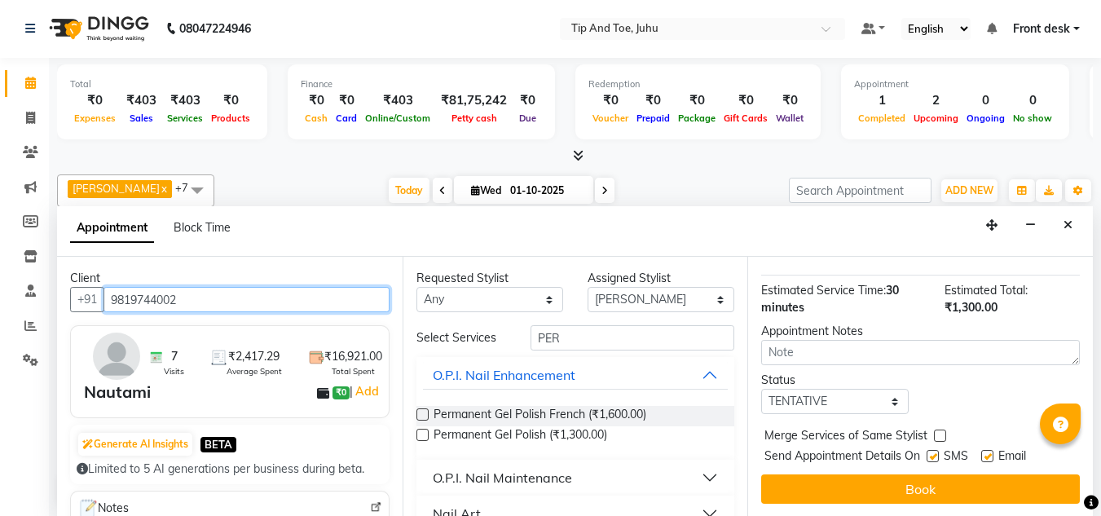
scroll to position [199, 0]
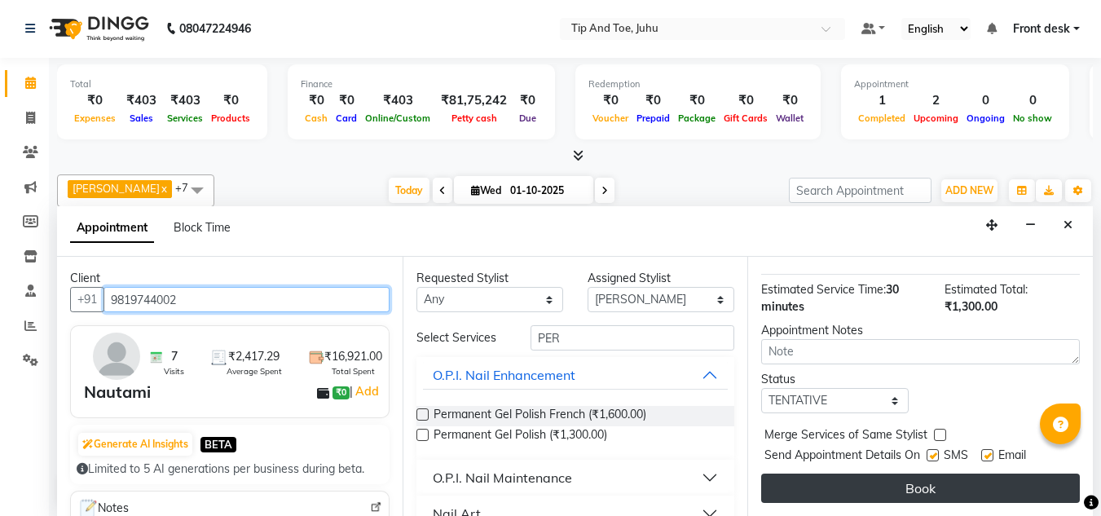
type input "9819744002"
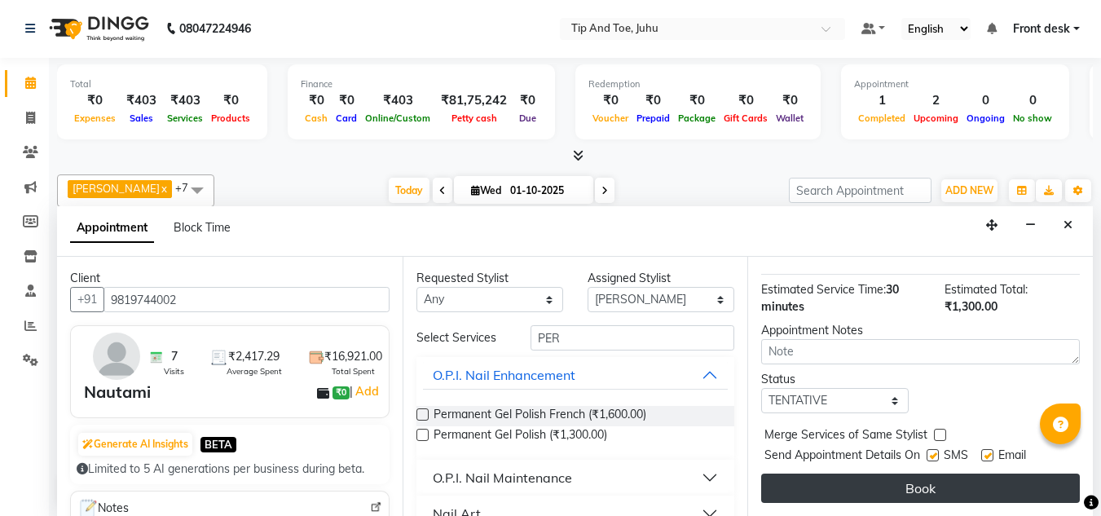
click at [907, 484] on button "Book" at bounding box center [920, 487] width 319 height 29
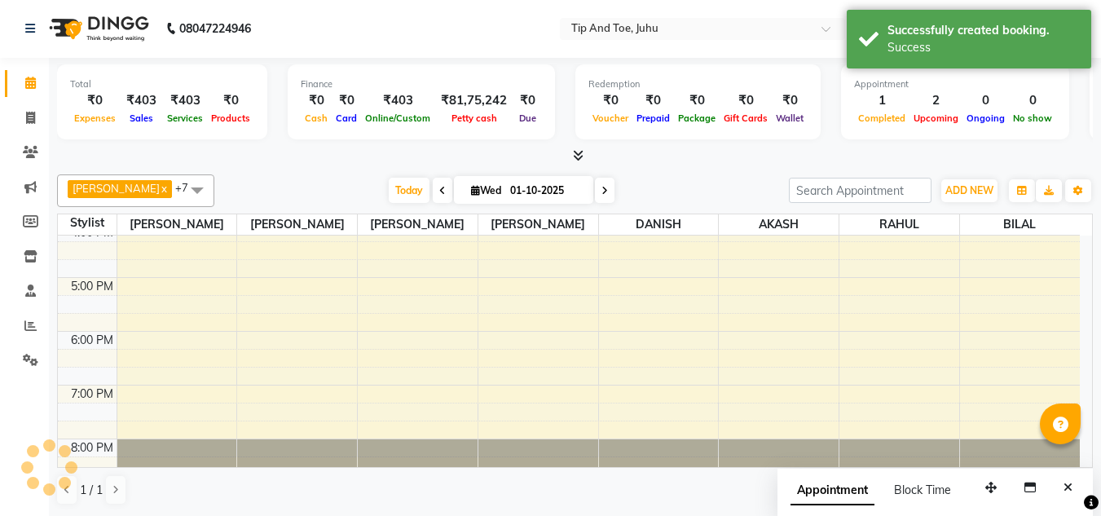
scroll to position [0, 0]
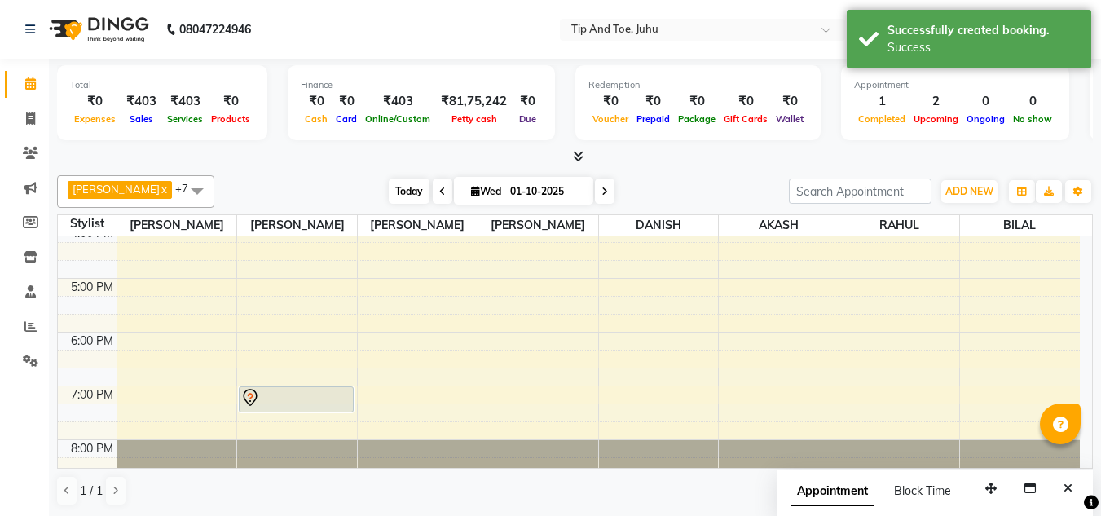
click at [389, 184] on span "Today" at bounding box center [409, 190] width 41 height 25
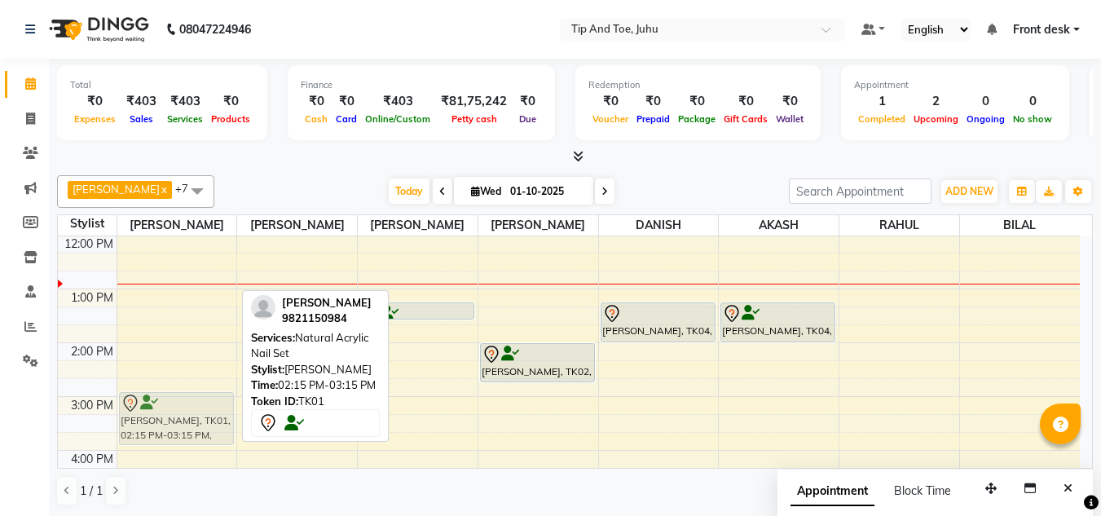
drag, startPoint x: 161, startPoint y: 376, endPoint x: 166, endPoint y: 417, distance: 41.1
click at [165, 419] on div "[PERSON_NAME], TK01, 02:15 PM-03:15 PM, Natural Acrylic Nail Set [PERSON_NAME],…" at bounding box center [177, 369] width 120 height 698
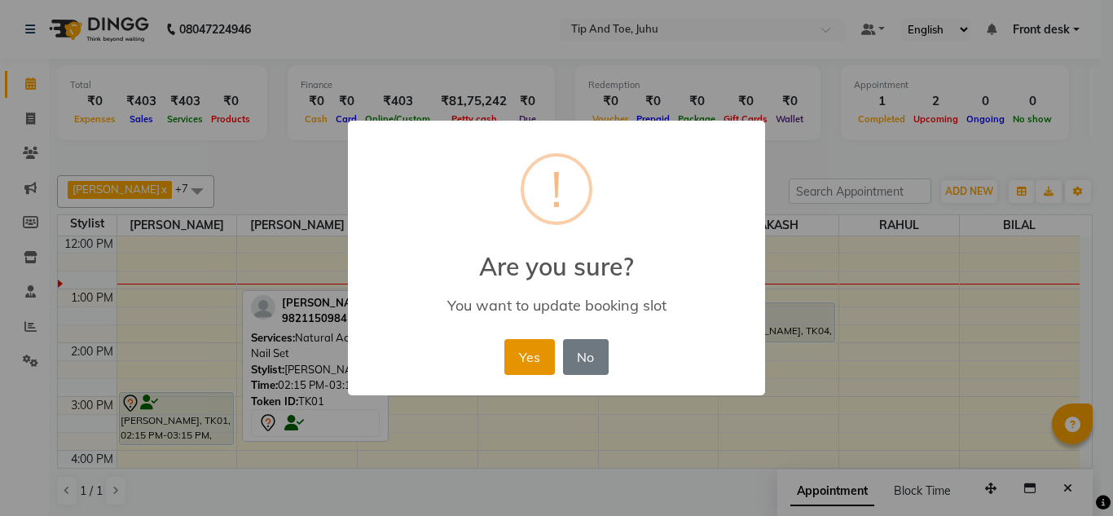
click at [544, 362] on button "Yes" at bounding box center [529, 357] width 50 height 36
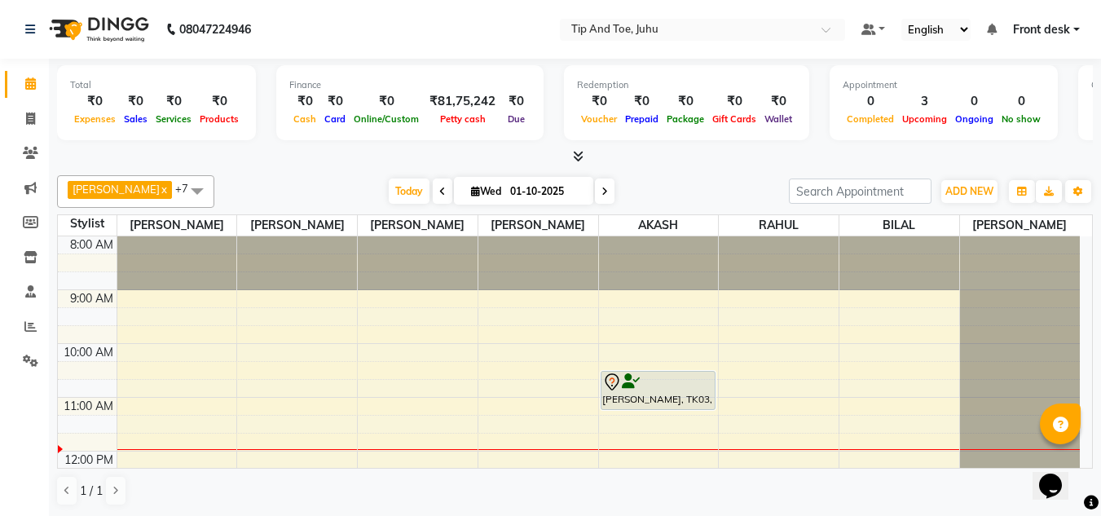
click at [471, 186] on icon at bounding box center [475, 191] width 9 height 11
select select "10"
select select "2025"
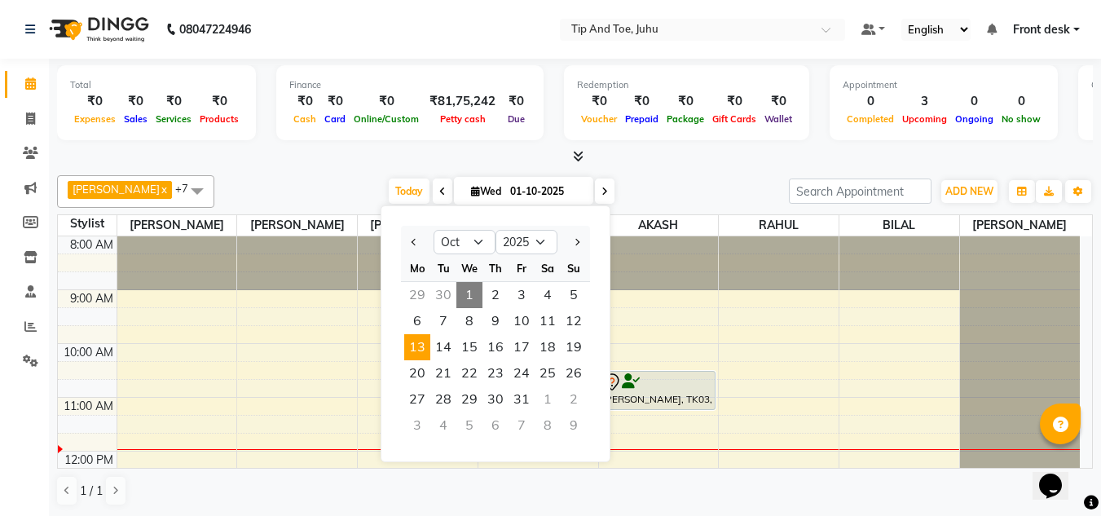
click at [425, 349] on span "13" at bounding box center [417, 347] width 26 height 26
type input "13-10-2025"
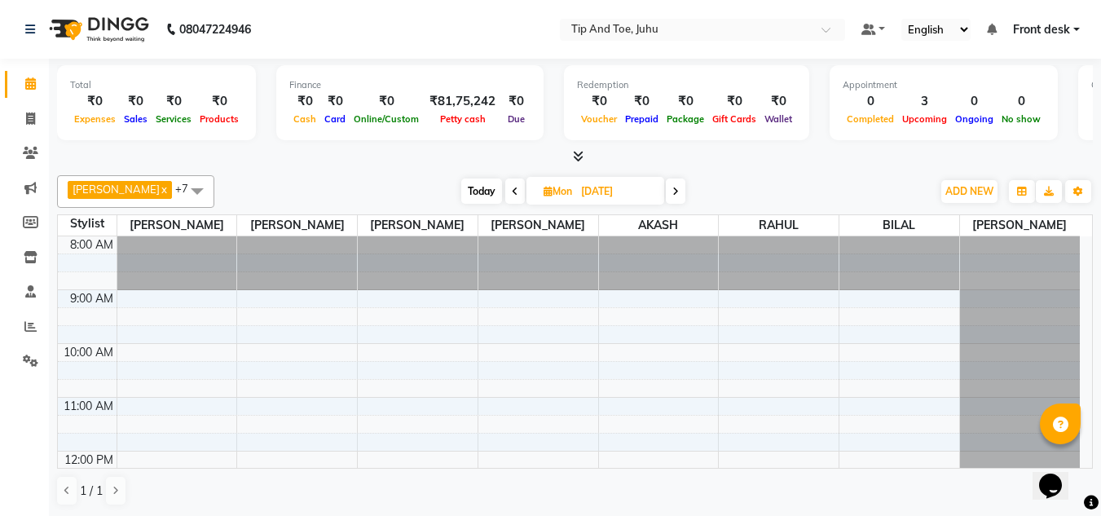
scroll to position [81, 0]
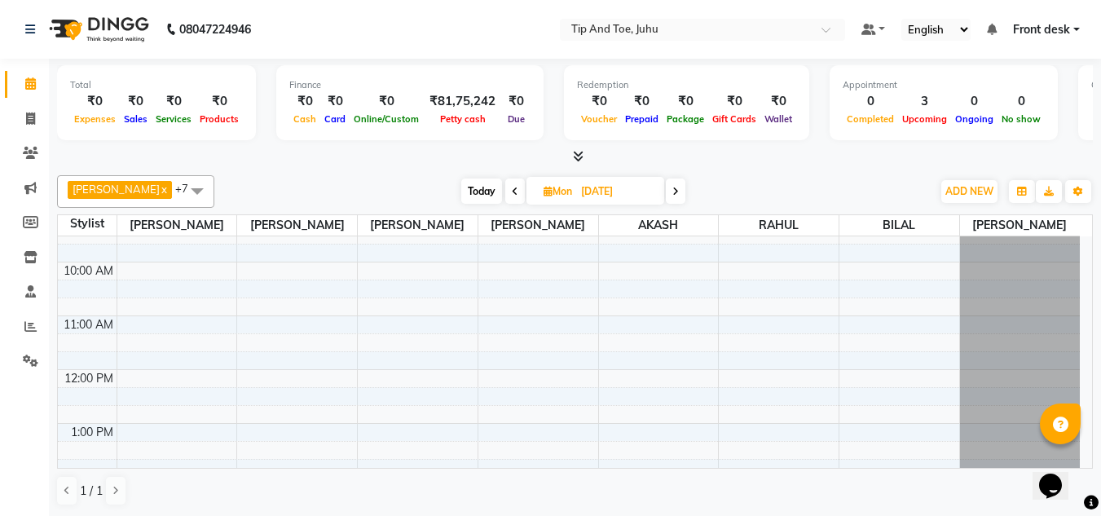
click at [287, 295] on div "8:00 AM 9:00 AM 10:00 AM 11:00 AM 12:00 PM 1:00 PM 2:00 PM 3:00 PM 4:00 PM 5:00…" at bounding box center [569, 504] width 1022 height 698
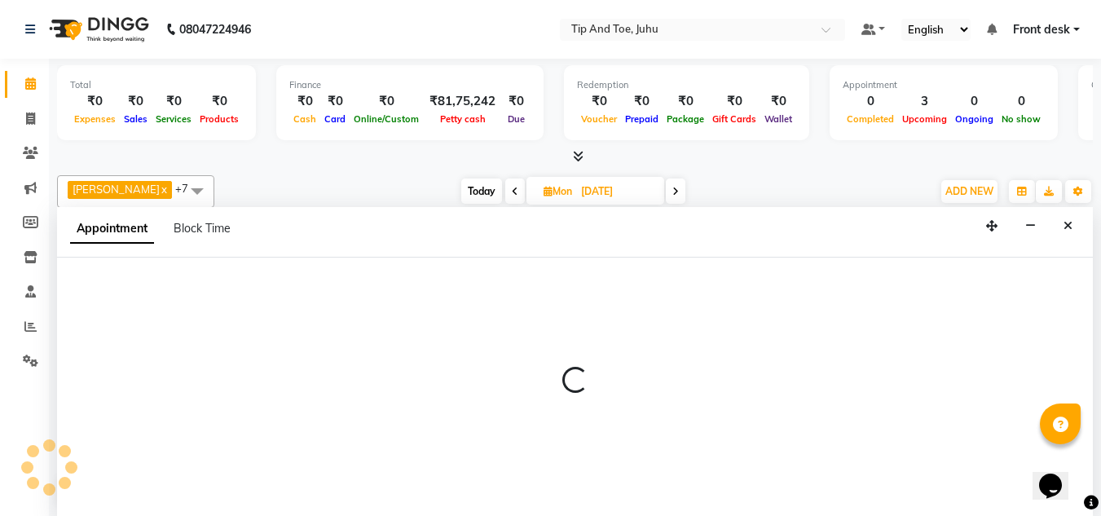
scroll to position [1, 0]
select select "37351"
select select "tentative"
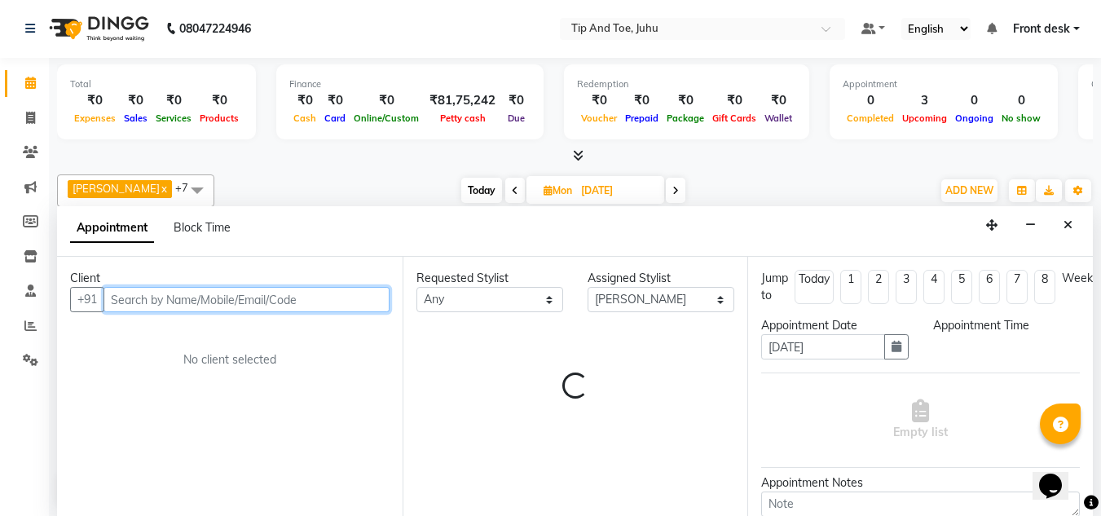
select select "615"
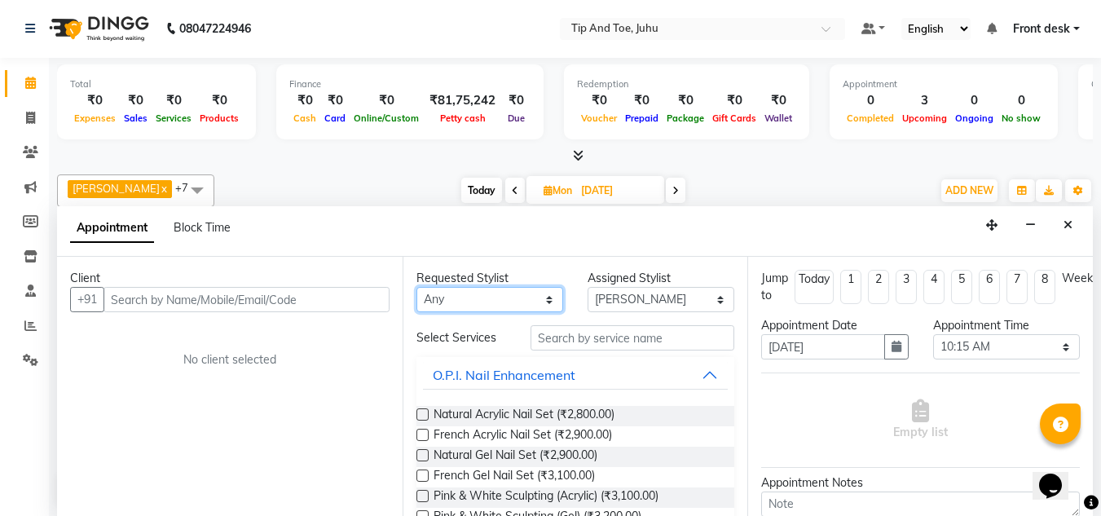
click at [491, 308] on select "Any [PERSON_NAME] AKASH [PERSON_NAME] kharei [PERSON_NAME] [DEMOGRAPHIC_DATA] […" at bounding box center [489, 299] width 147 height 25
select select "37351"
click at [416, 287] on select "Any [PERSON_NAME] AKASH [PERSON_NAME] kharei [PERSON_NAME] [DEMOGRAPHIC_DATA] […" at bounding box center [489, 299] width 147 height 25
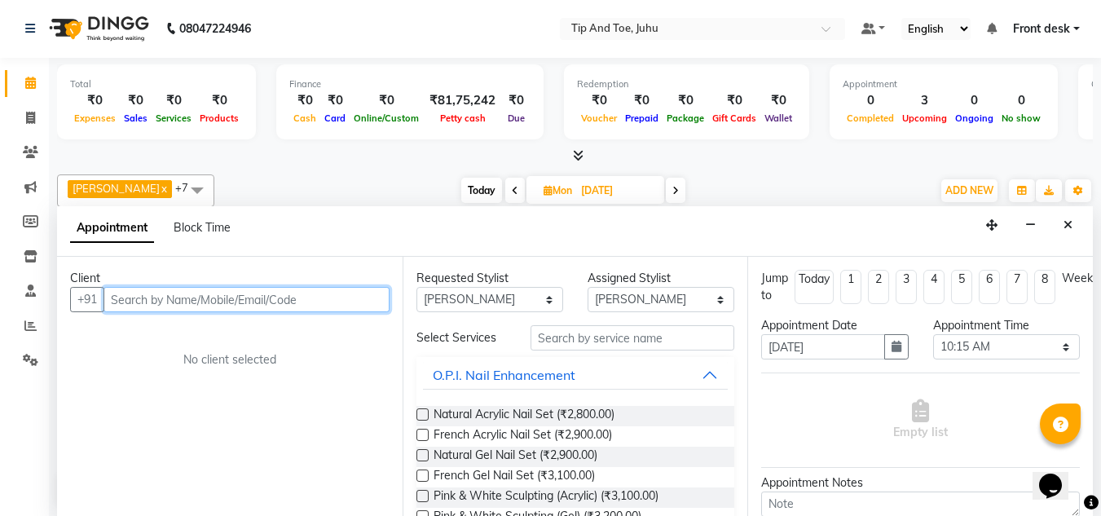
click at [294, 300] on input "text" at bounding box center [246, 299] width 286 height 25
paste input "9619322123"
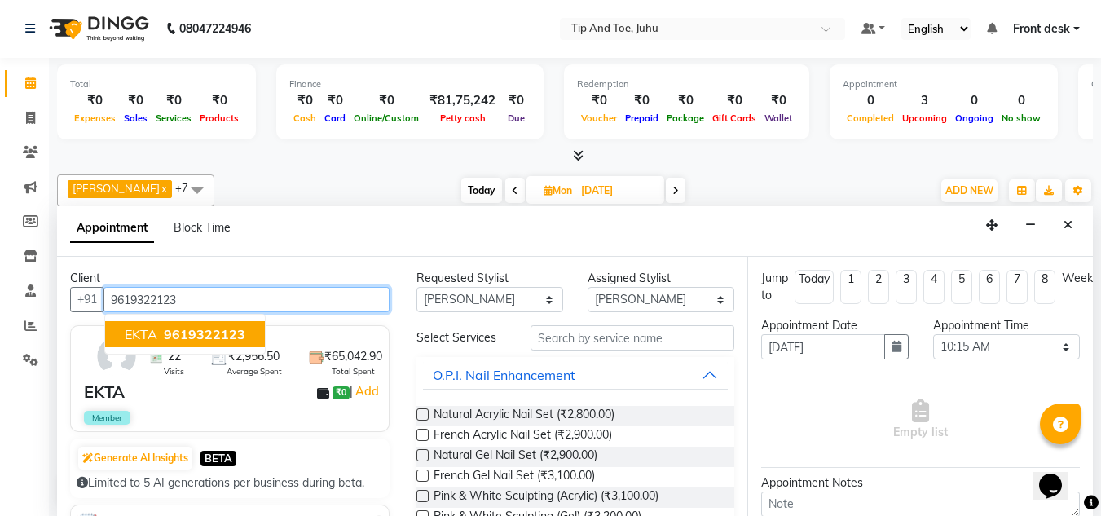
type input "9619322123"
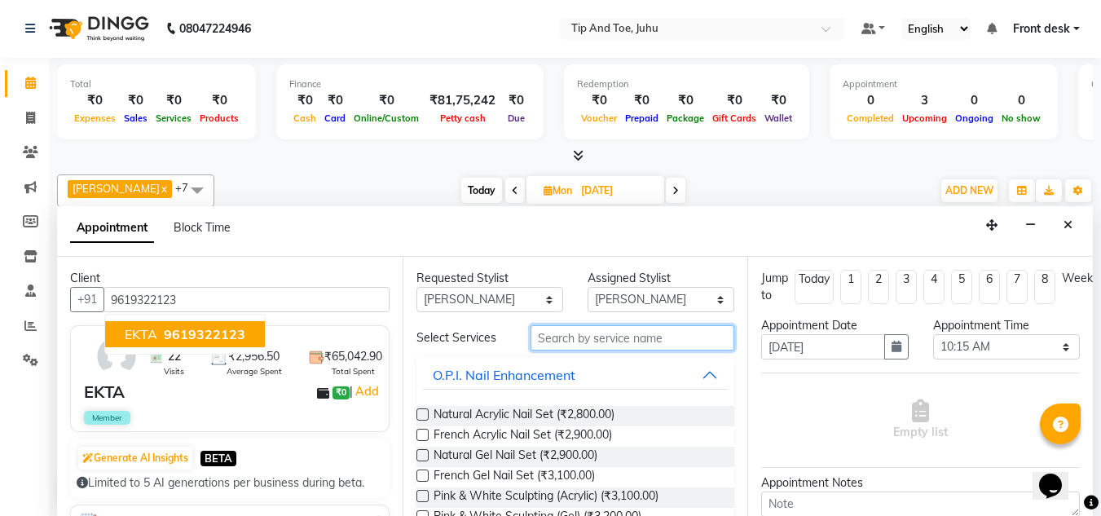
click at [570, 344] on input "text" at bounding box center [633, 337] width 204 height 25
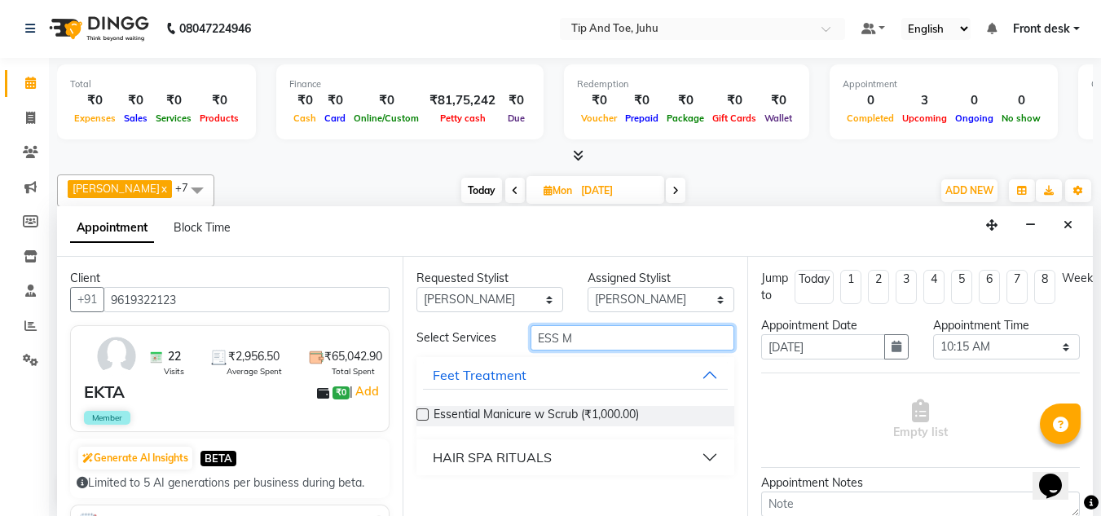
type input "ESS M"
click at [420, 415] on label at bounding box center [422, 414] width 12 height 12
click at [420, 415] on input "checkbox" at bounding box center [421, 416] width 11 height 11
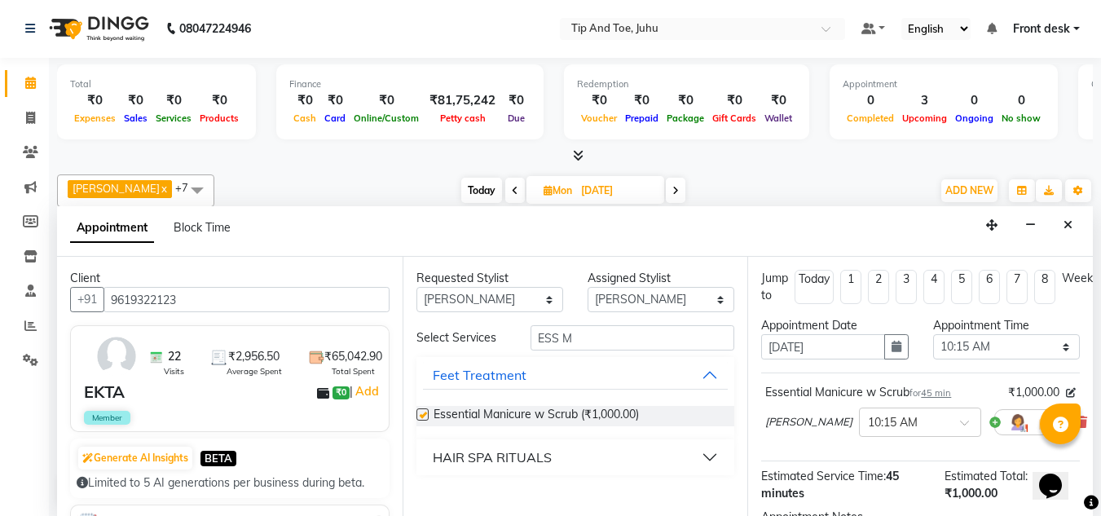
checkbox input "false"
click at [478, 310] on select "Any [PERSON_NAME] AKASH [PERSON_NAME] kharei [PERSON_NAME] [DEMOGRAPHIC_DATA] […" at bounding box center [489, 299] width 147 height 25
select select "37330"
click at [416, 287] on select "Any [PERSON_NAME] AKASH [PERSON_NAME] kharei [PERSON_NAME] [DEMOGRAPHIC_DATA] […" at bounding box center [489, 299] width 147 height 25
select select "37330"
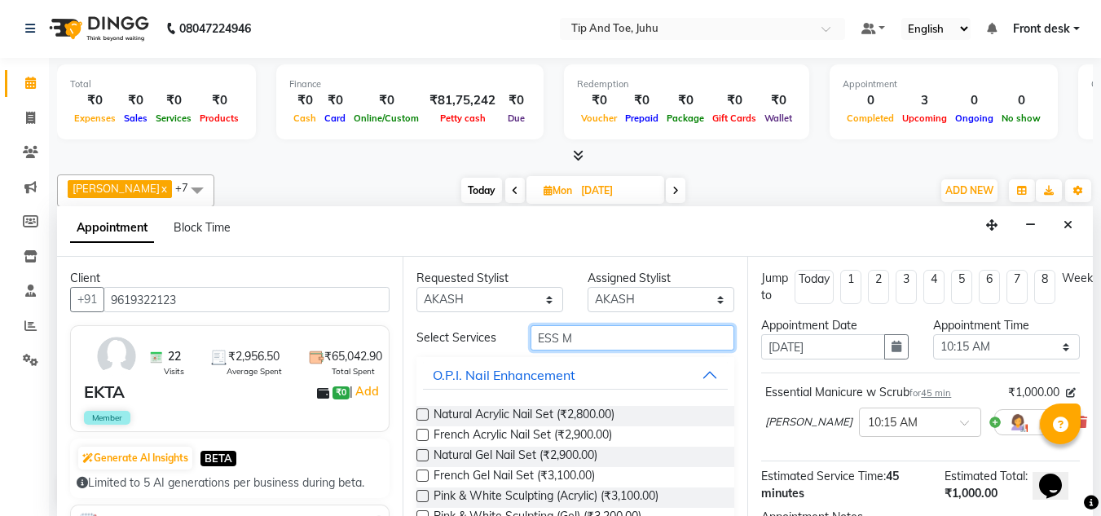
click at [595, 345] on input "ESS M" at bounding box center [633, 337] width 204 height 25
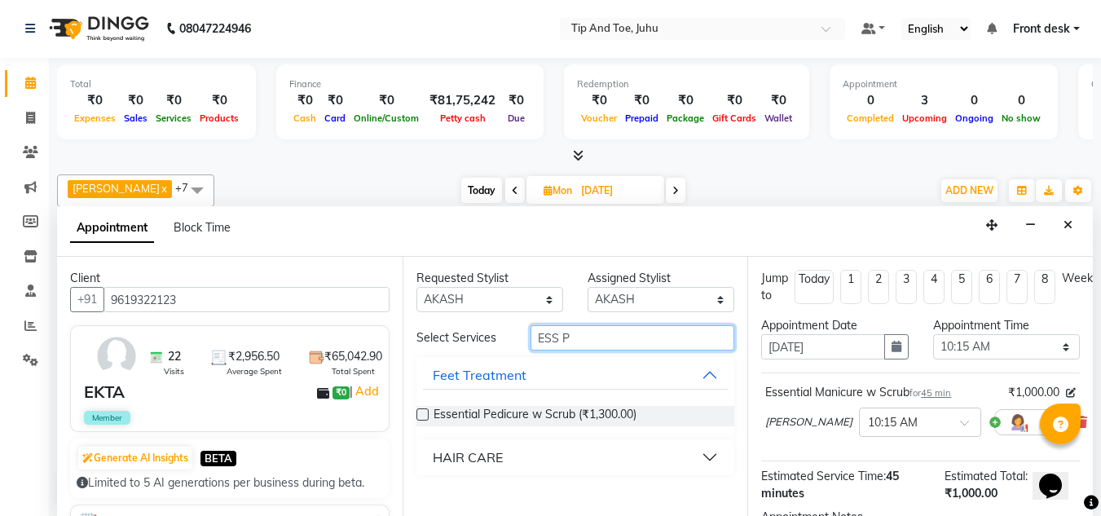
type input "ESS P"
click at [420, 413] on label at bounding box center [422, 414] width 12 height 12
click at [420, 413] on input "checkbox" at bounding box center [421, 416] width 11 height 11
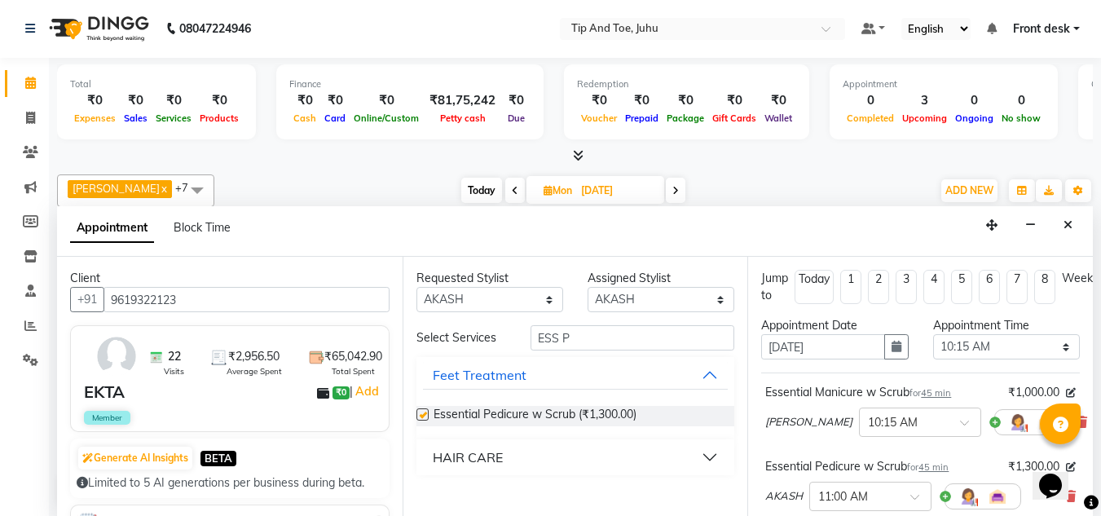
checkbox input "false"
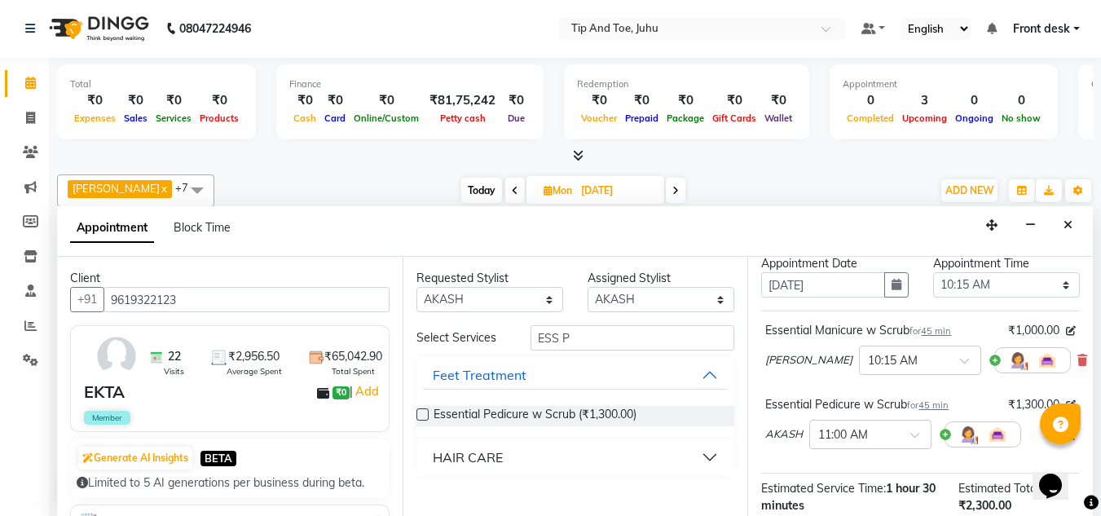
scroll to position [81, 0]
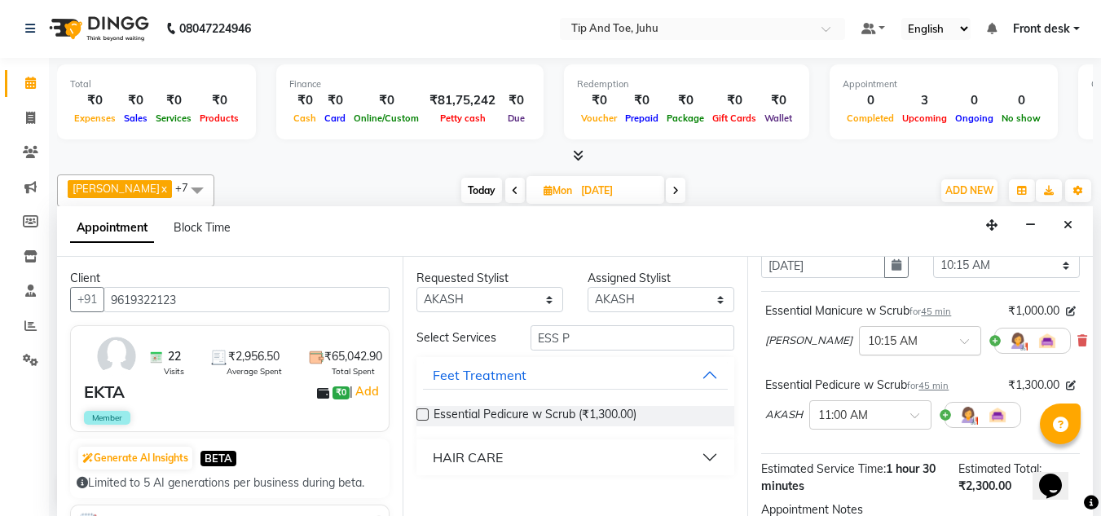
click at [960, 341] on span at bounding box center [970, 345] width 20 height 17
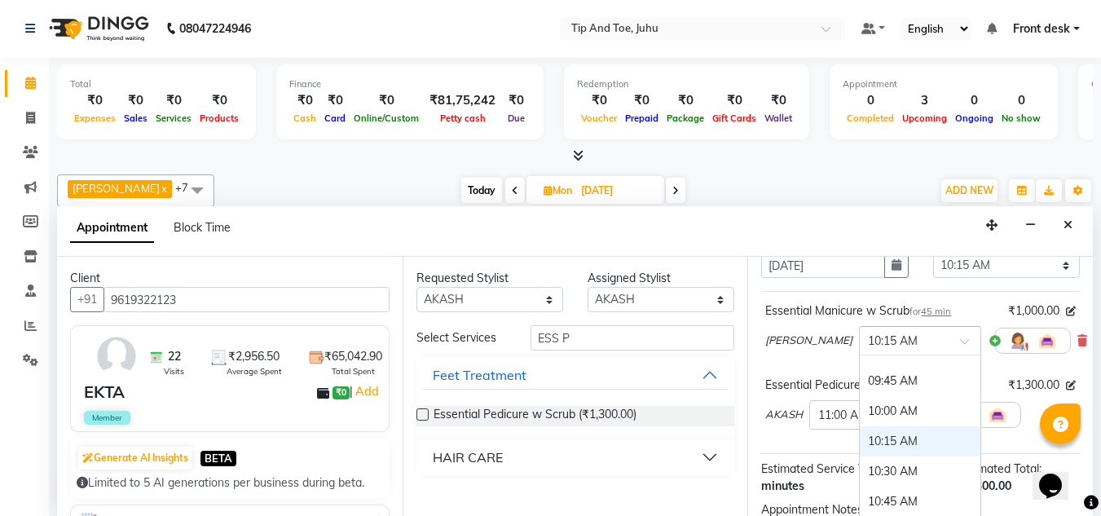
scroll to position [99, 0]
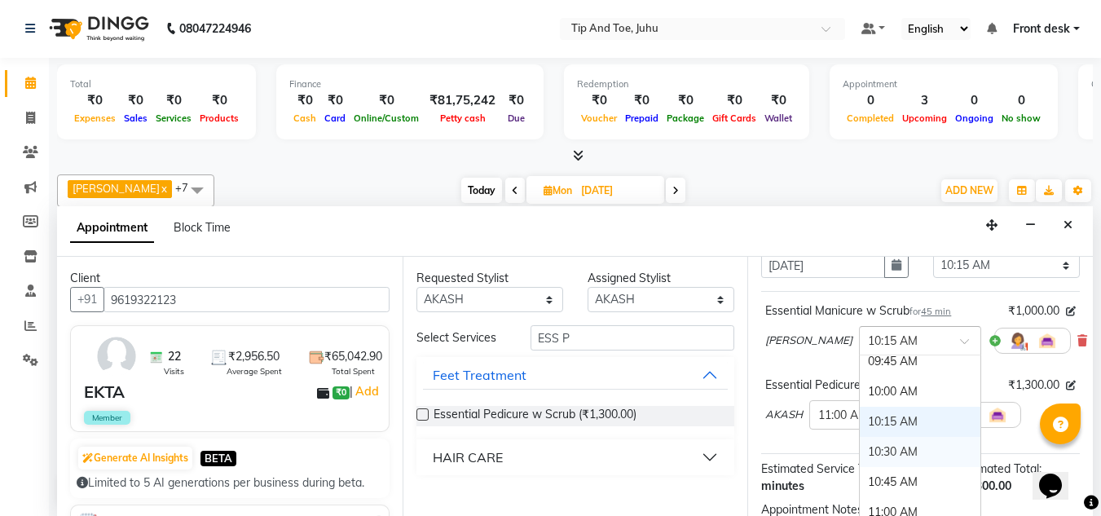
click at [866, 446] on div "10:30 AM" at bounding box center [920, 452] width 121 height 30
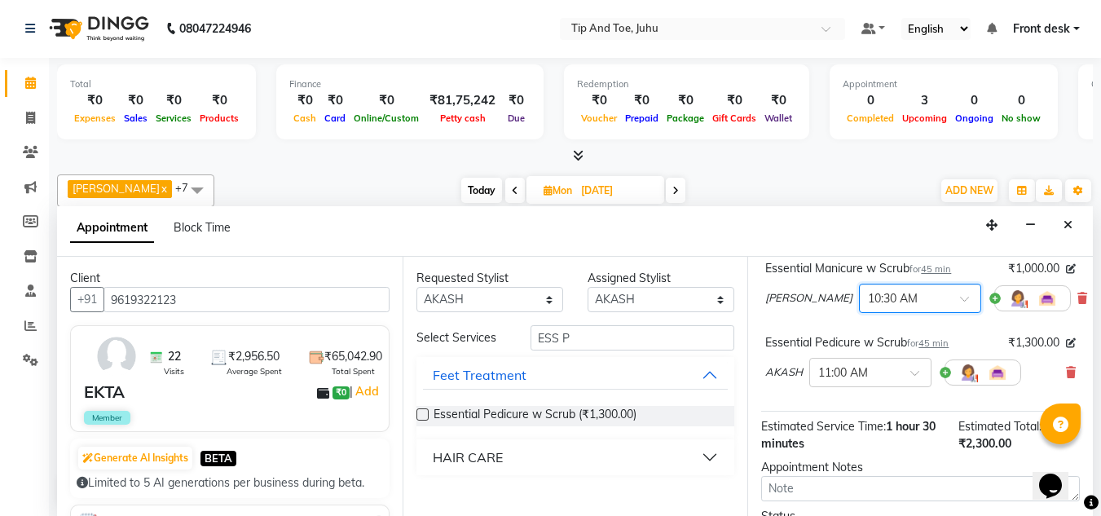
scroll to position [163, 0]
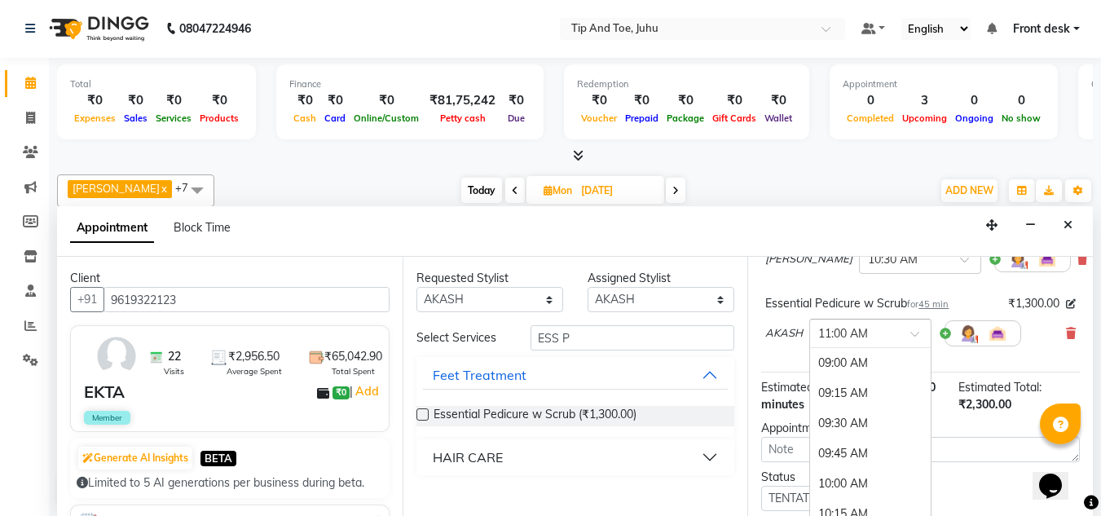
click at [910, 332] on span at bounding box center [920, 338] width 20 height 17
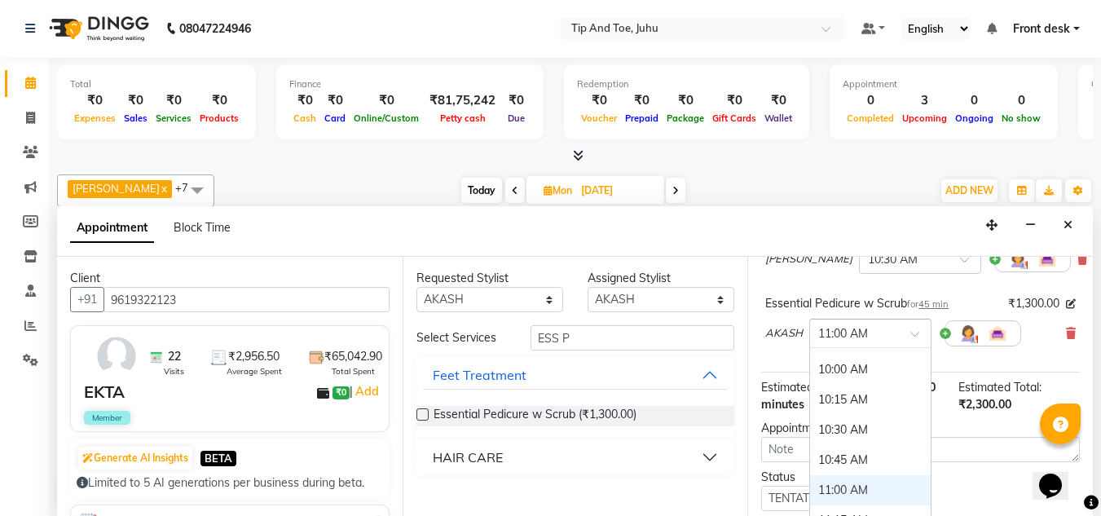
scroll to position [111, 0]
click at [852, 429] on div "10:30 AM" at bounding box center [870, 433] width 121 height 30
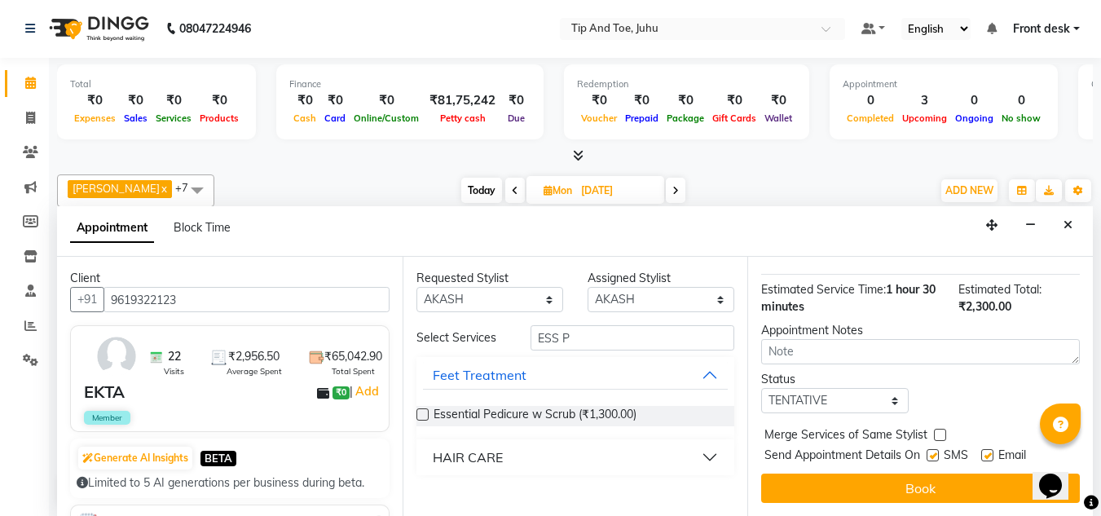
scroll to position [290, 0]
click at [915, 473] on button "Book" at bounding box center [920, 487] width 319 height 29
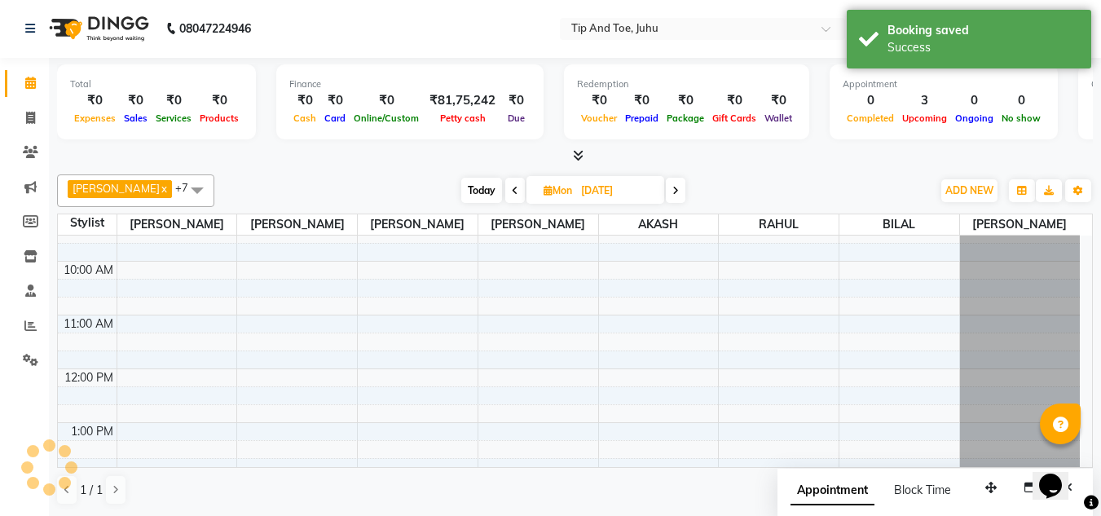
scroll to position [0, 0]
